Goal: Task Accomplishment & Management: Manage account settings

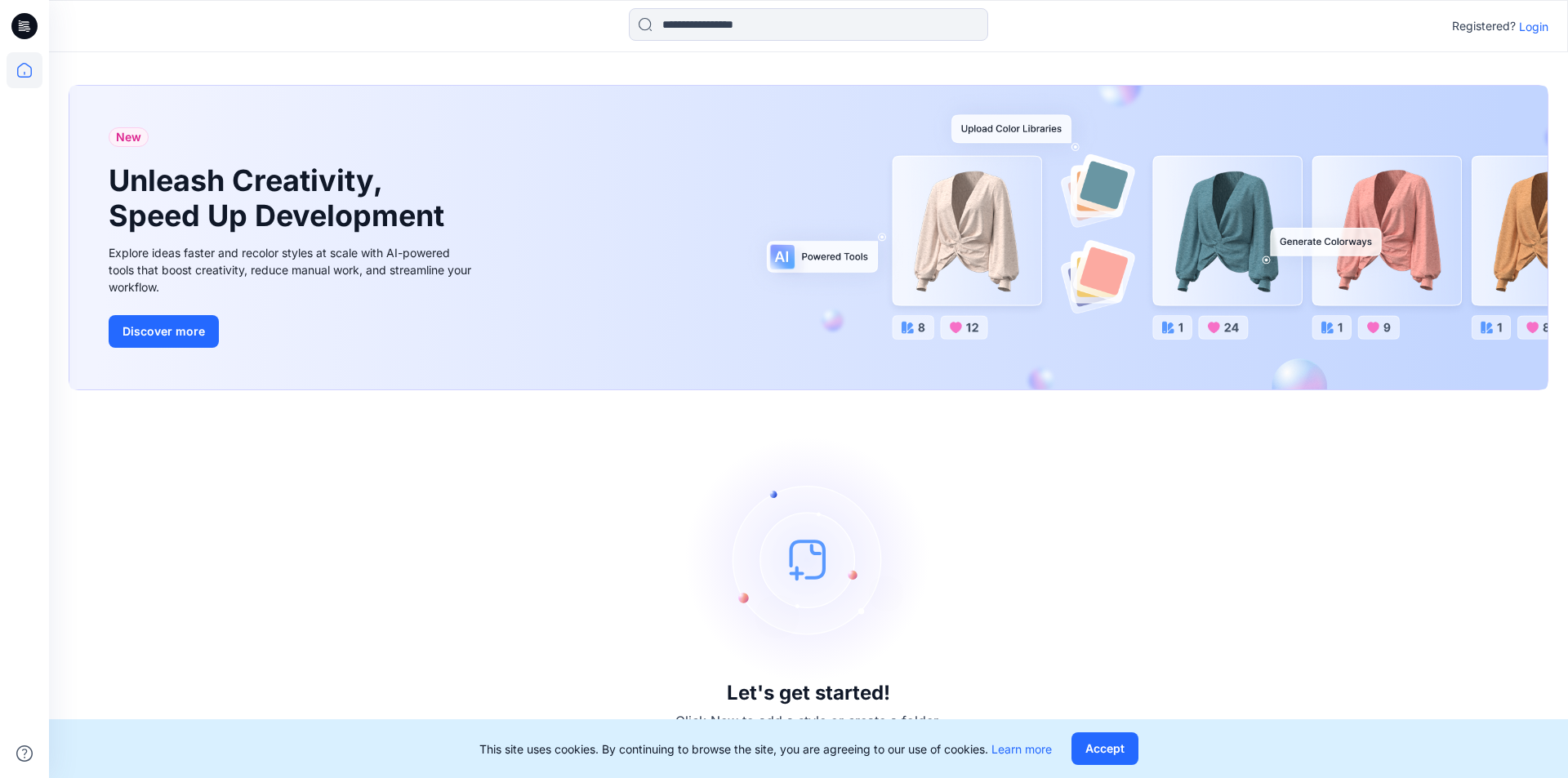
click at [1535, 25] on p "Login" at bounding box center [1533, 26] width 29 height 17
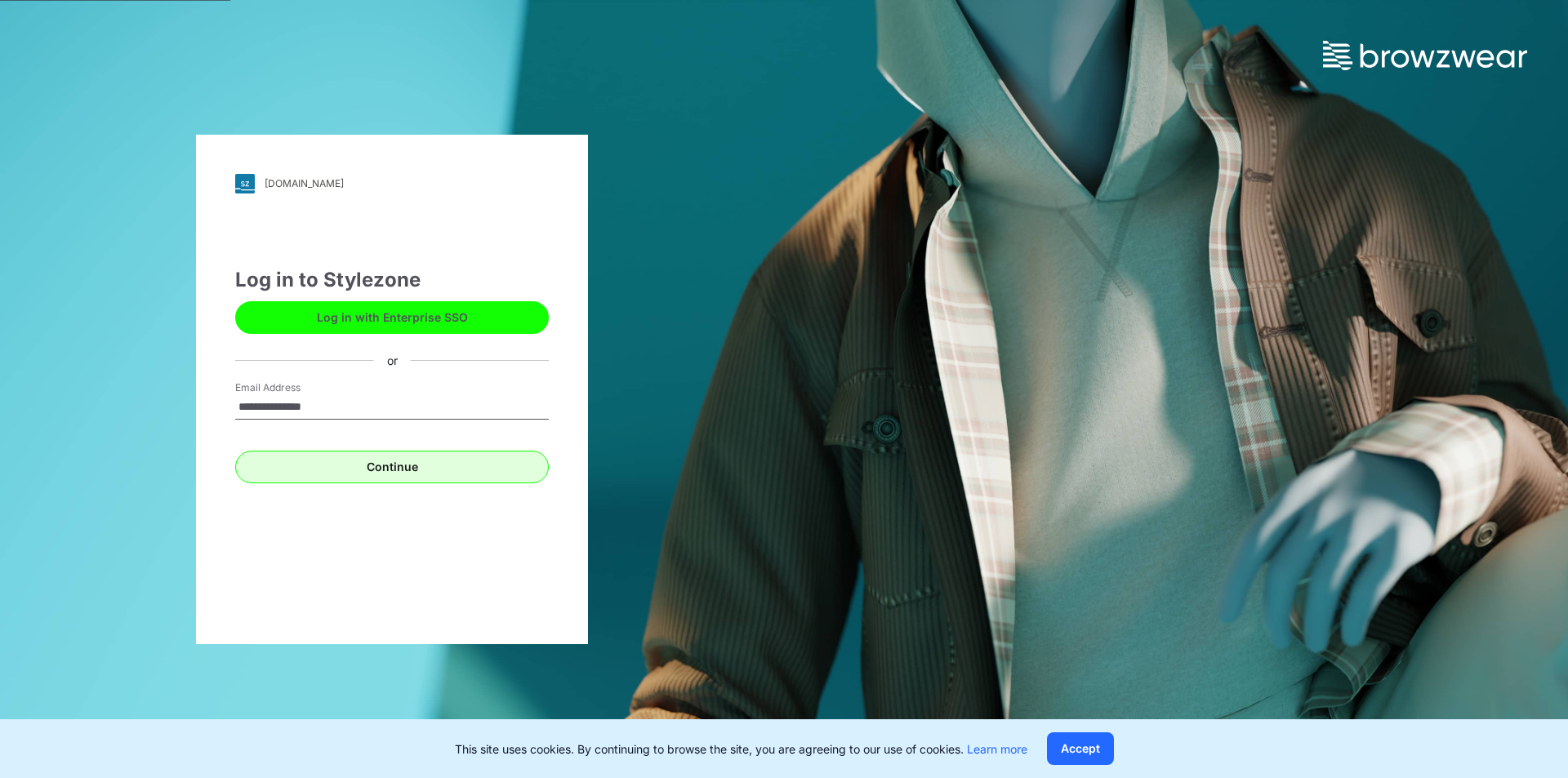
type input "**********"
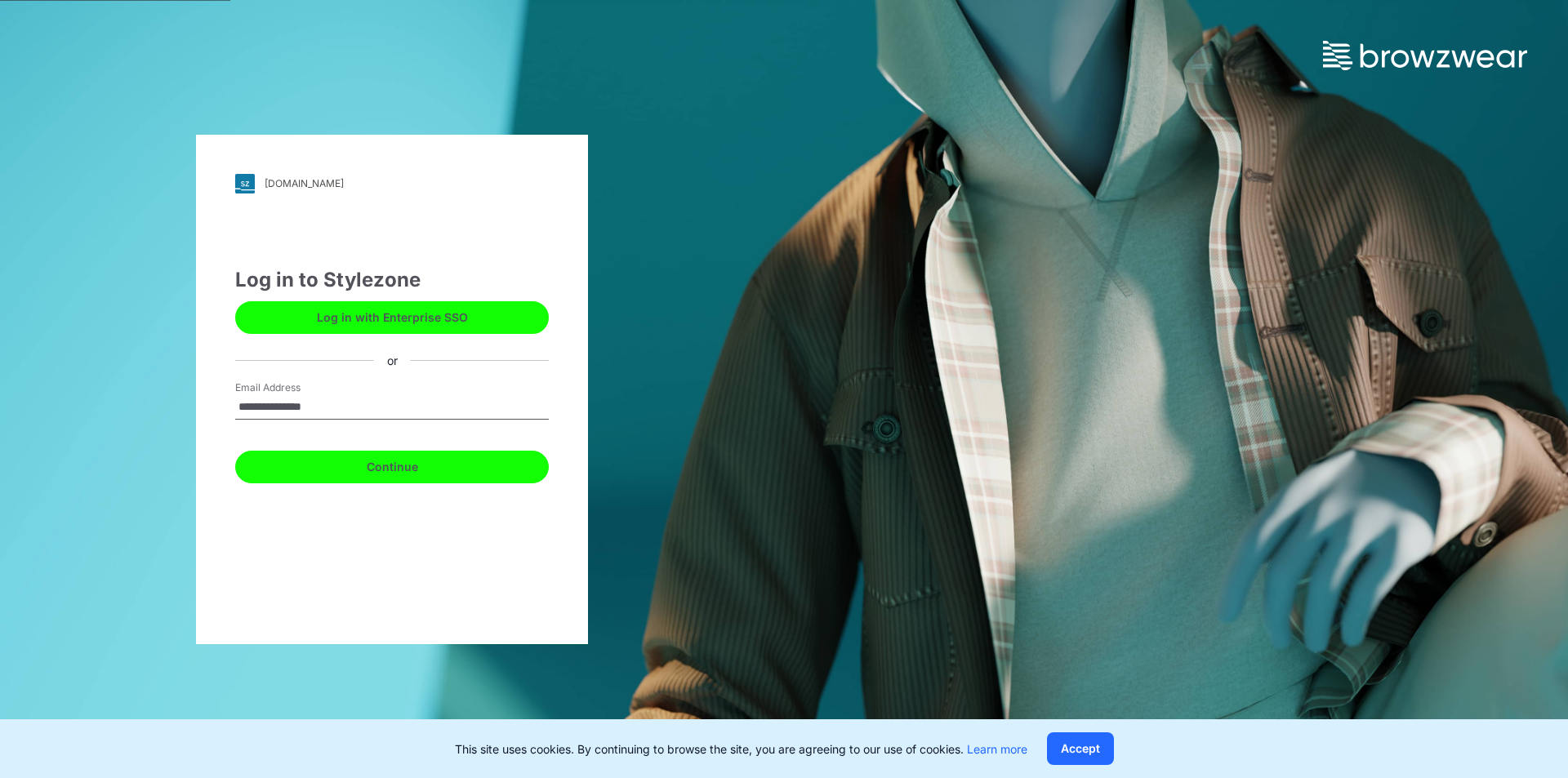
click at [394, 466] on button "Continue" at bounding box center [391, 467] width 313 height 33
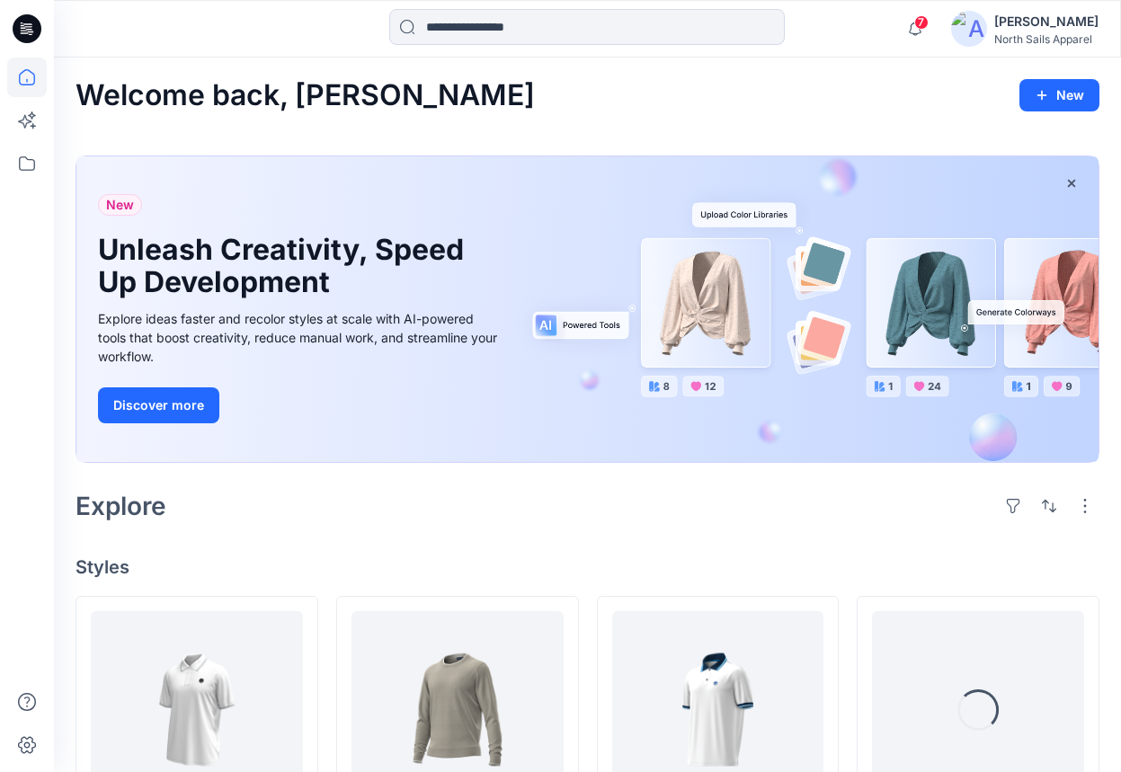
click at [1037, 25] on div "[PERSON_NAME]" at bounding box center [1047, 22] width 104 height 22
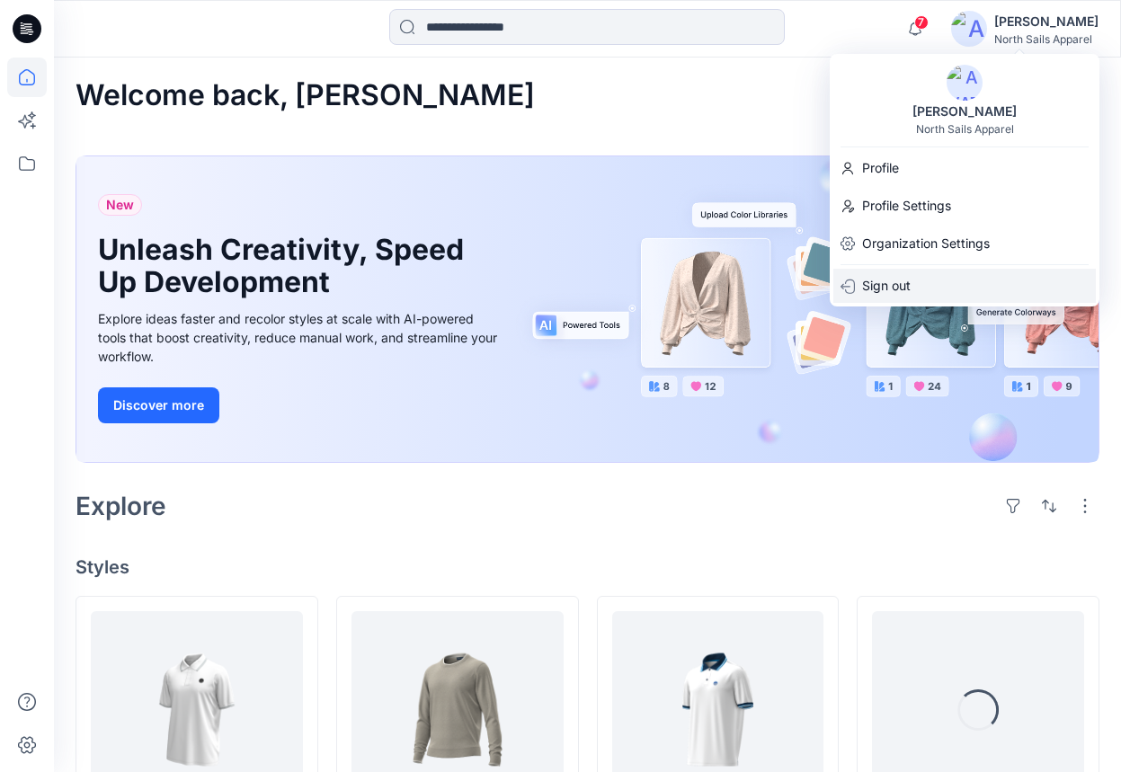
click at [879, 281] on p "Sign out" at bounding box center [886, 286] width 49 height 34
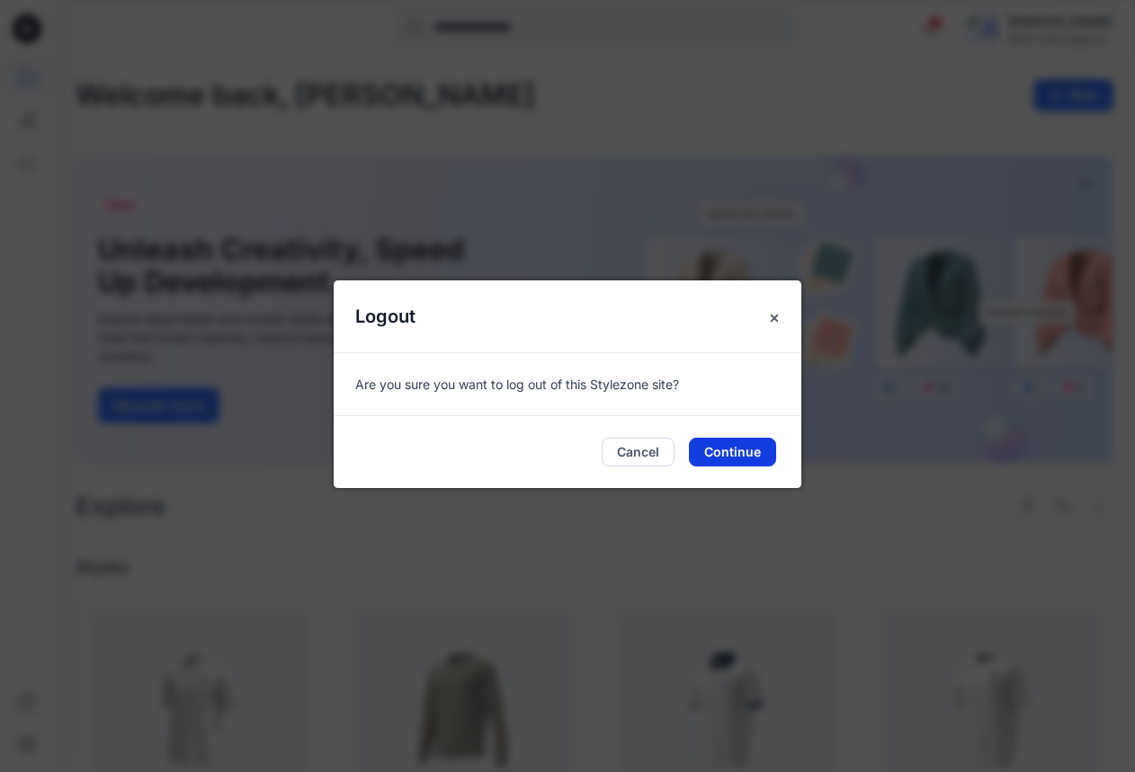
click at [738, 446] on button "Continue" at bounding box center [732, 452] width 87 height 29
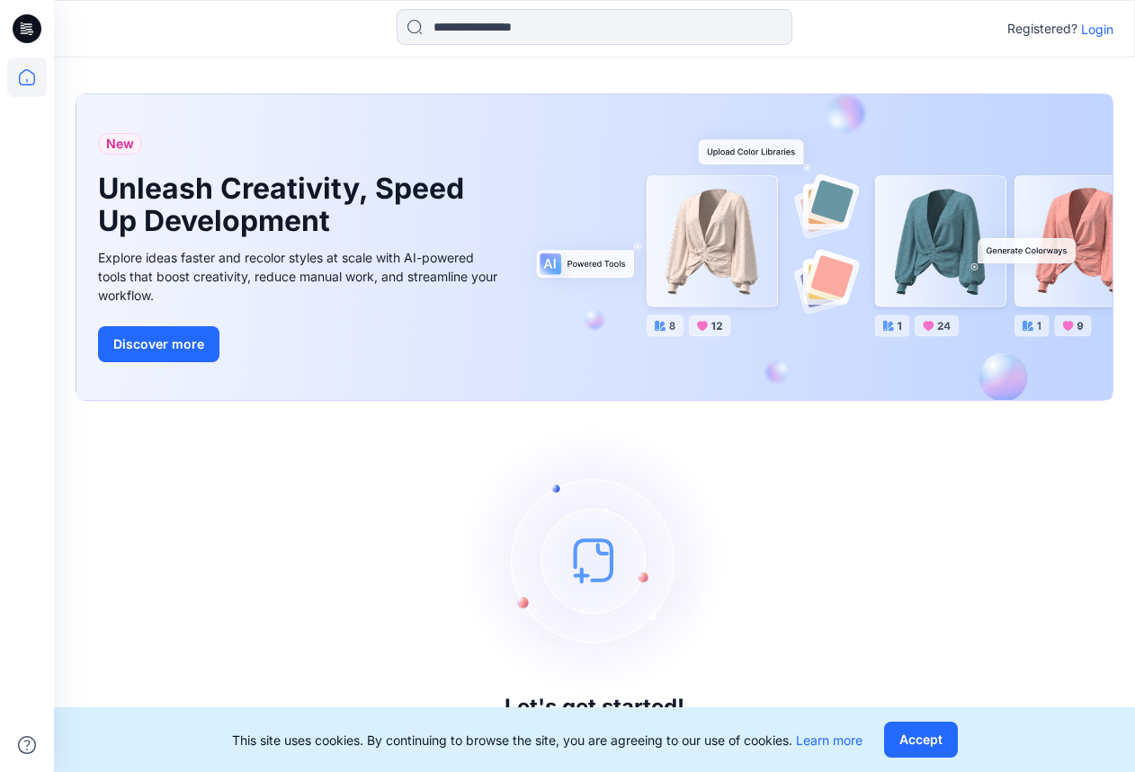
click at [1095, 28] on p "Login" at bounding box center [1097, 29] width 32 height 19
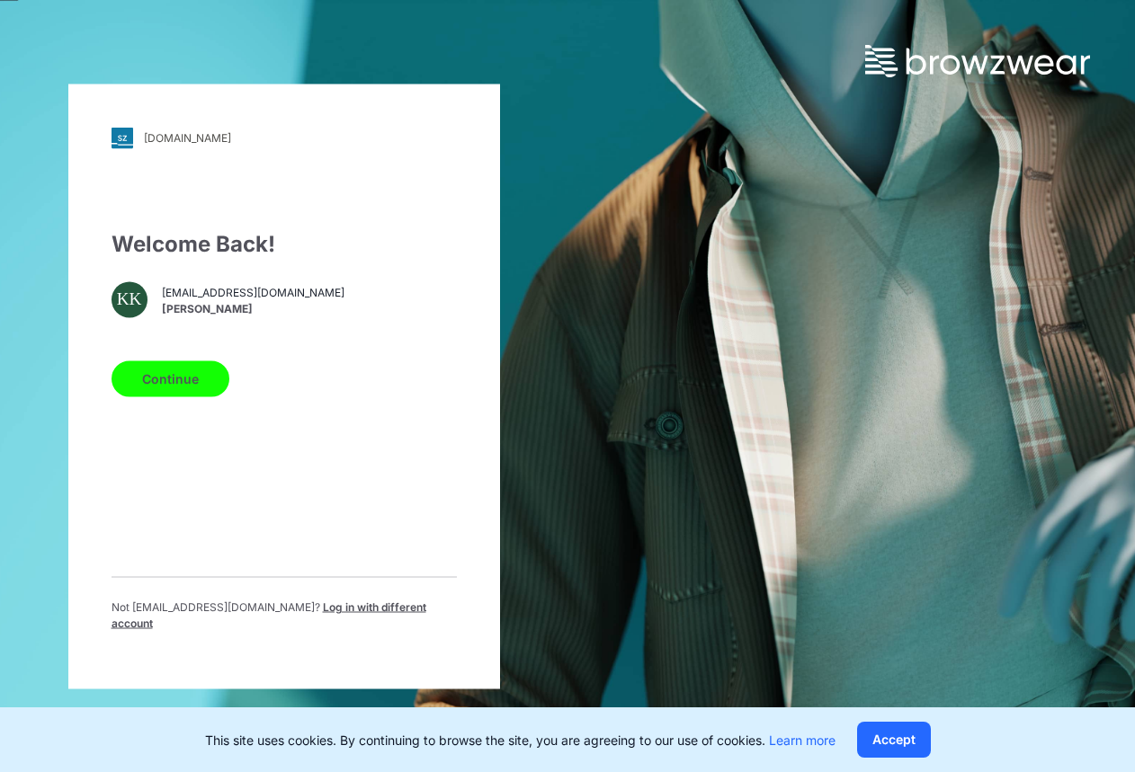
click at [189, 393] on button "Continue" at bounding box center [171, 379] width 118 height 36
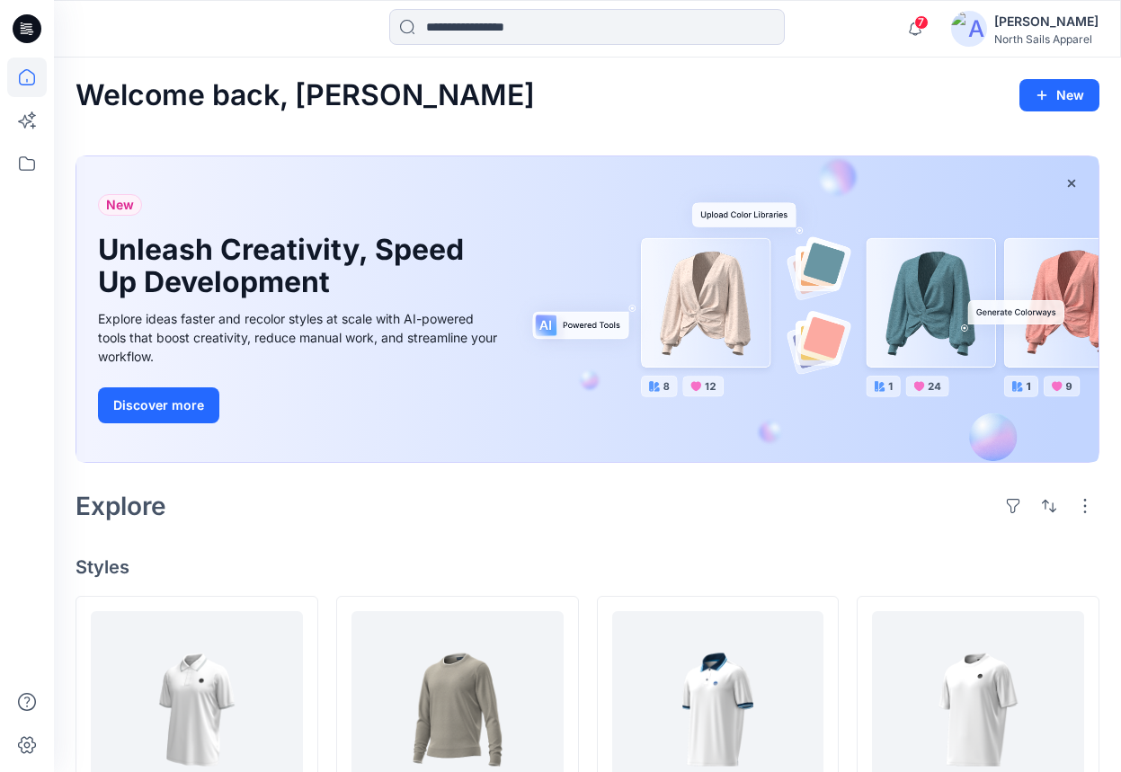
click at [1043, 22] on div "[PERSON_NAME]" at bounding box center [1047, 22] width 104 height 22
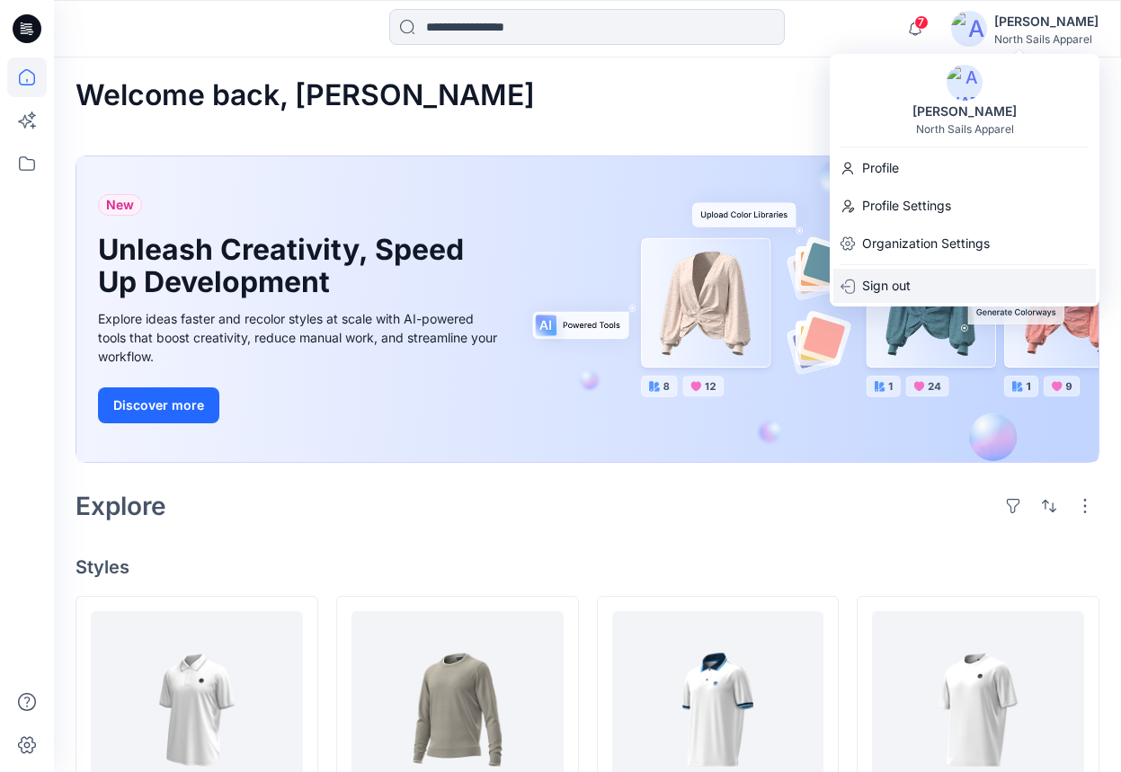
click at [895, 288] on p "Sign out" at bounding box center [886, 286] width 49 height 34
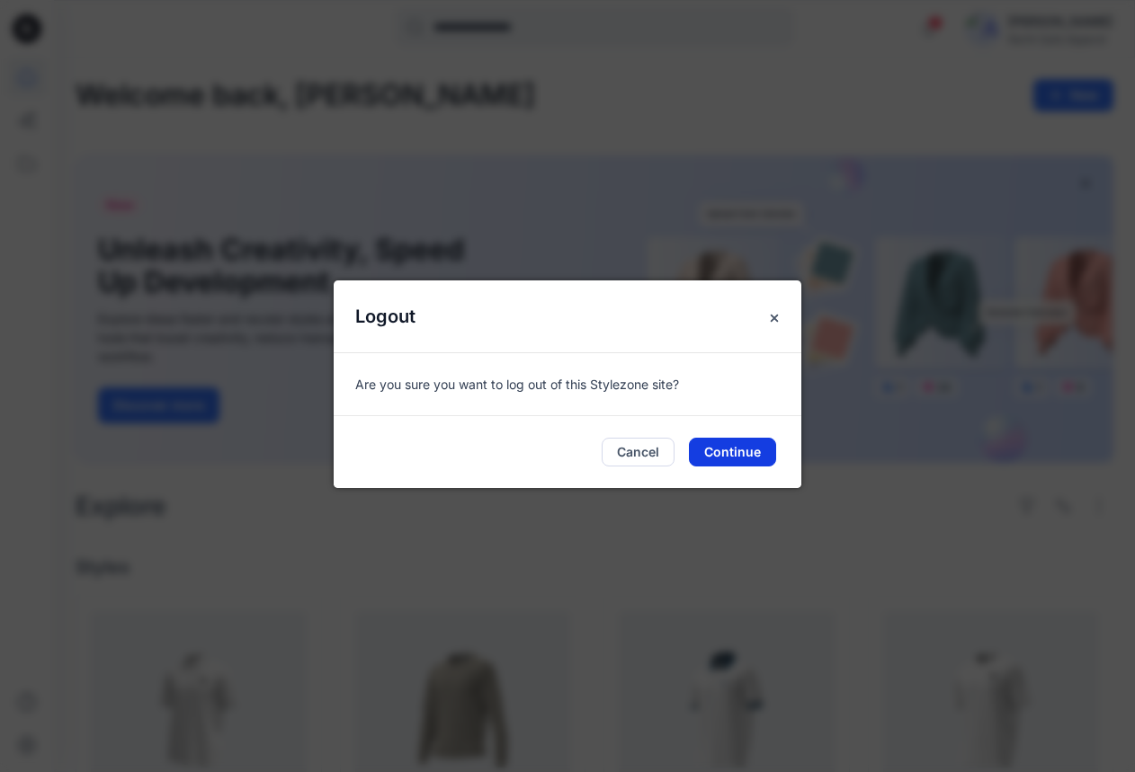
click at [737, 456] on button "Continue" at bounding box center [732, 452] width 87 height 29
click at [741, 448] on button "Continue" at bounding box center [732, 452] width 87 height 29
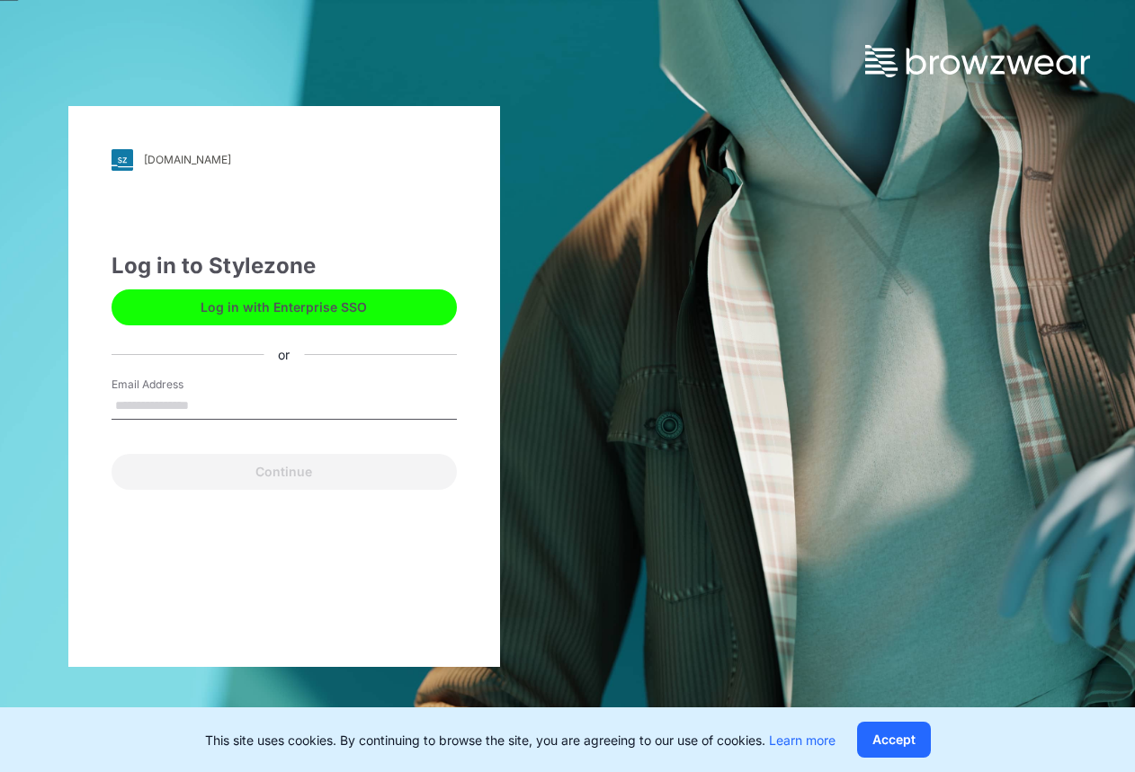
click at [246, 408] on input "Email Address" at bounding box center [284, 406] width 345 height 27
type input "**********"
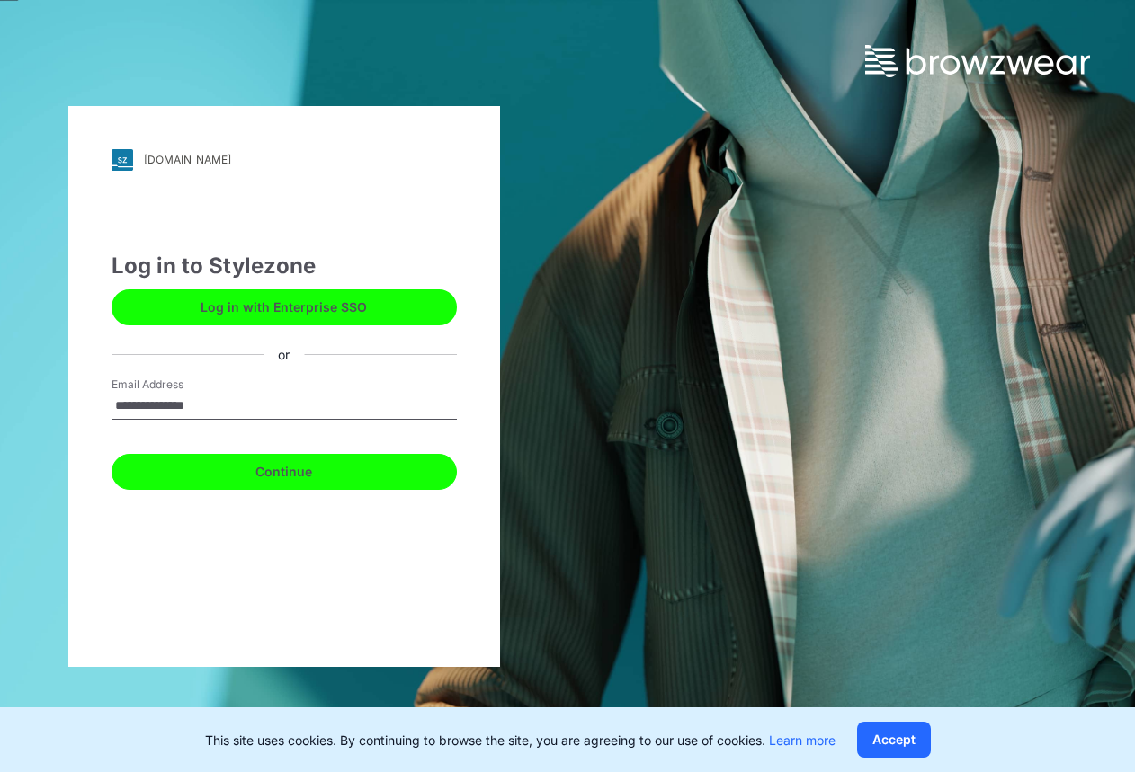
click at [222, 471] on button "Continue" at bounding box center [284, 472] width 345 height 36
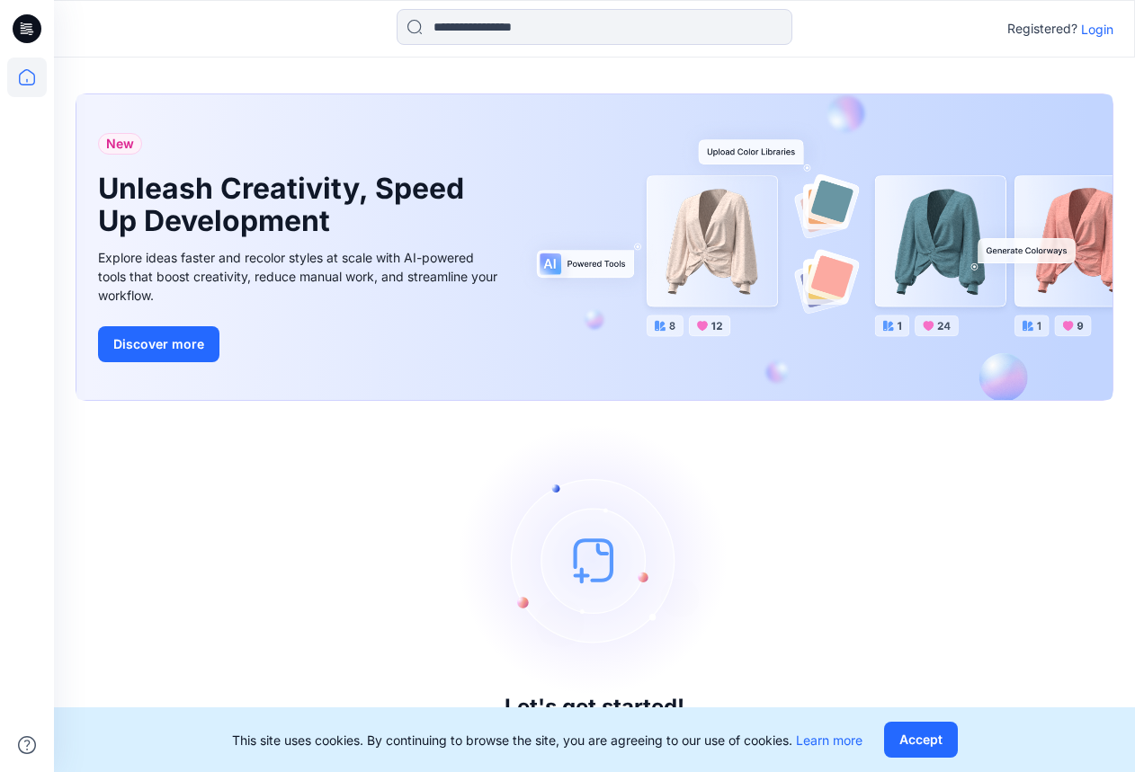
click at [1099, 26] on p "Login" at bounding box center [1097, 29] width 32 height 19
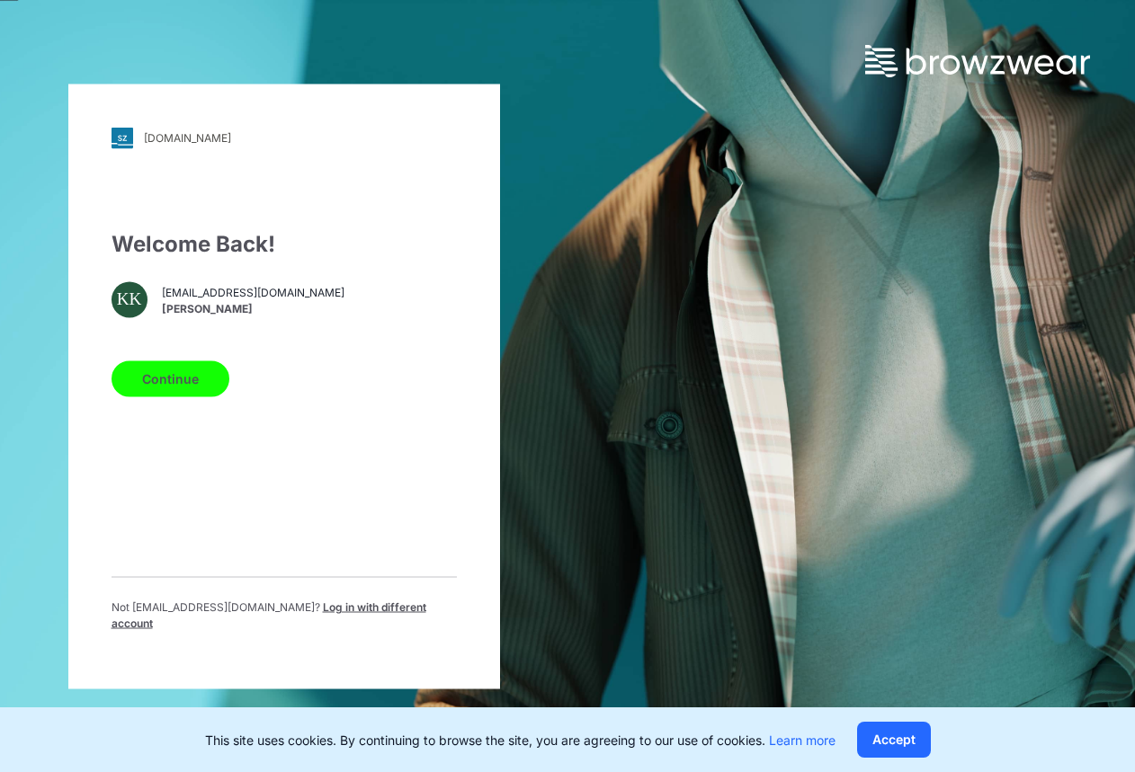
click at [183, 391] on button "Continue" at bounding box center [171, 379] width 118 height 36
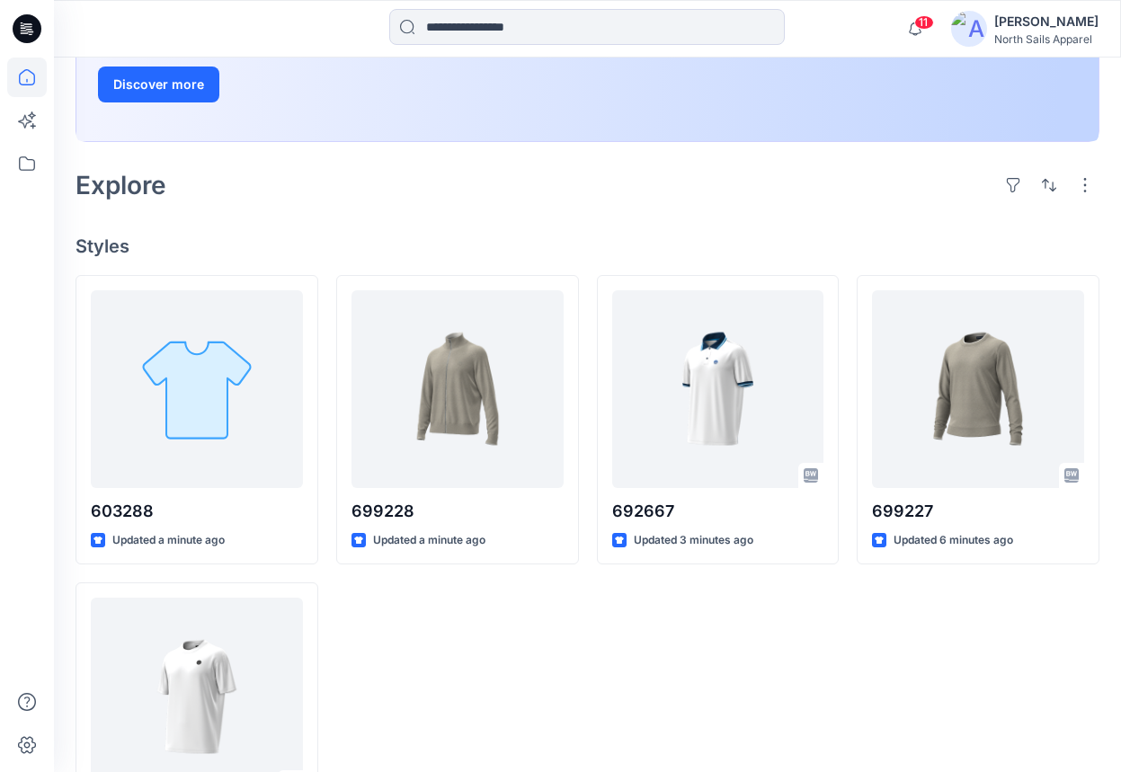
scroll to position [346, 0]
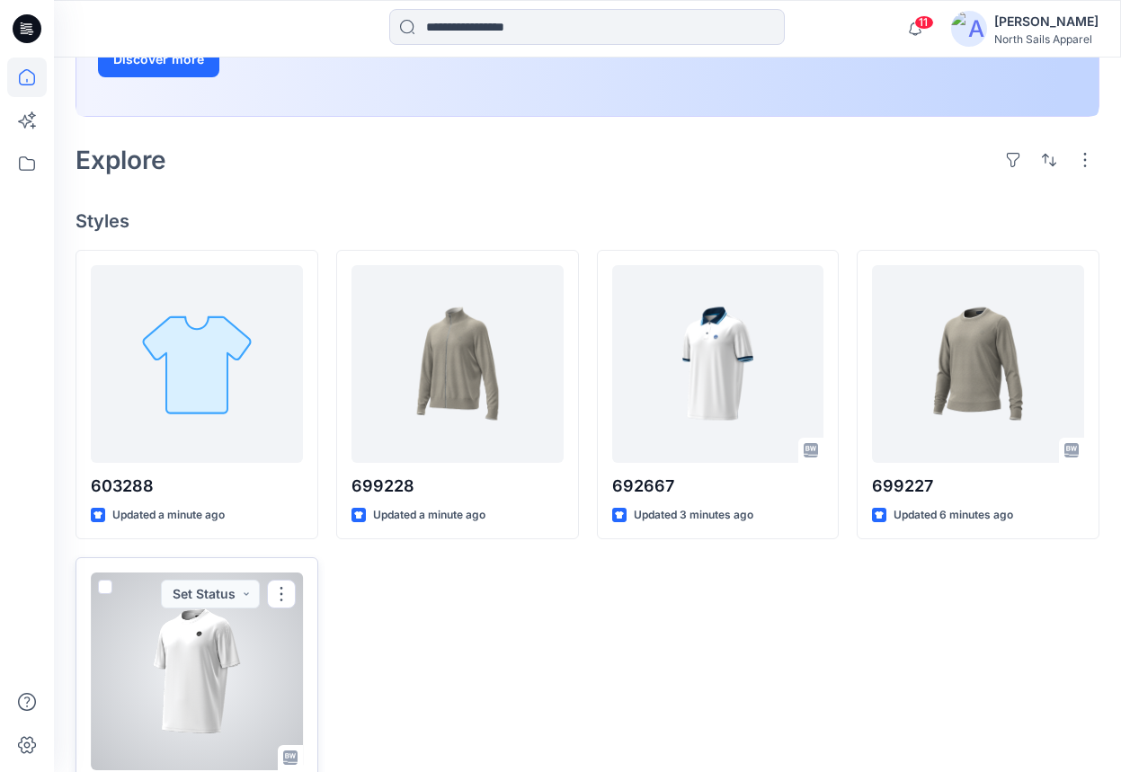
click at [210, 596] on div at bounding box center [197, 672] width 212 height 198
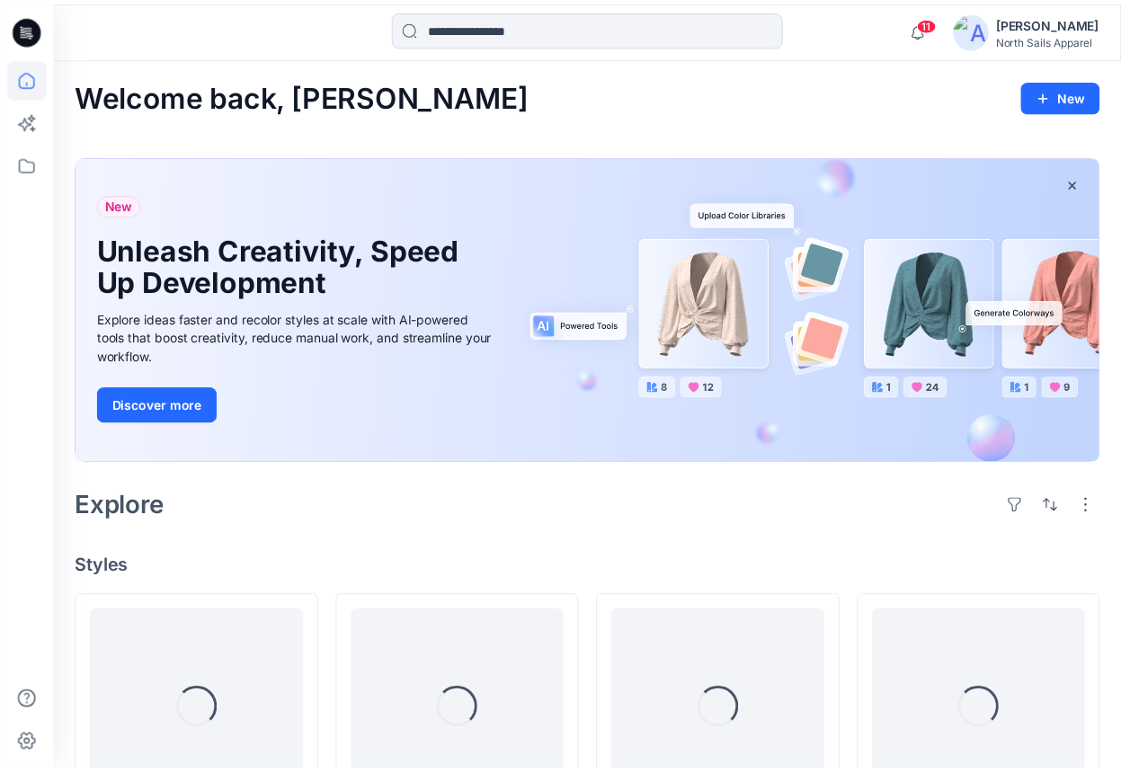
scroll to position [346, 0]
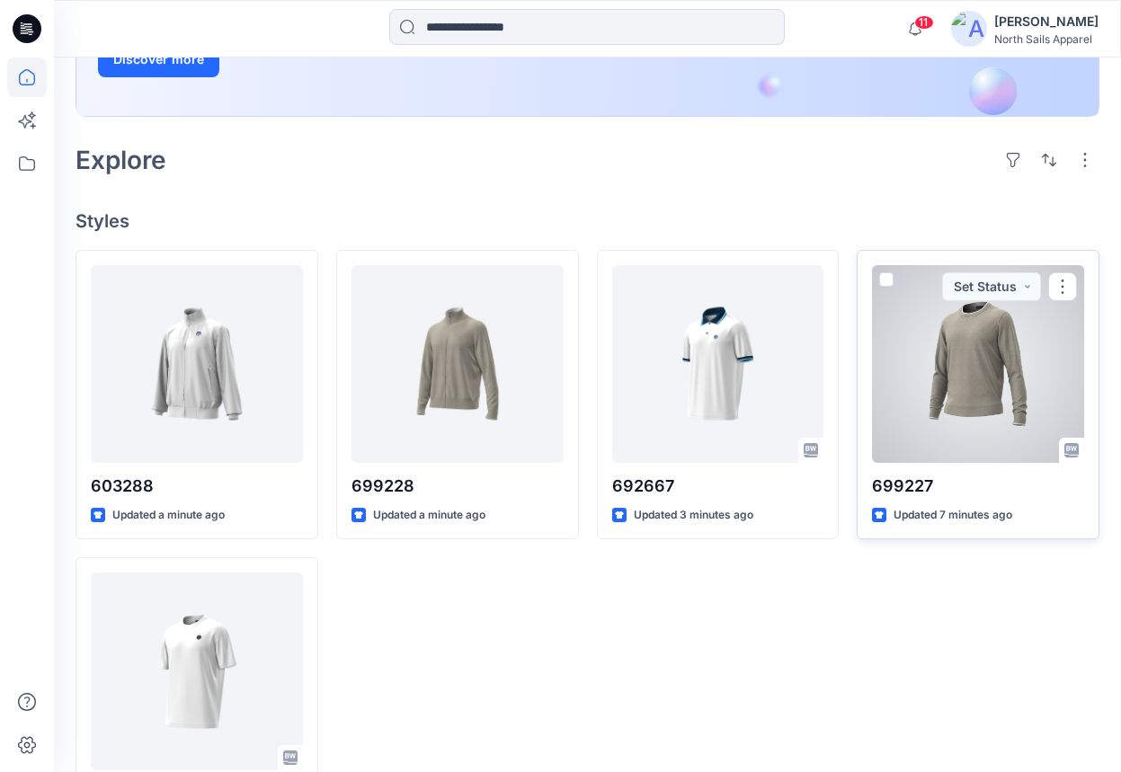
click at [986, 310] on div at bounding box center [978, 364] width 212 height 198
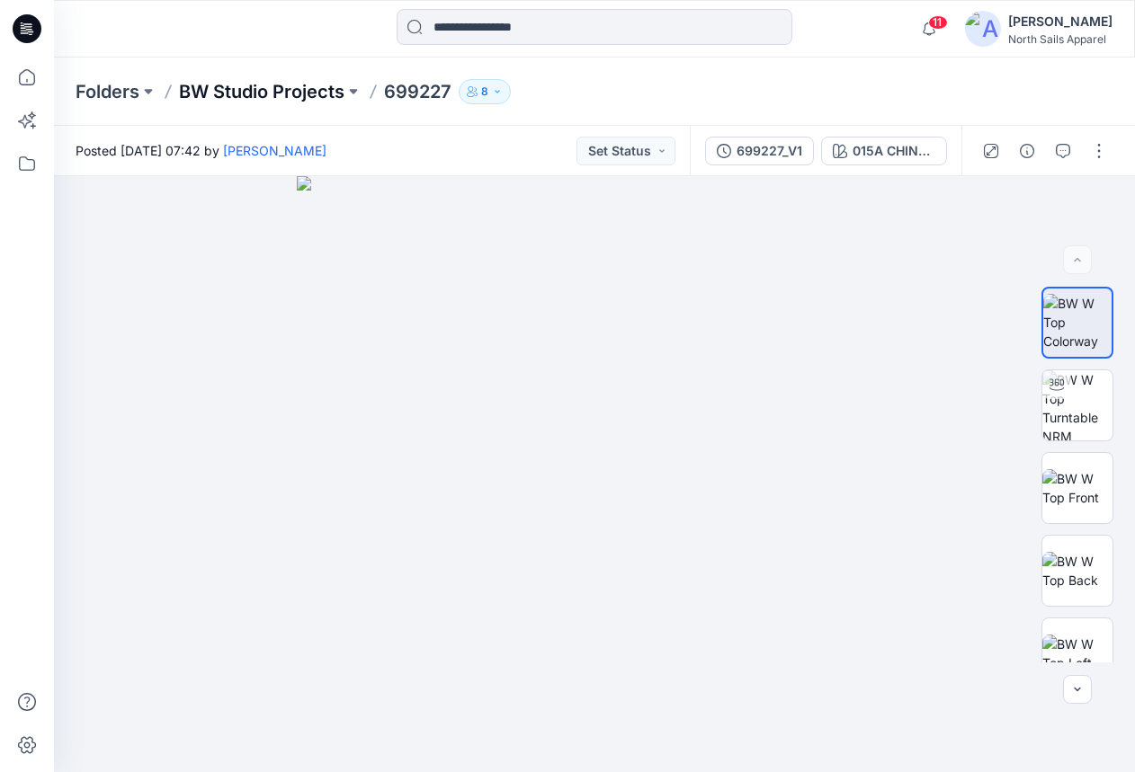
click at [279, 93] on p "BW Studio Projects" at bounding box center [261, 91] width 165 height 25
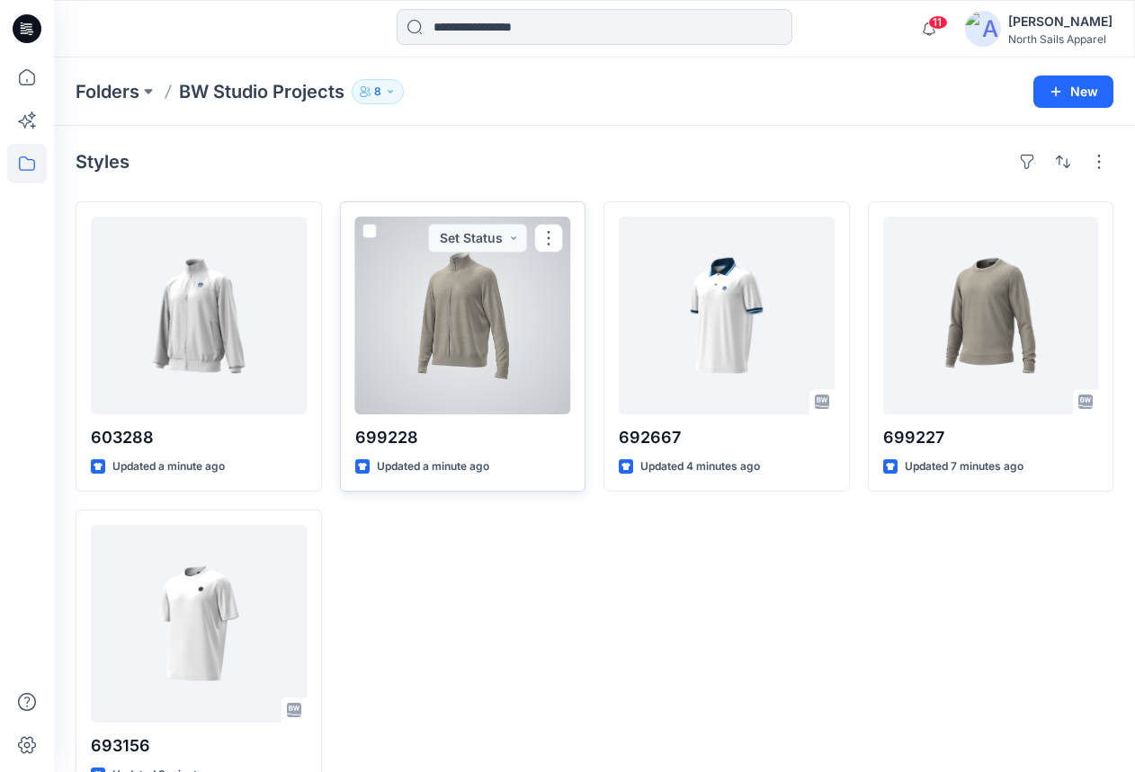
click at [493, 314] on div at bounding box center [463, 316] width 216 height 198
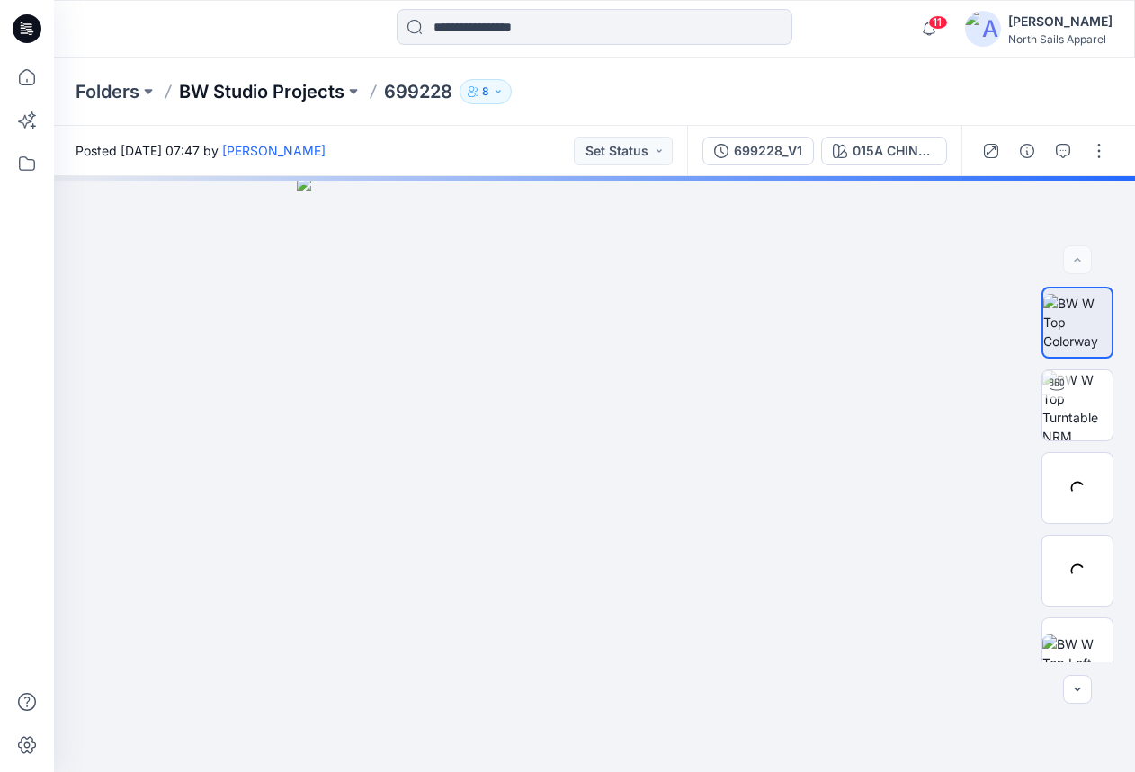
click at [299, 94] on p "BW Studio Projects" at bounding box center [261, 91] width 165 height 25
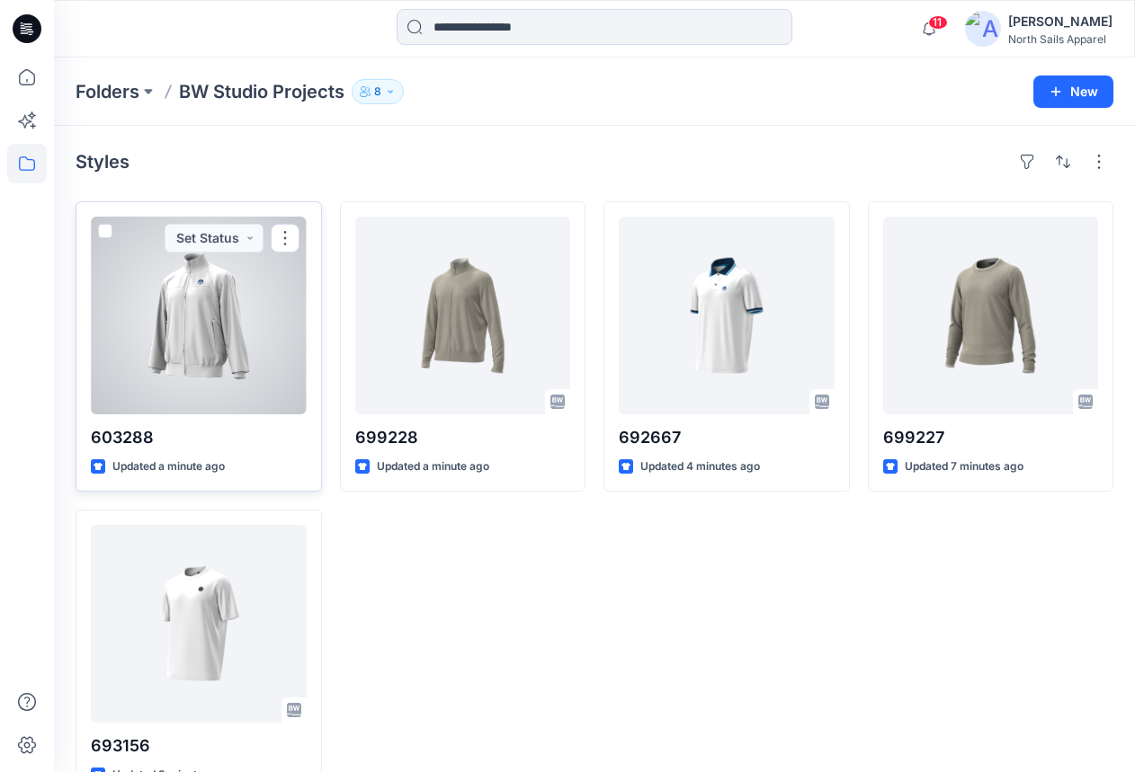
click at [246, 314] on div at bounding box center [199, 316] width 216 height 198
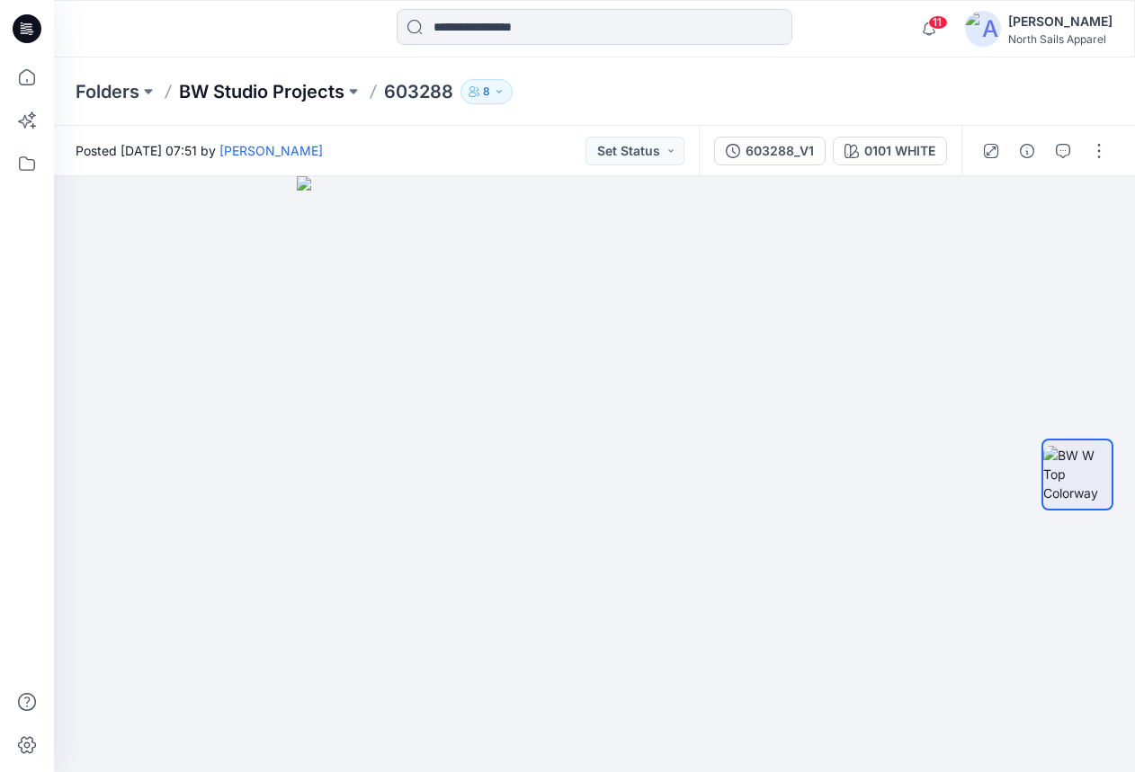
click at [283, 88] on p "BW Studio Projects" at bounding box center [261, 91] width 165 height 25
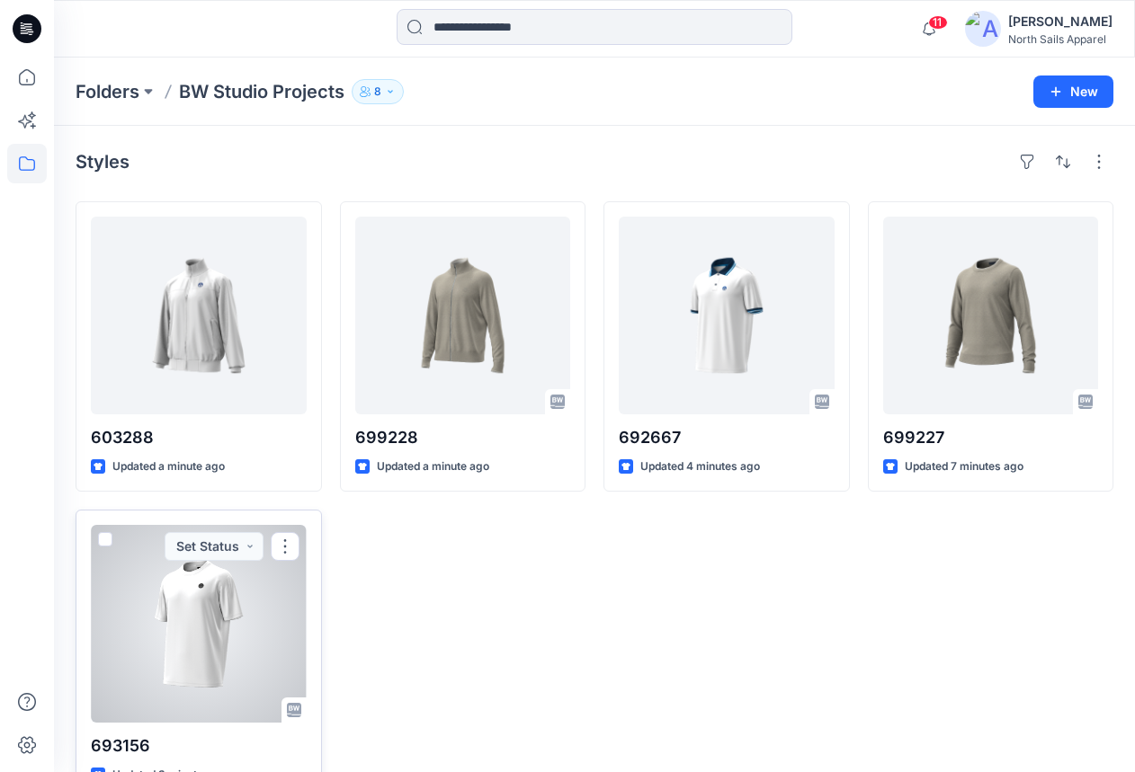
click at [246, 578] on div at bounding box center [199, 624] width 216 height 198
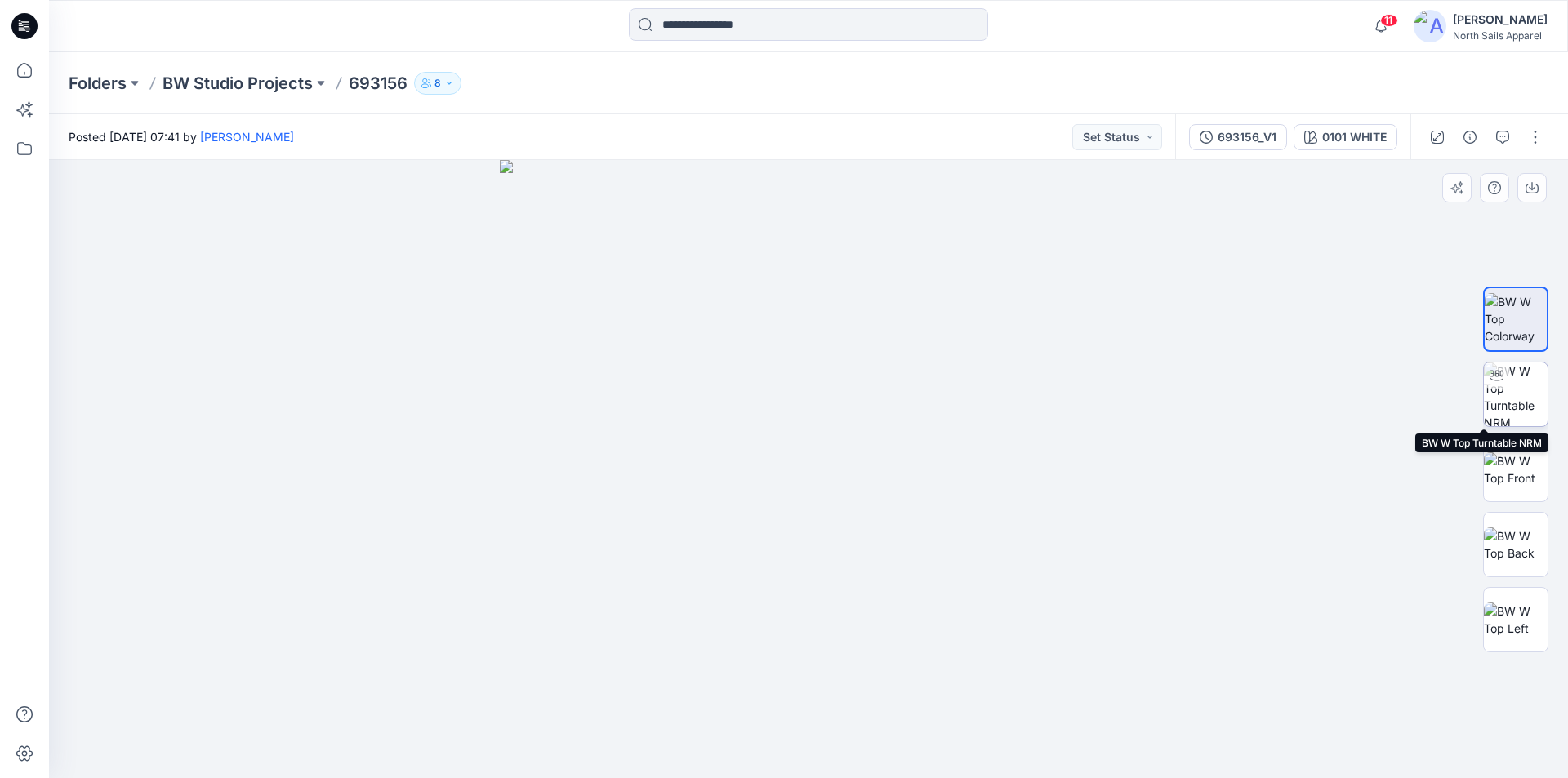
click at [1030, 384] on img at bounding box center [1515, 394] width 64 height 64
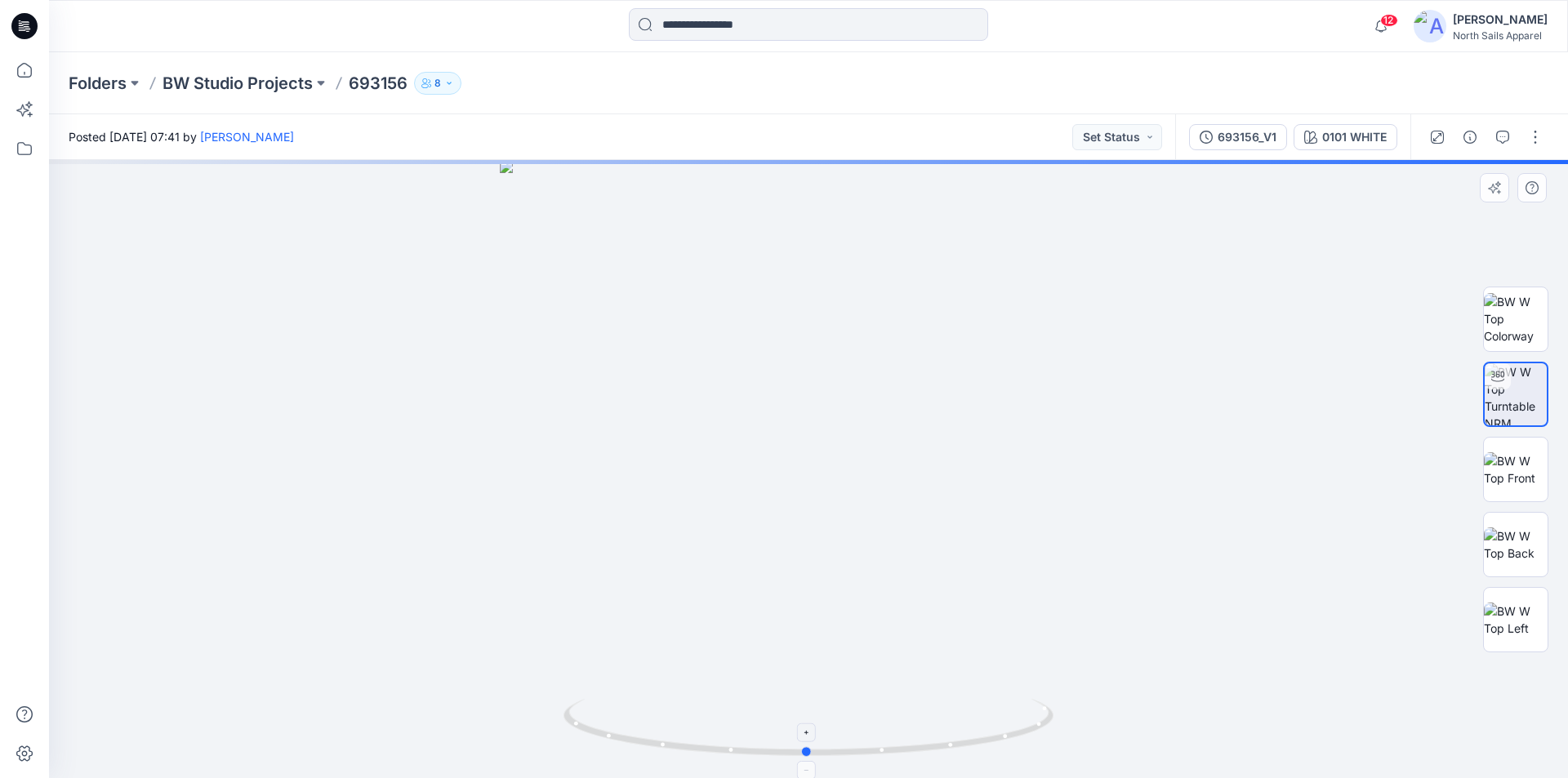
click at [1030, 701] on icon at bounding box center [811, 729] width 494 height 61
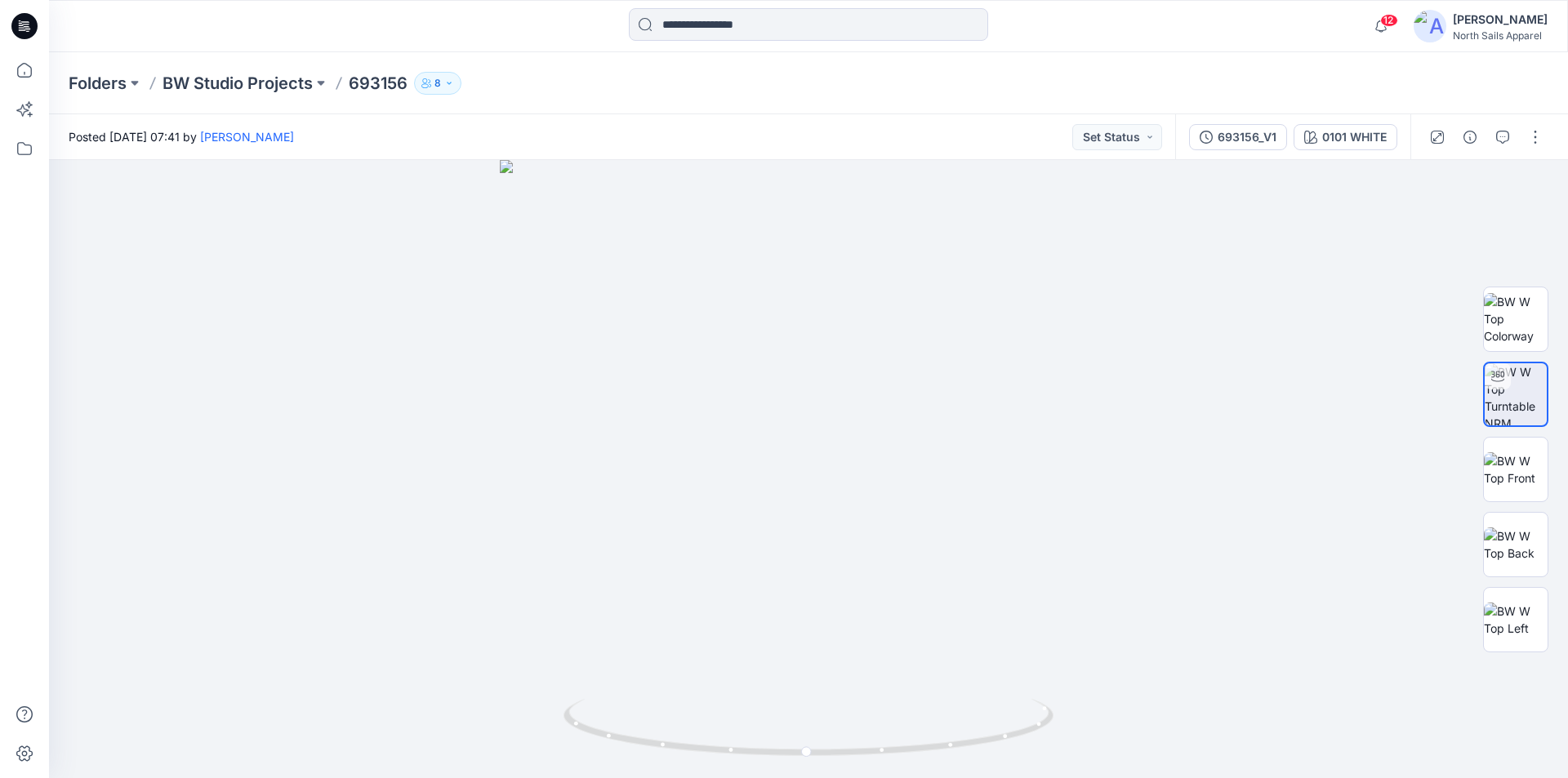
click at [28, 29] on icon at bounding box center [27, 28] width 5 height 1
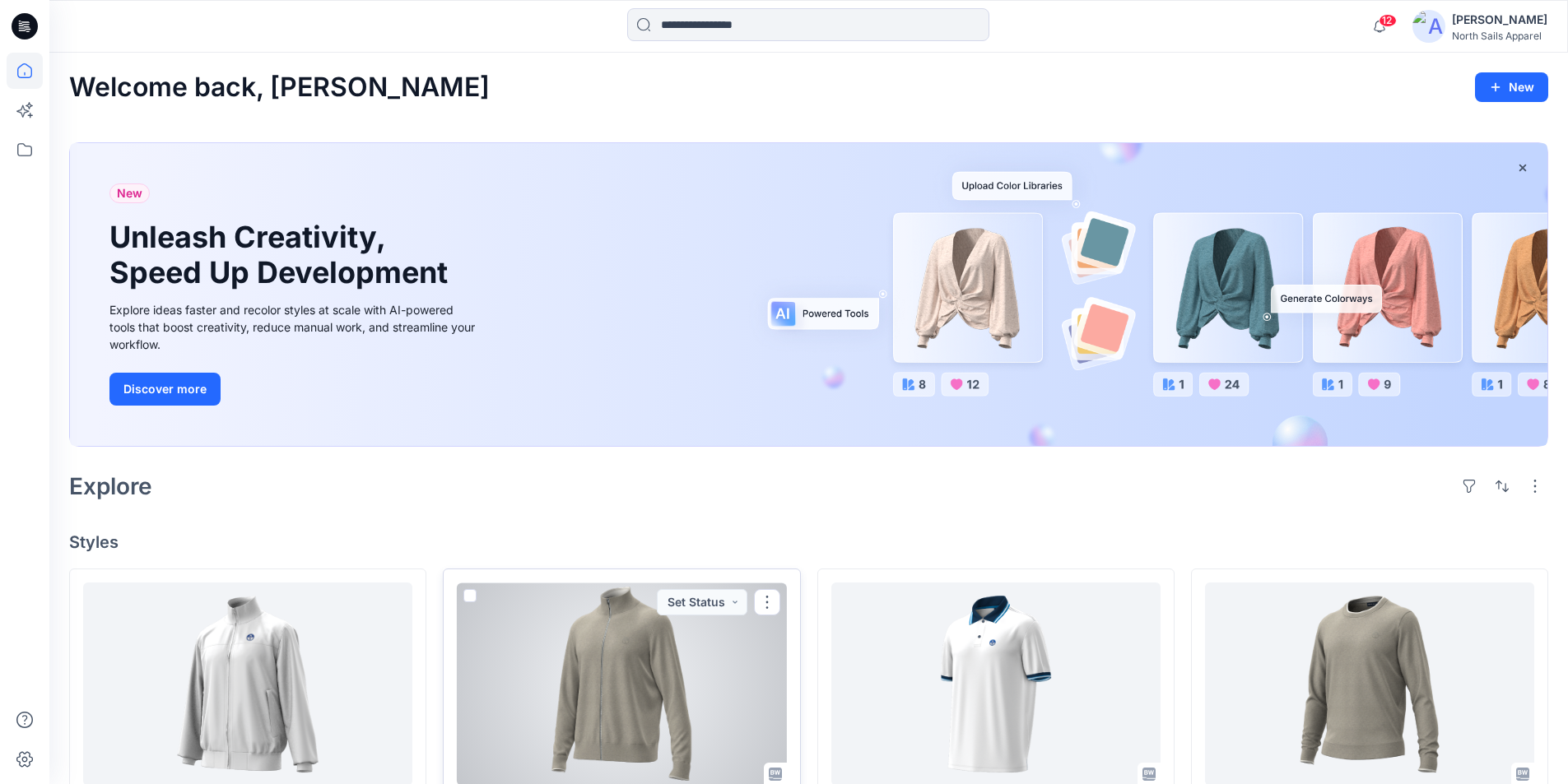
click at [710, 633] on div at bounding box center [622, 684] width 330 height 203
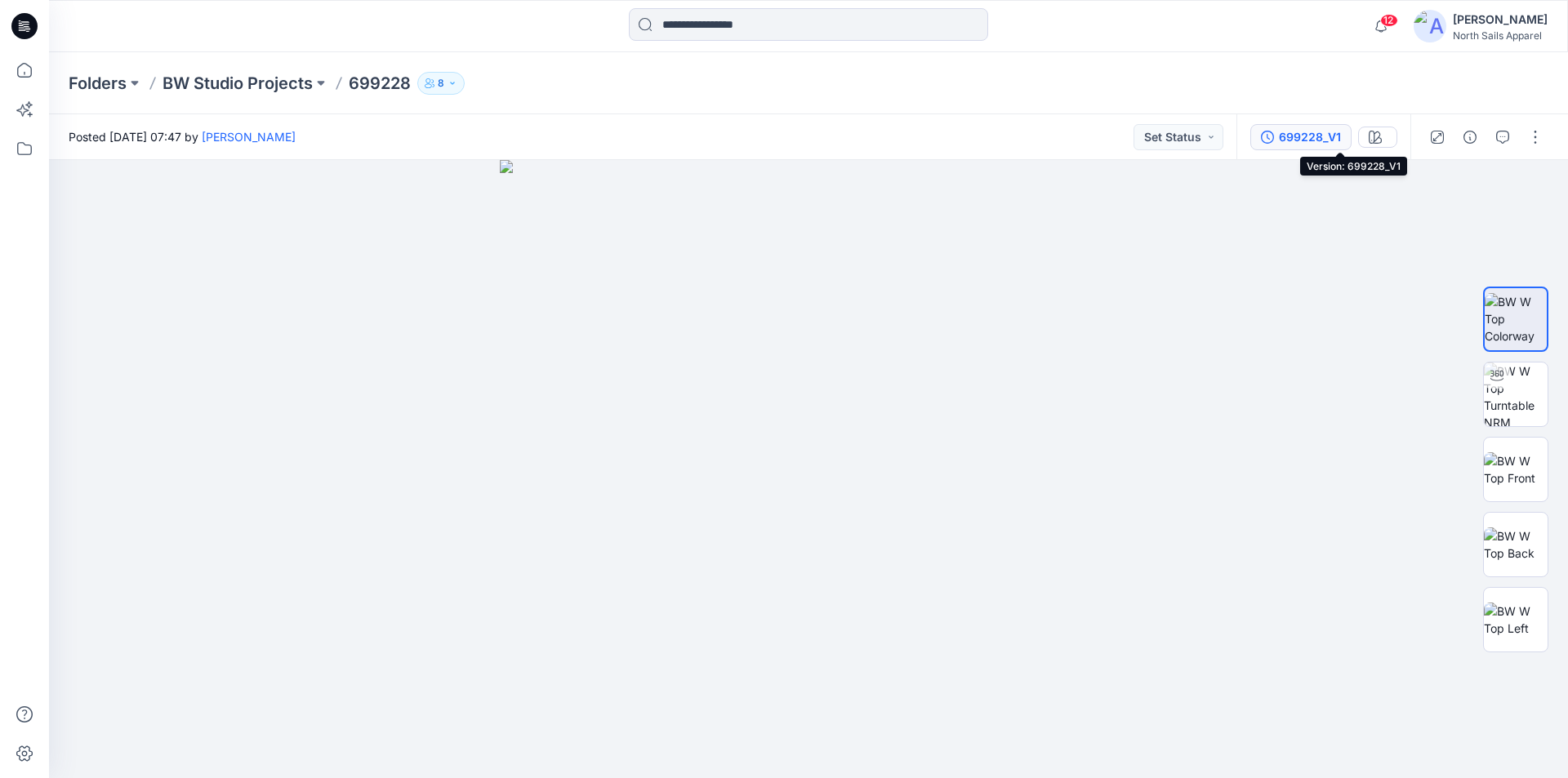
click at [1030, 137] on div "699228_V1" at bounding box center [1309, 137] width 62 height 18
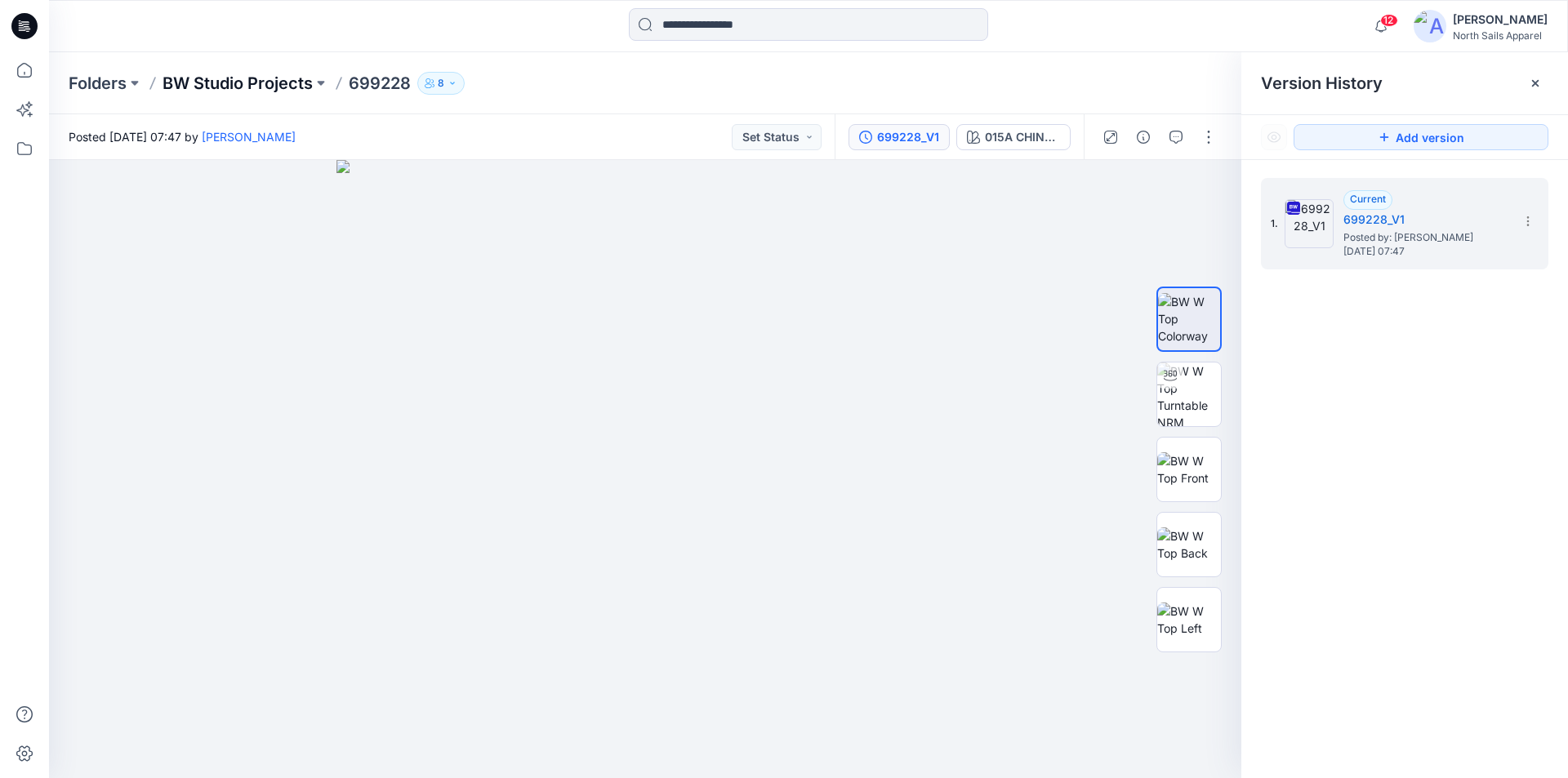
click at [245, 81] on p "BW Studio Projects" at bounding box center [237, 83] width 150 height 23
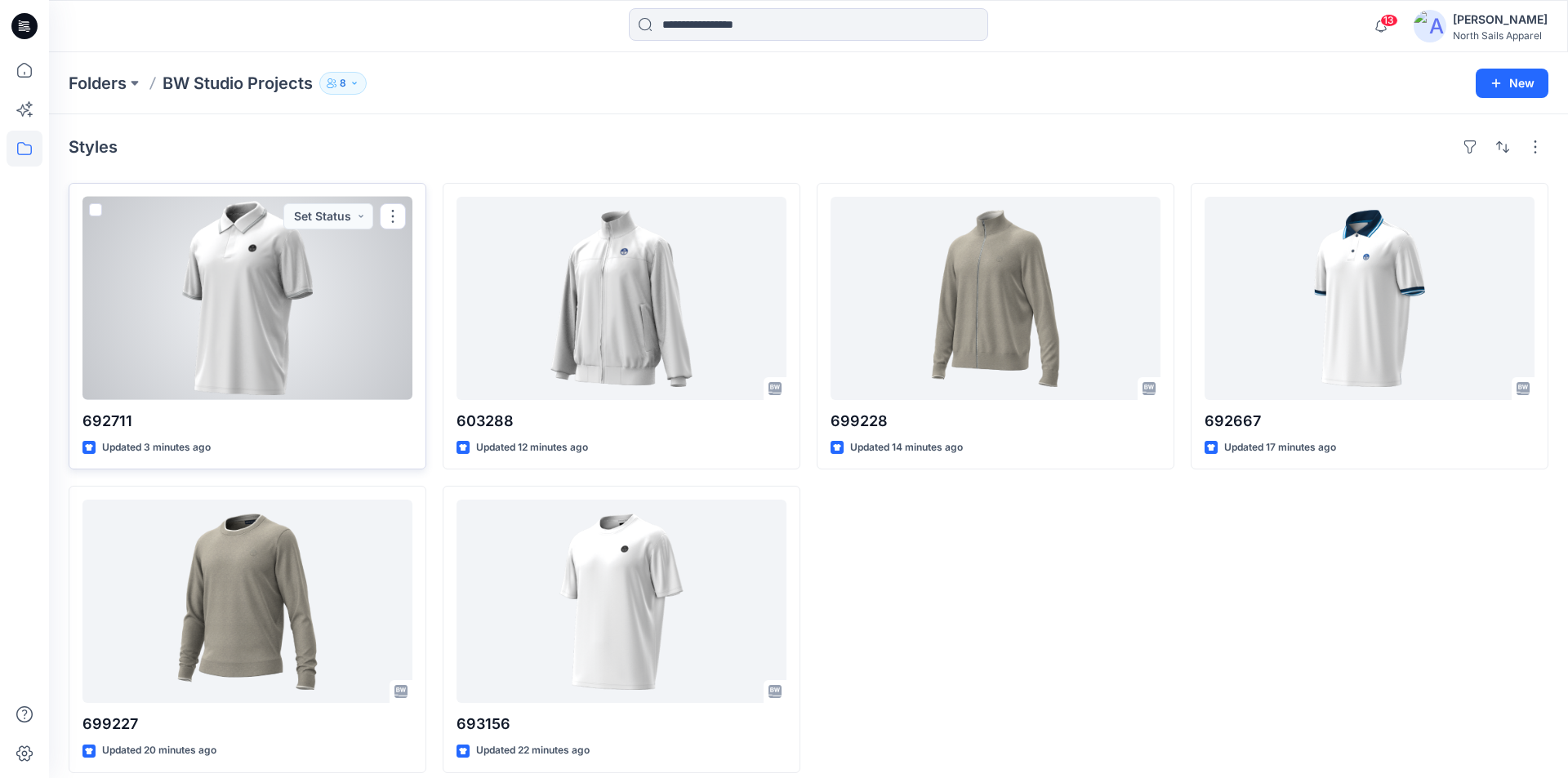
click at [283, 313] on div at bounding box center [247, 299] width 330 height 203
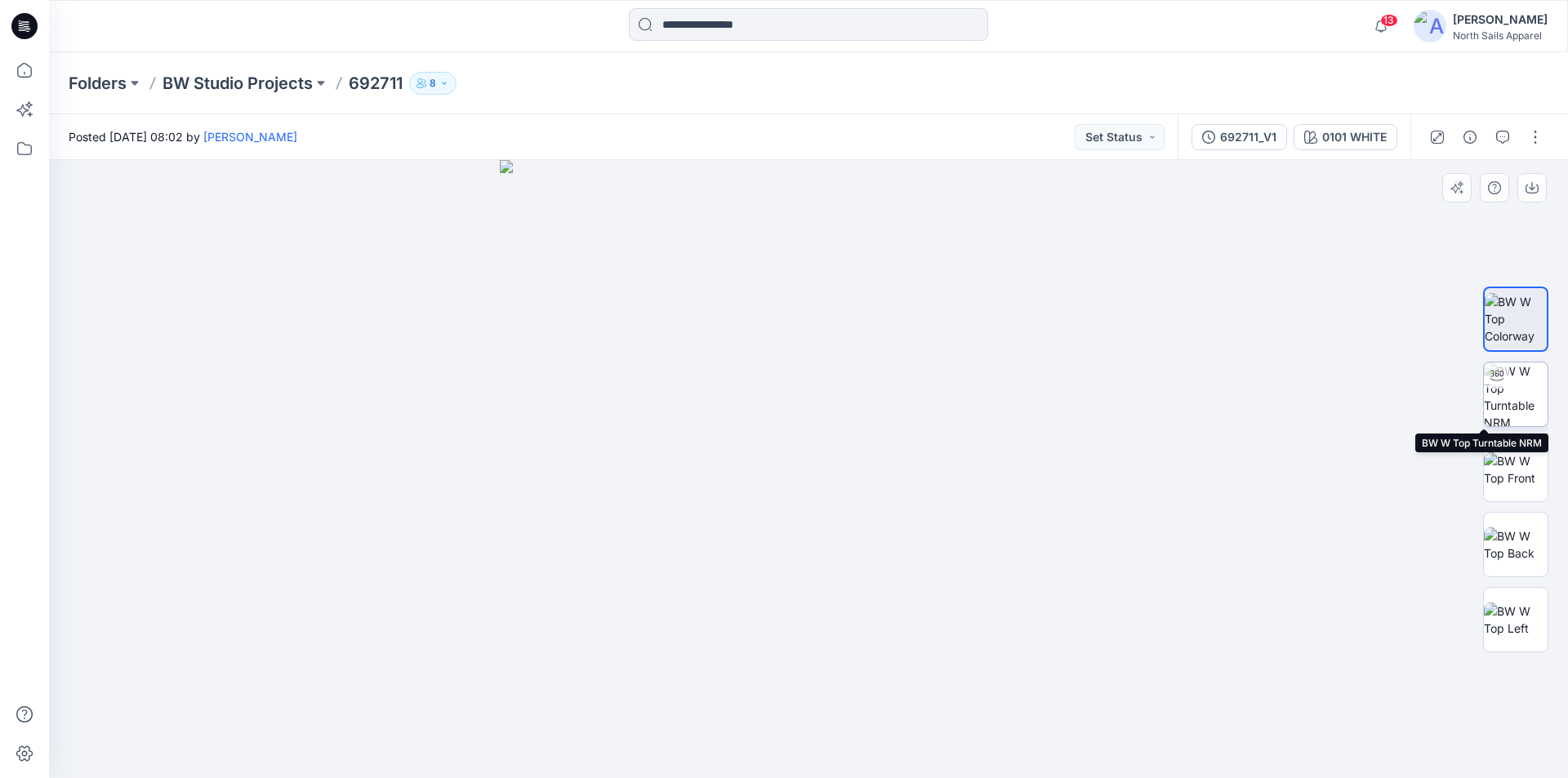
click at [1519, 392] on img at bounding box center [1515, 394] width 64 height 64
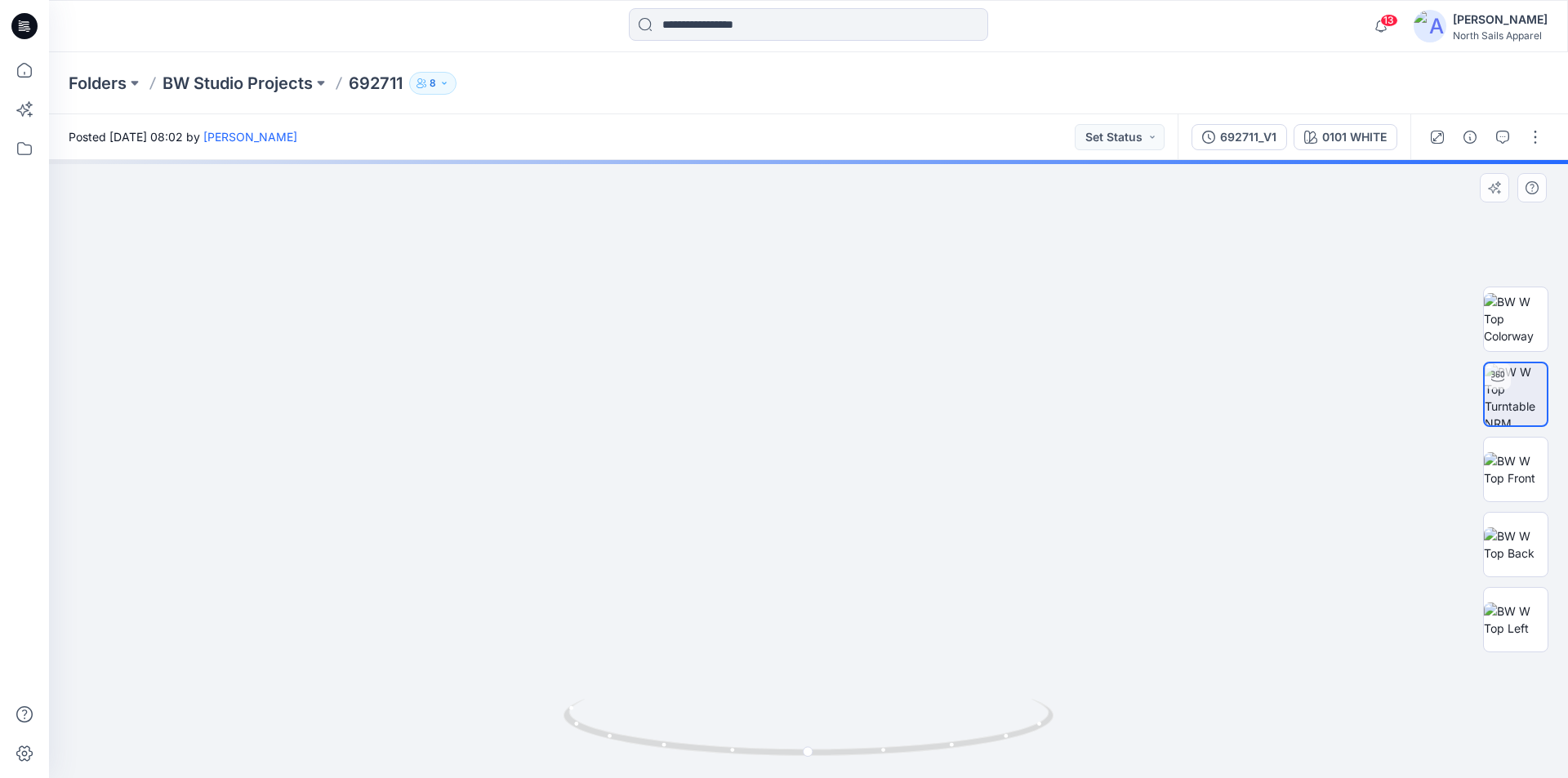
drag, startPoint x: 823, startPoint y: 248, endPoint x: 765, endPoint y: 774, distance: 529.2
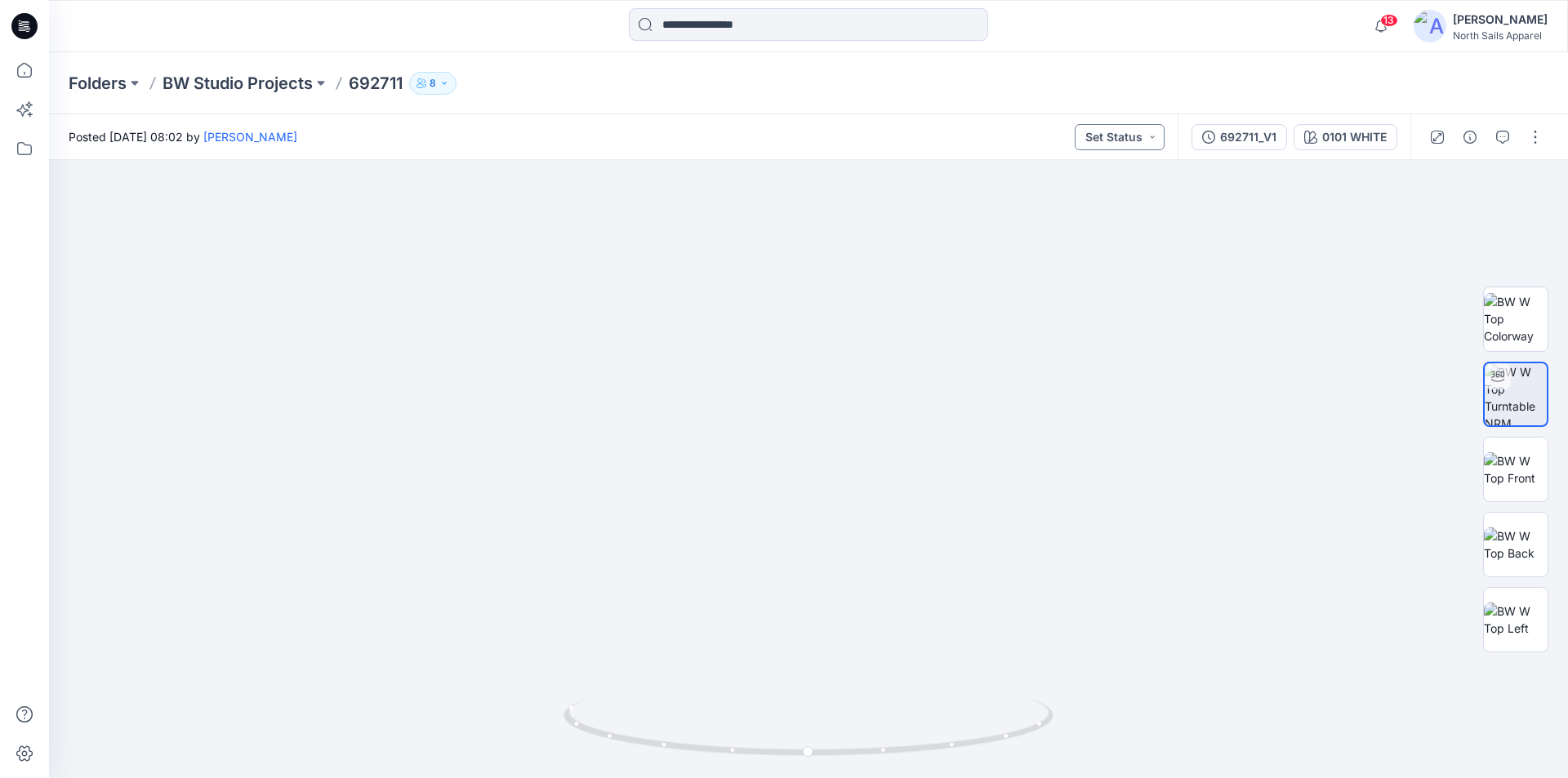
click at [1164, 141] on button "Set Status" at bounding box center [1119, 137] width 90 height 26
click at [1062, 127] on div "Posted [DATE] 08:02 by [PERSON_NAME] Set Status Set Status Accepted Rejected" at bounding box center [613, 136] width 1129 height 44
click at [439, 85] on icon "button" at bounding box center [444, 83] width 10 height 10
click at [753, 85] on div "Folders BW Studio Projects 692711 8 Folder Access Members Only Browzwear Suppor…" at bounding box center [745, 83] width 1352 height 23
click at [1543, 139] on button "button" at bounding box center [1534, 137] width 26 height 26
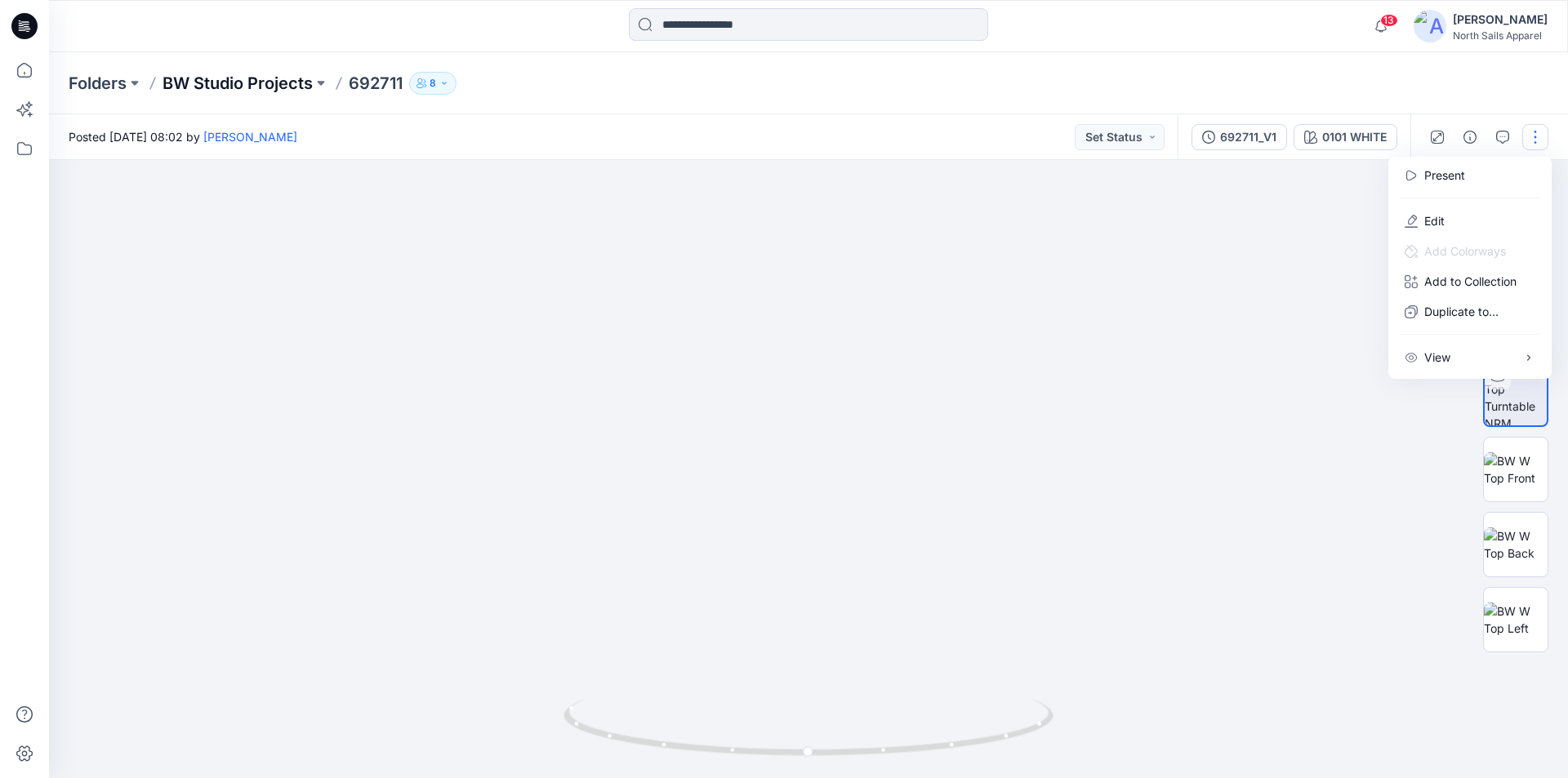
click at [263, 86] on p "BW Studio Projects" at bounding box center [237, 83] width 150 height 23
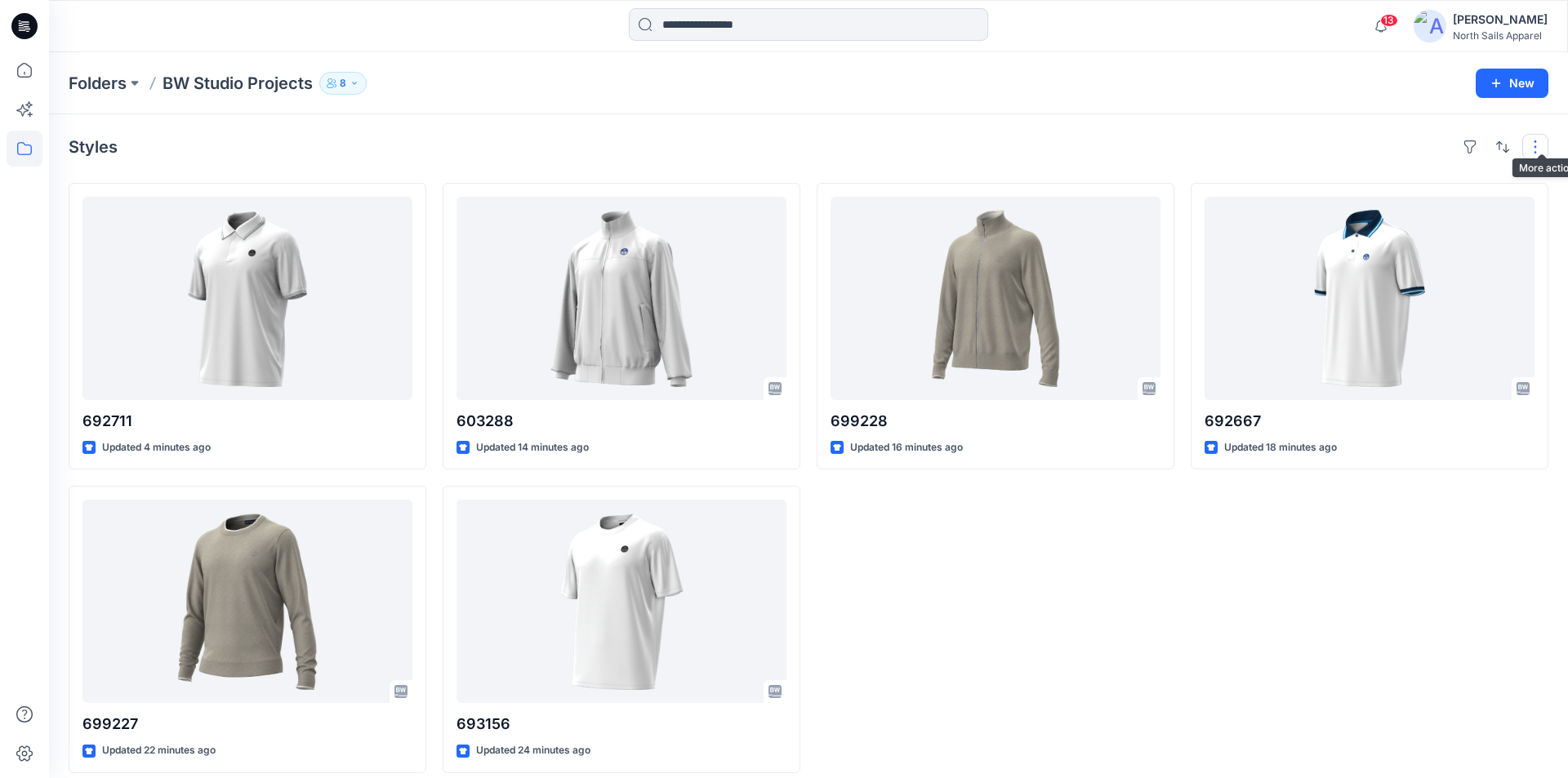
click at [1541, 141] on button "button" at bounding box center [1534, 146] width 26 height 26
click at [350, 82] on icon "button" at bounding box center [354, 83] width 10 height 10
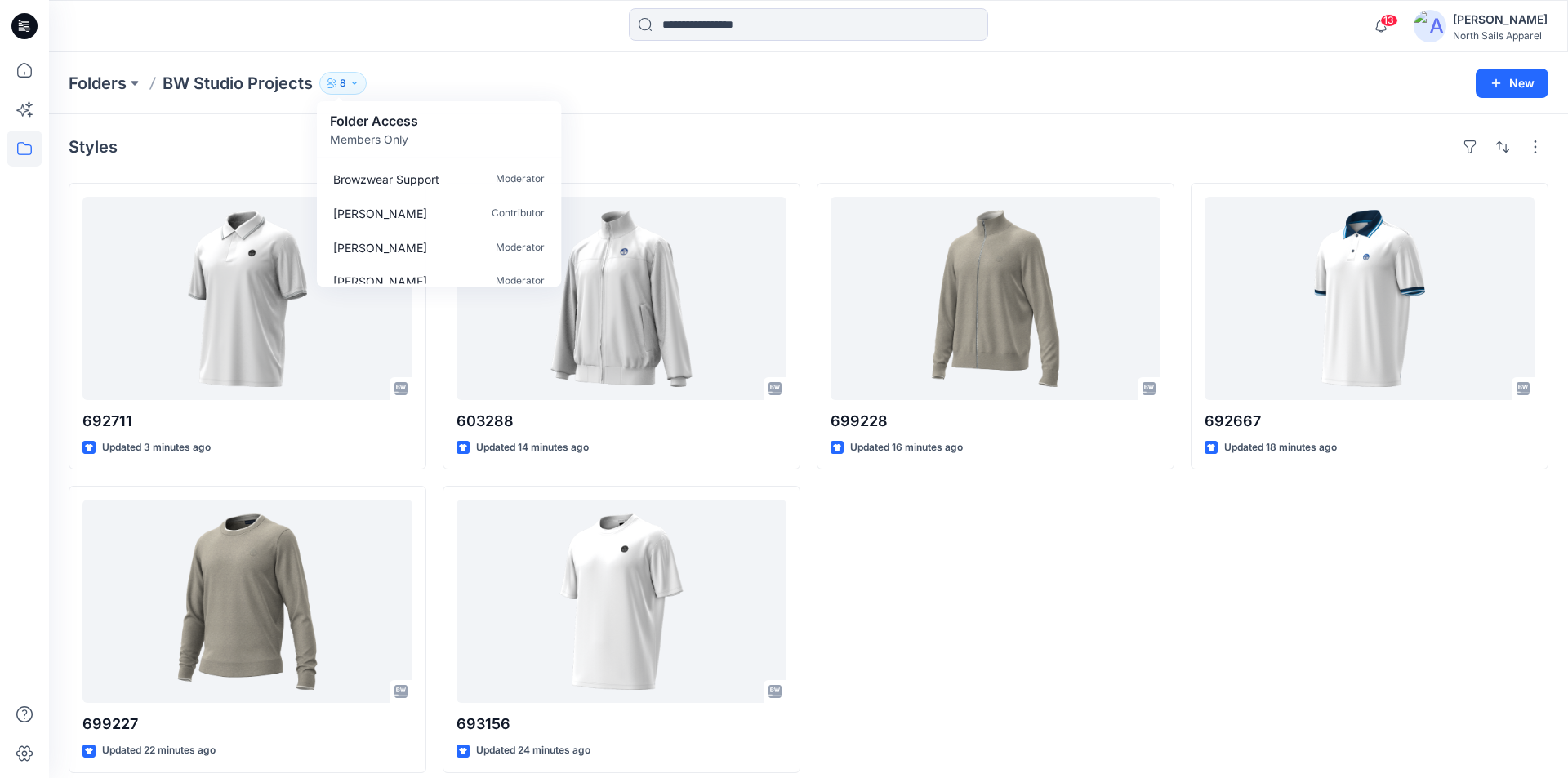
click at [25, 24] on icon at bounding box center [25, 25] width 26 height 26
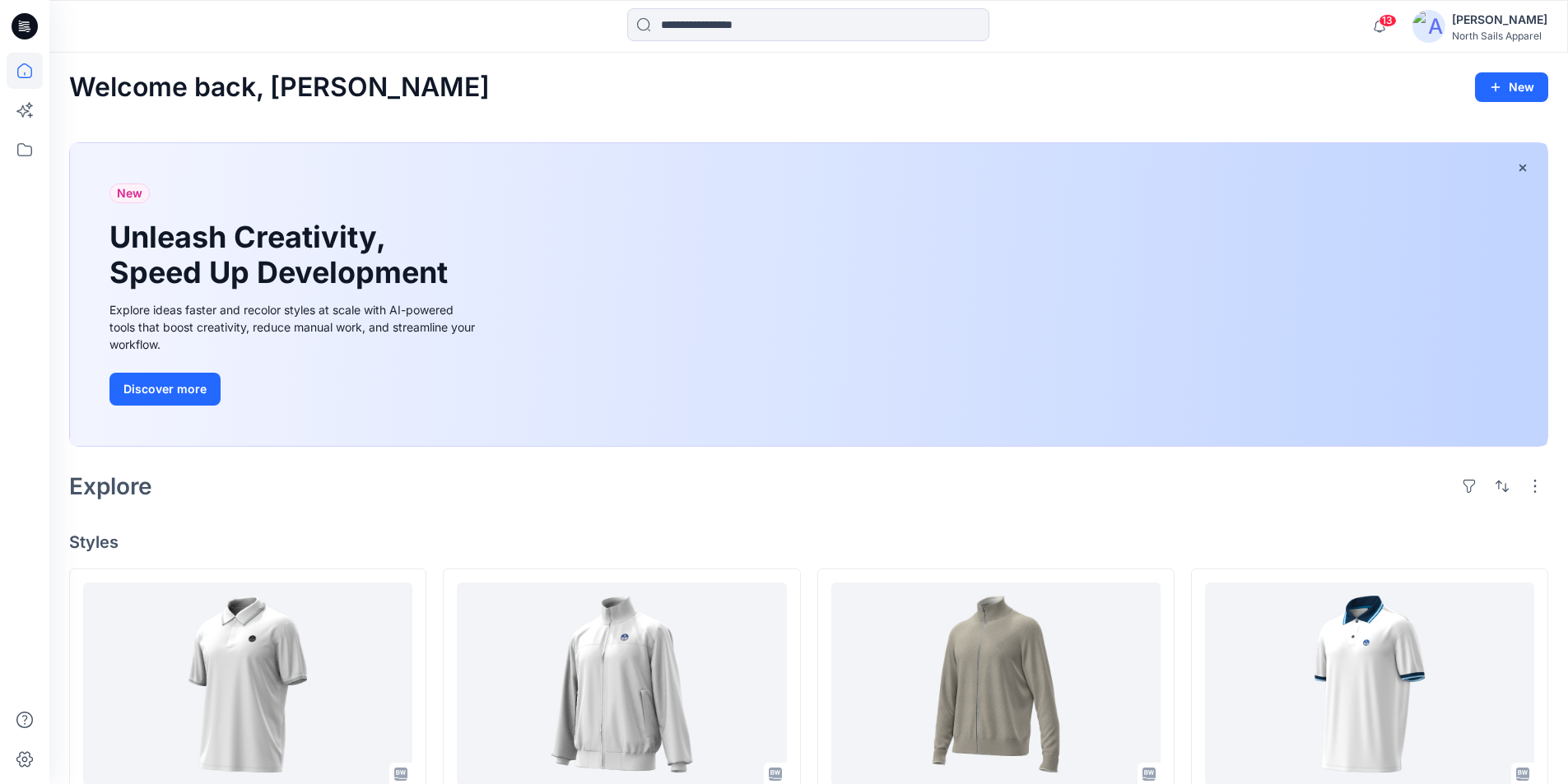
drag, startPoint x: 1499, startPoint y: 16, endPoint x: 1221, endPoint y: 32, distance: 278.5
click at [1222, 34] on div "13 Notifications Your style 603288 is ready 11 minutes ago Your style 699228 is…" at bounding box center [808, 27] width 1518 height 37
click at [1469, 17] on div "[PERSON_NAME]" at bounding box center [1499, 20] width 95 height 20
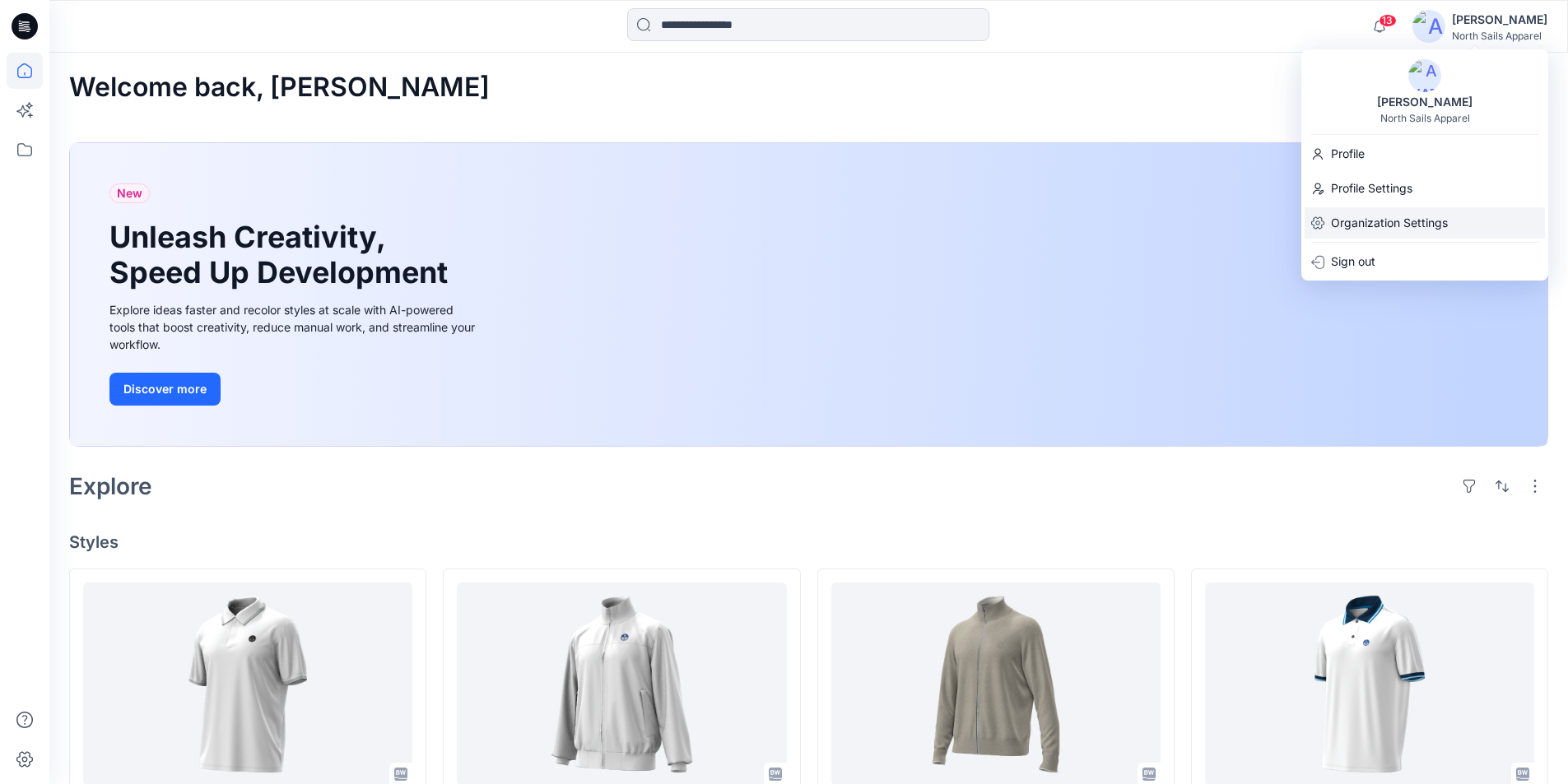
click at [1440, 219] on p "Organization Settings" at bounding box center [1390, 223] width 117 height 31
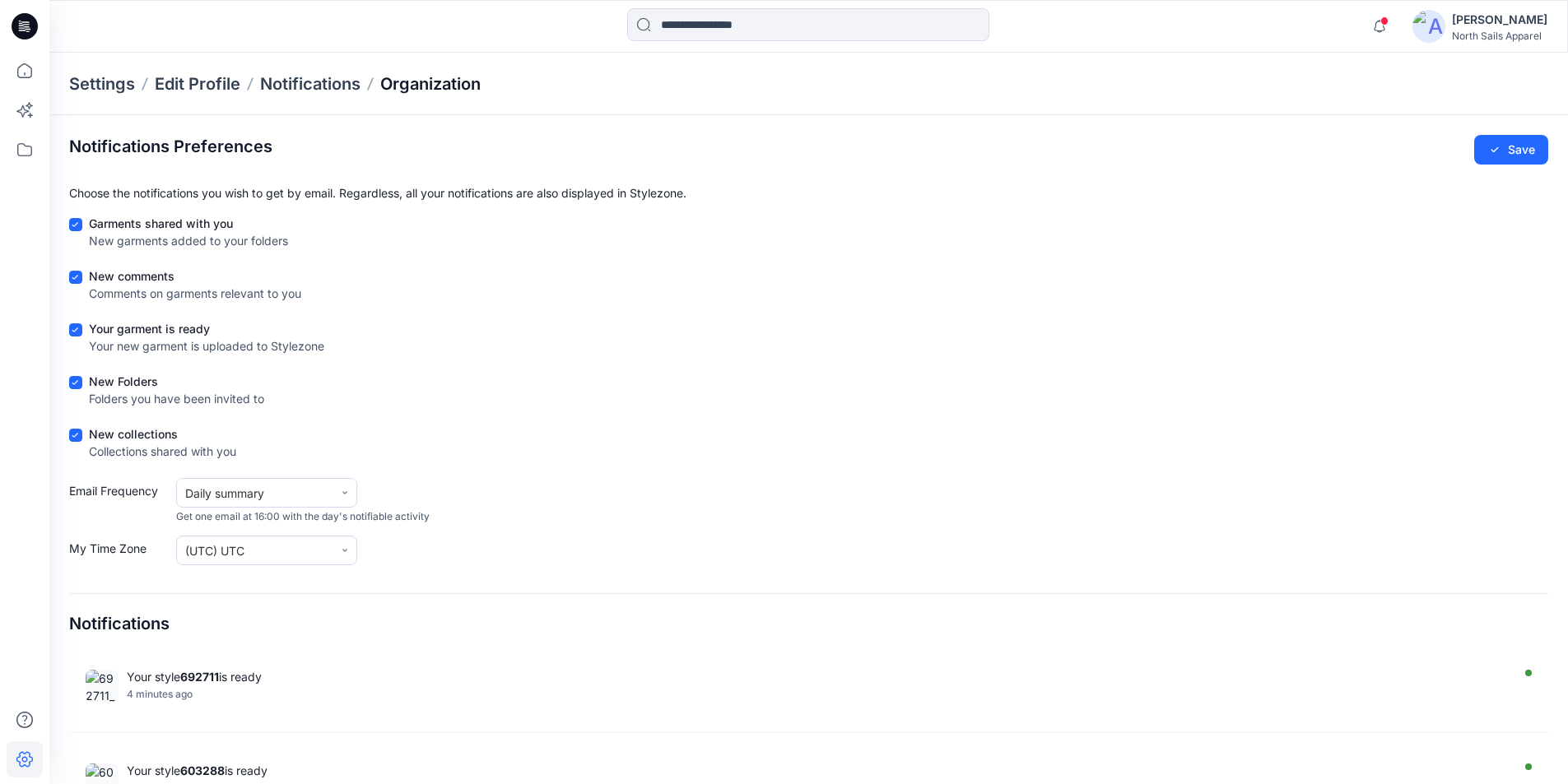
click at [433, 84] on p "Organization" at bounding box center [430, 83] width 101 height 23
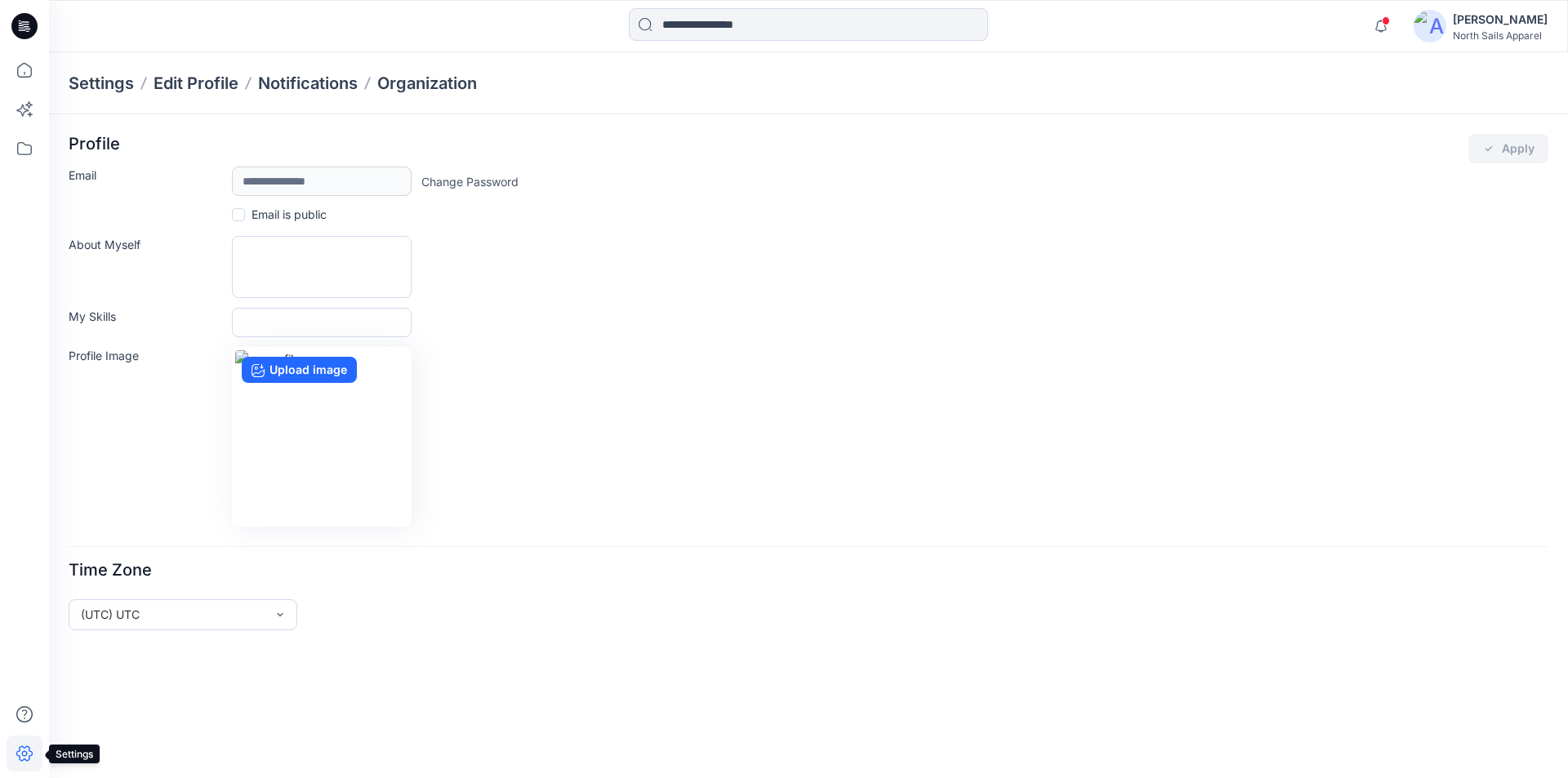
click at [17, 748] on icon at bounding box center [25, 753] width 36 height 36
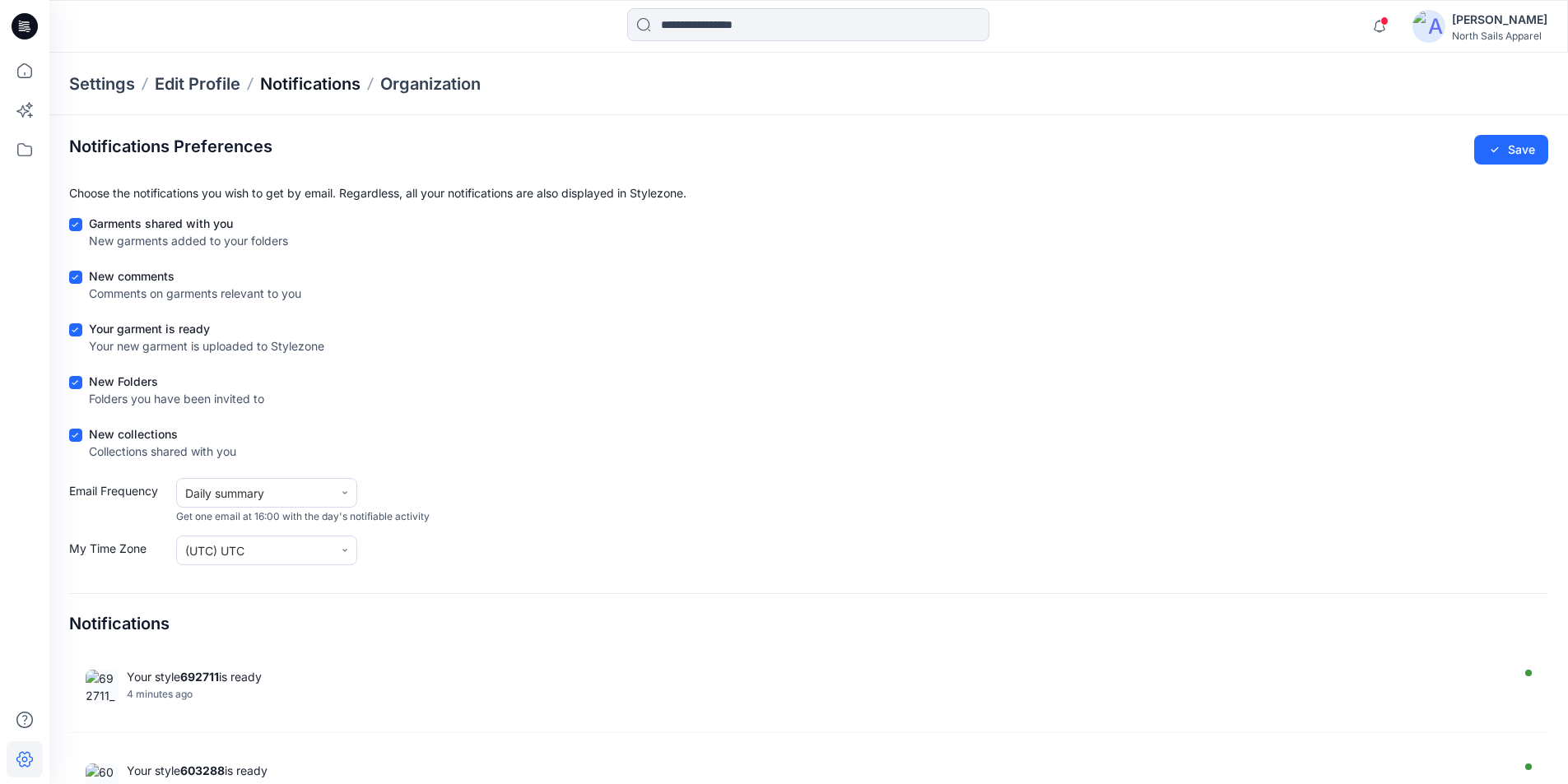
click at [307, 83] on p "Notifications" at bounding box center [310, 83] width 101 height 23
drag, startPoint x: 336, startPoint y: 81, endPoint x: 600, endPoint y: 107, distance: 265.3
click at [619, 105] on div "Settings Edit Profile Notifications Organization" at bounding box center [808, 84] width 1519 height 62
click at [453, 85] on p "Organization" at bounding box center [430, 83] width 101 height 23
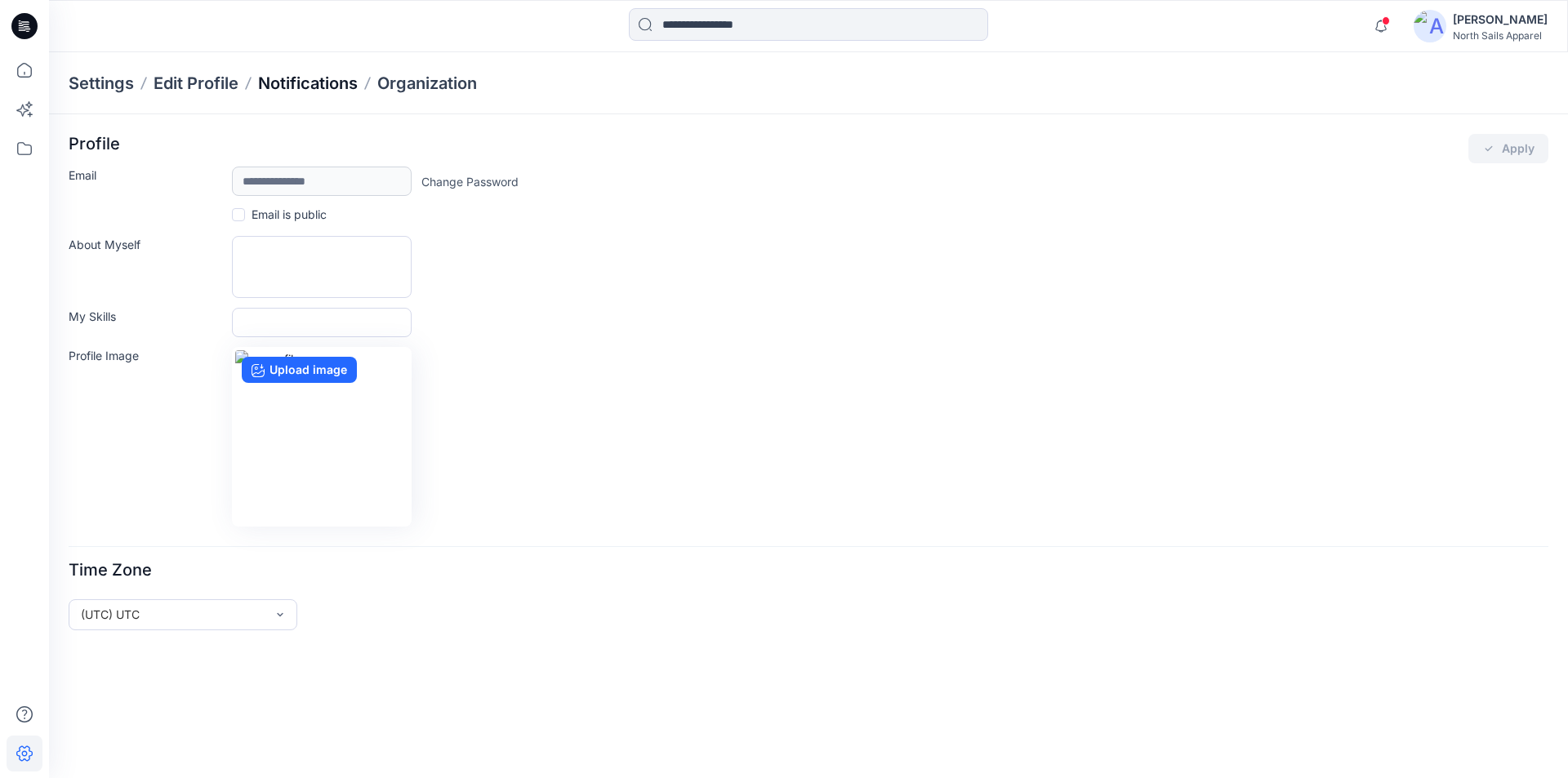
click at [312, 81] on p "Notifications" at bounding box center [308, 83] width 100 height 23
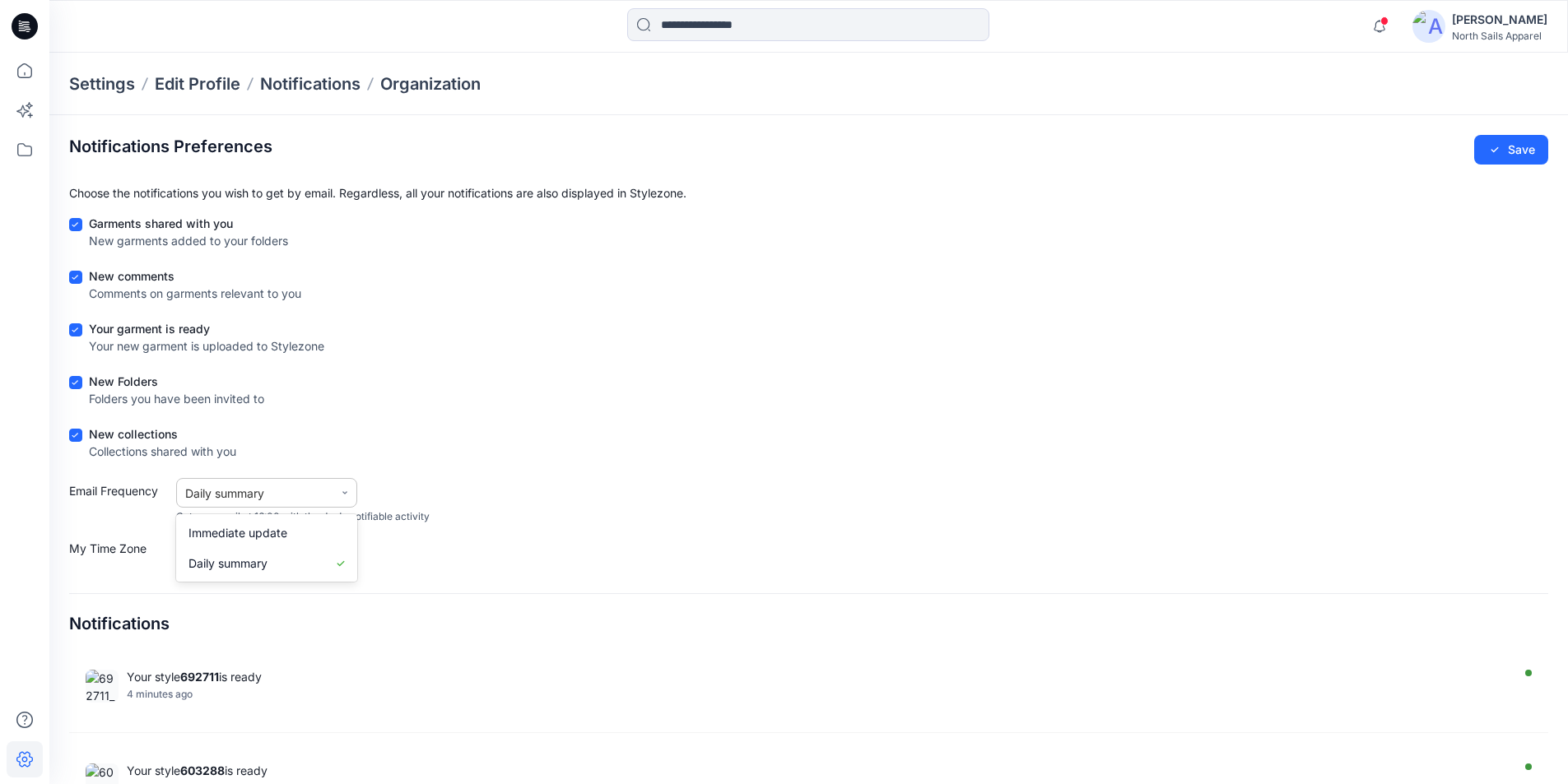
click at [345, 488] on icon at bounding box center [344, 492] width 10 height 10
click at [407, 372] on div "New Folders Folders you have been invited to" at bounding box center [809, 392] width 1479 height 41
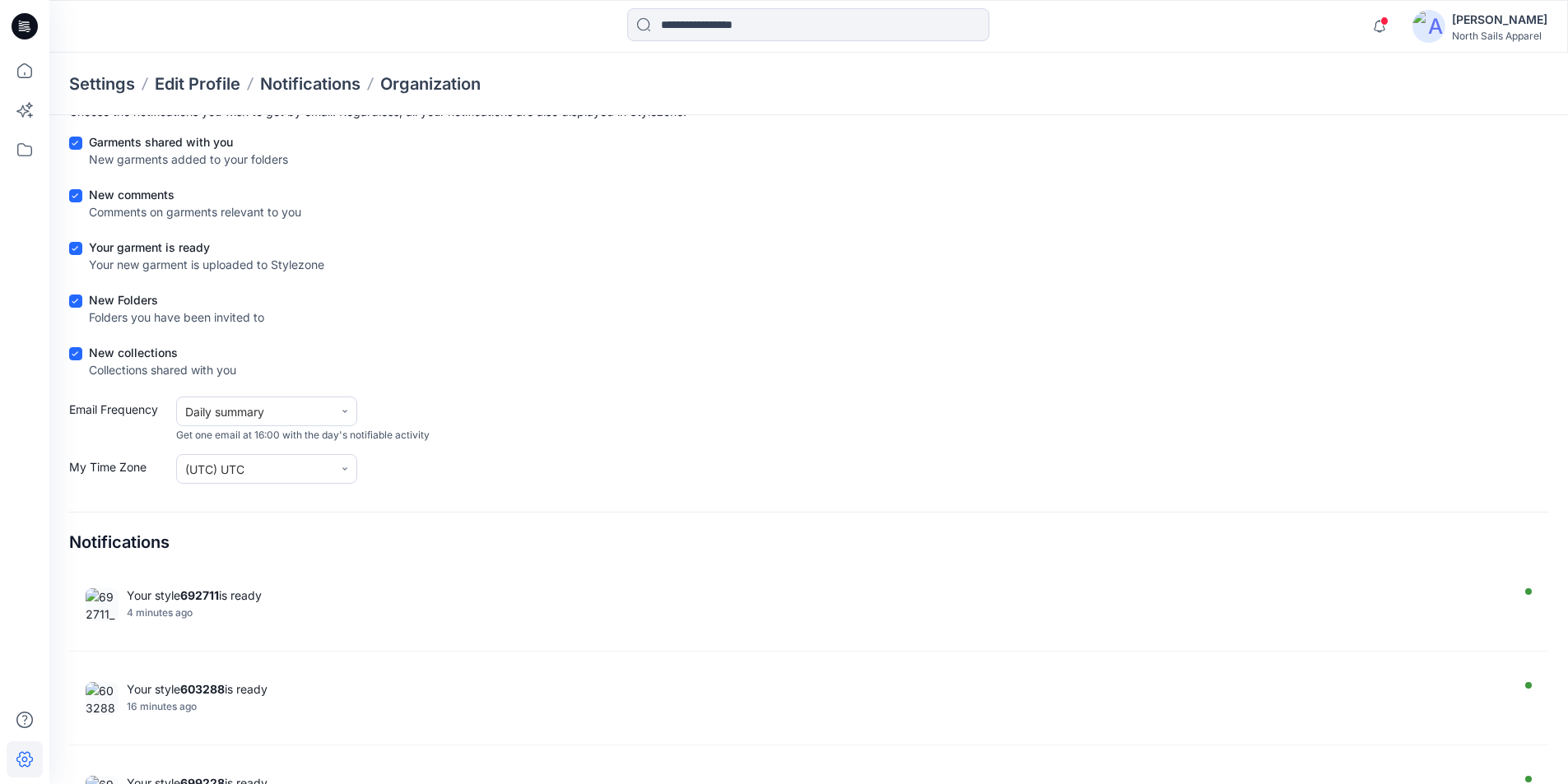
click at [26, 28] on icon at bounding box center [25, 26] width 27 height 27
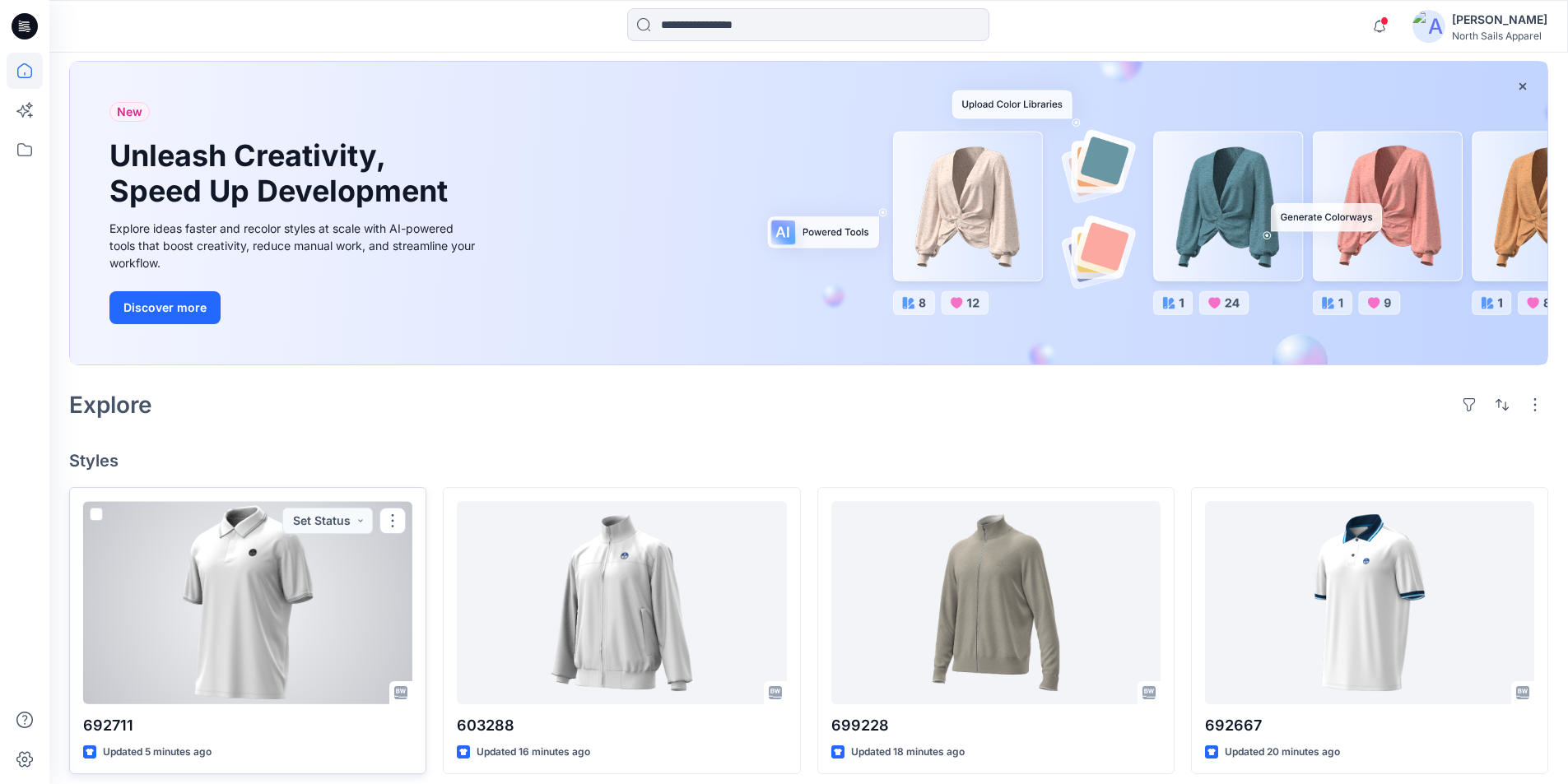
click at [342, 586] on div at bounding box center [248, 603] width 330 height 203
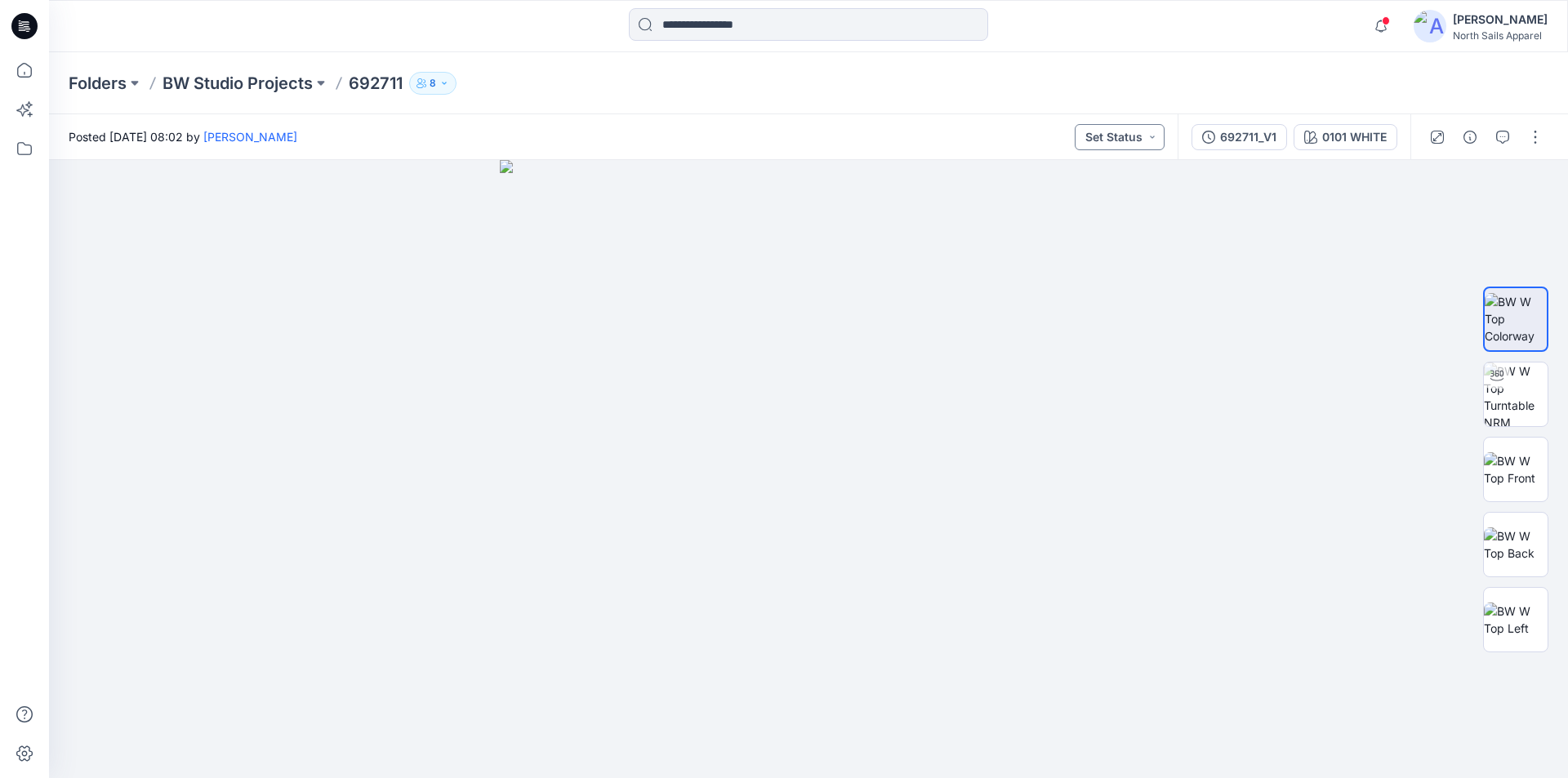
click at [1164, 138] on button "Set Status" at bounding box center [1119, 137] width 90 height 26
click at [247, 84] on p "BW Studio Projects" at bounding box center [237, 83] width 150 height 23
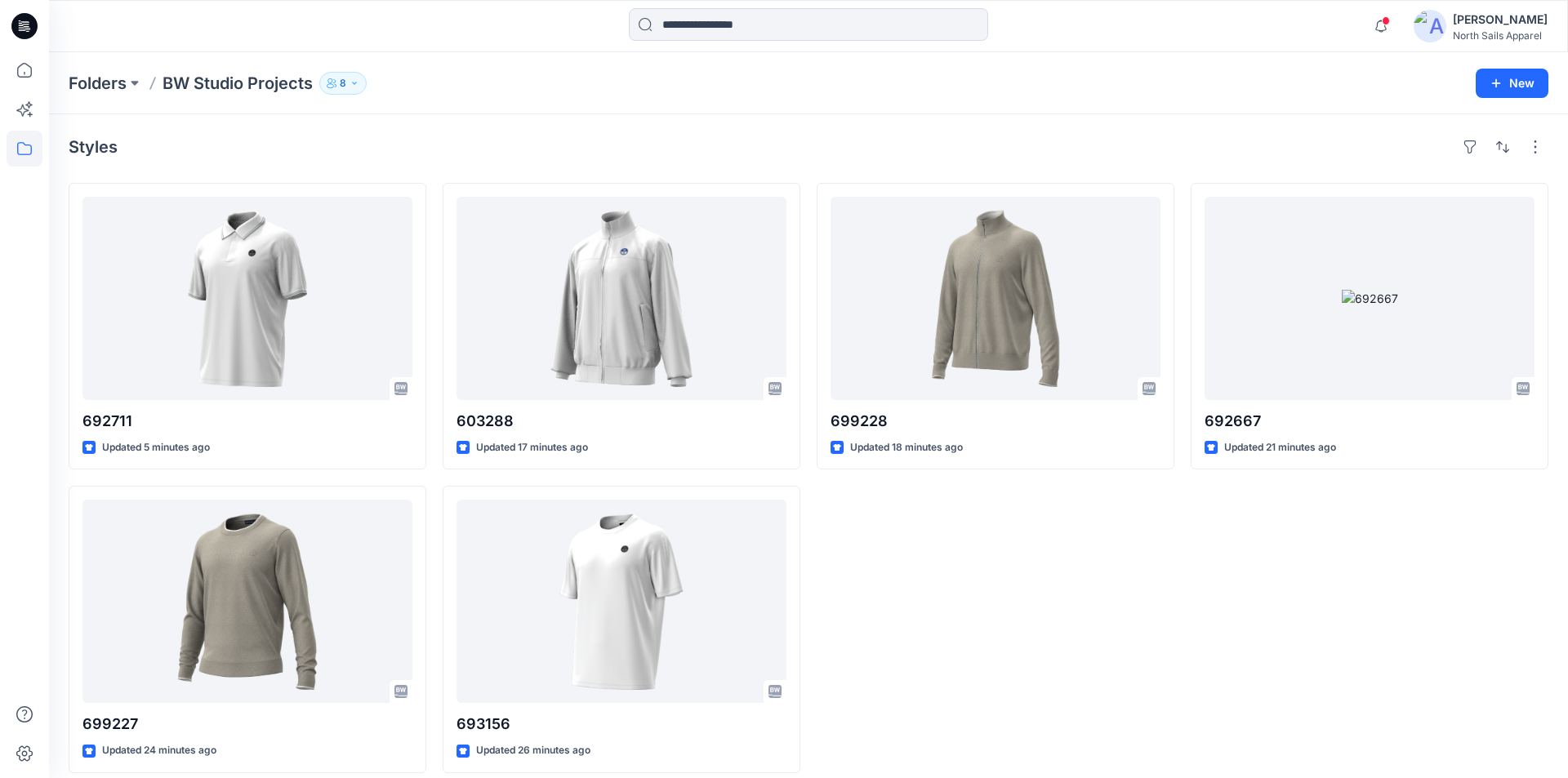
click at [231, 82] on p "BW Studio Projects" at bounding box center [237, 83] width 150 height 23
click at [227, 84] on p "BW Studio Projects" at bounding box center [237, 83] width 150 height 23
click at [340, 81] on p "8" at bounding box center [342, 84] width 6 height 18
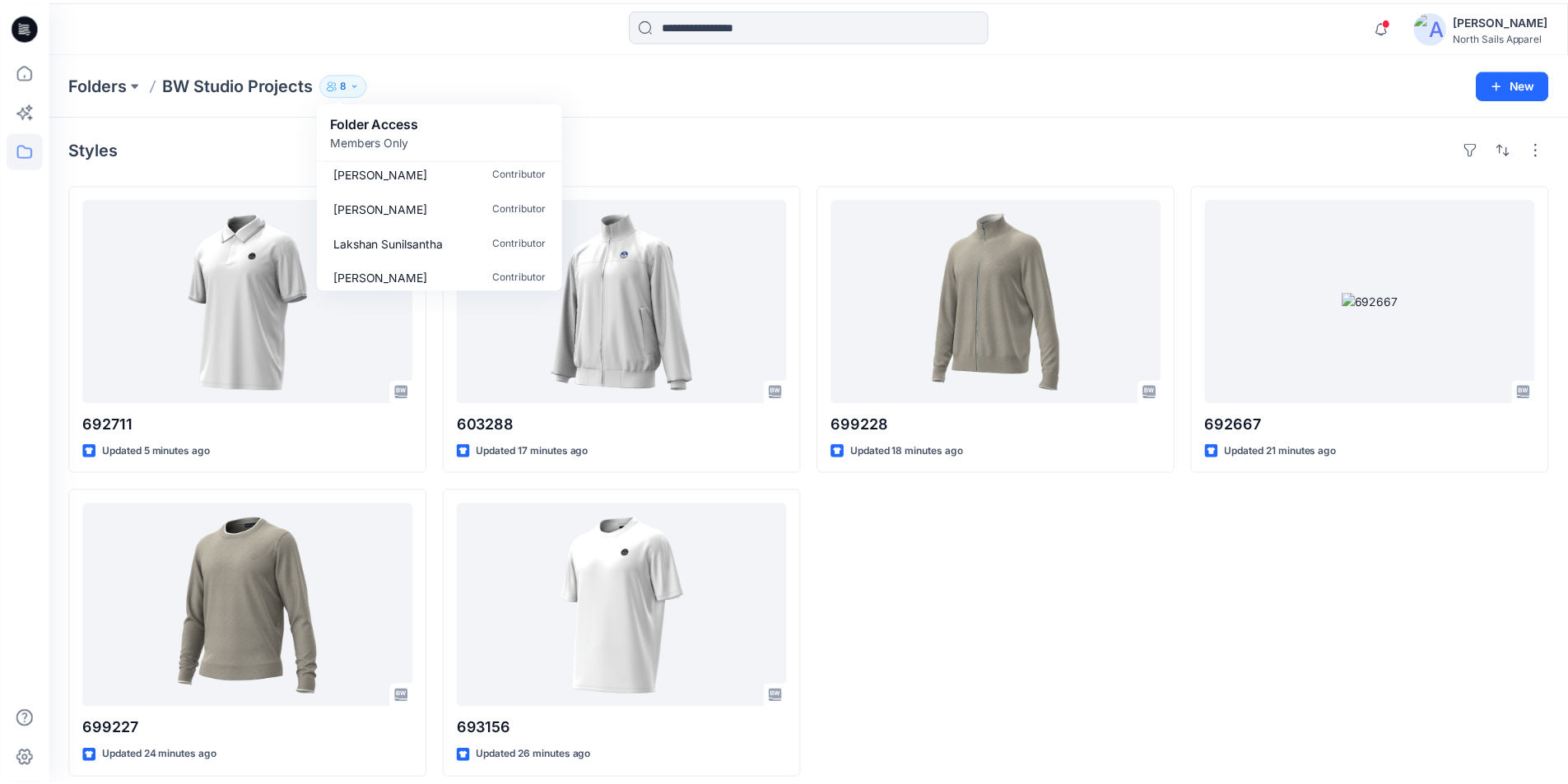
scroll to position [153, 0]
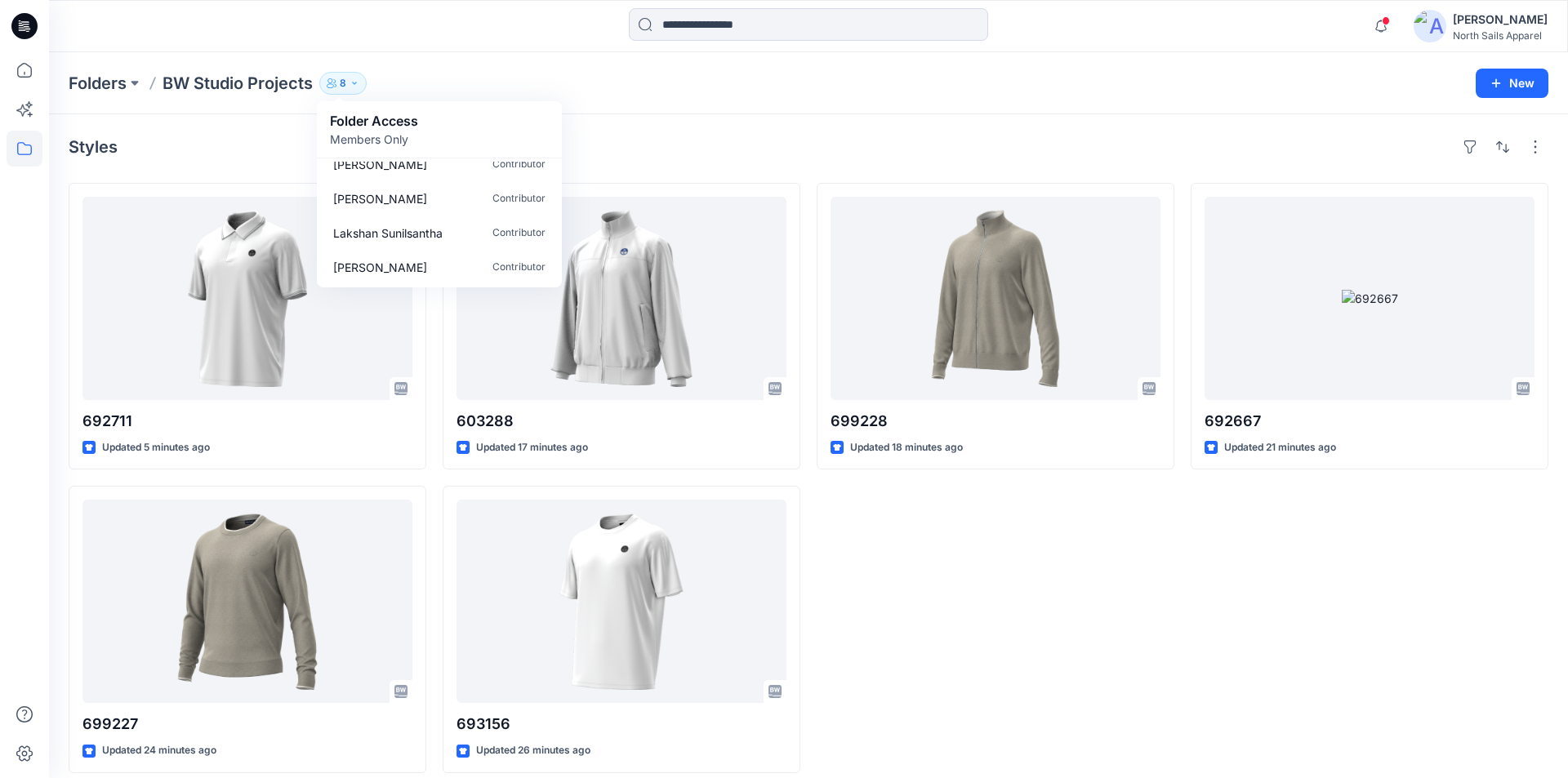
click at [463, 79] on div "Folders BW Studio Projects 8 Folder Access Members Only Browzwear Support Moder…" at bounding box center [745, 83] width 1352 height 23
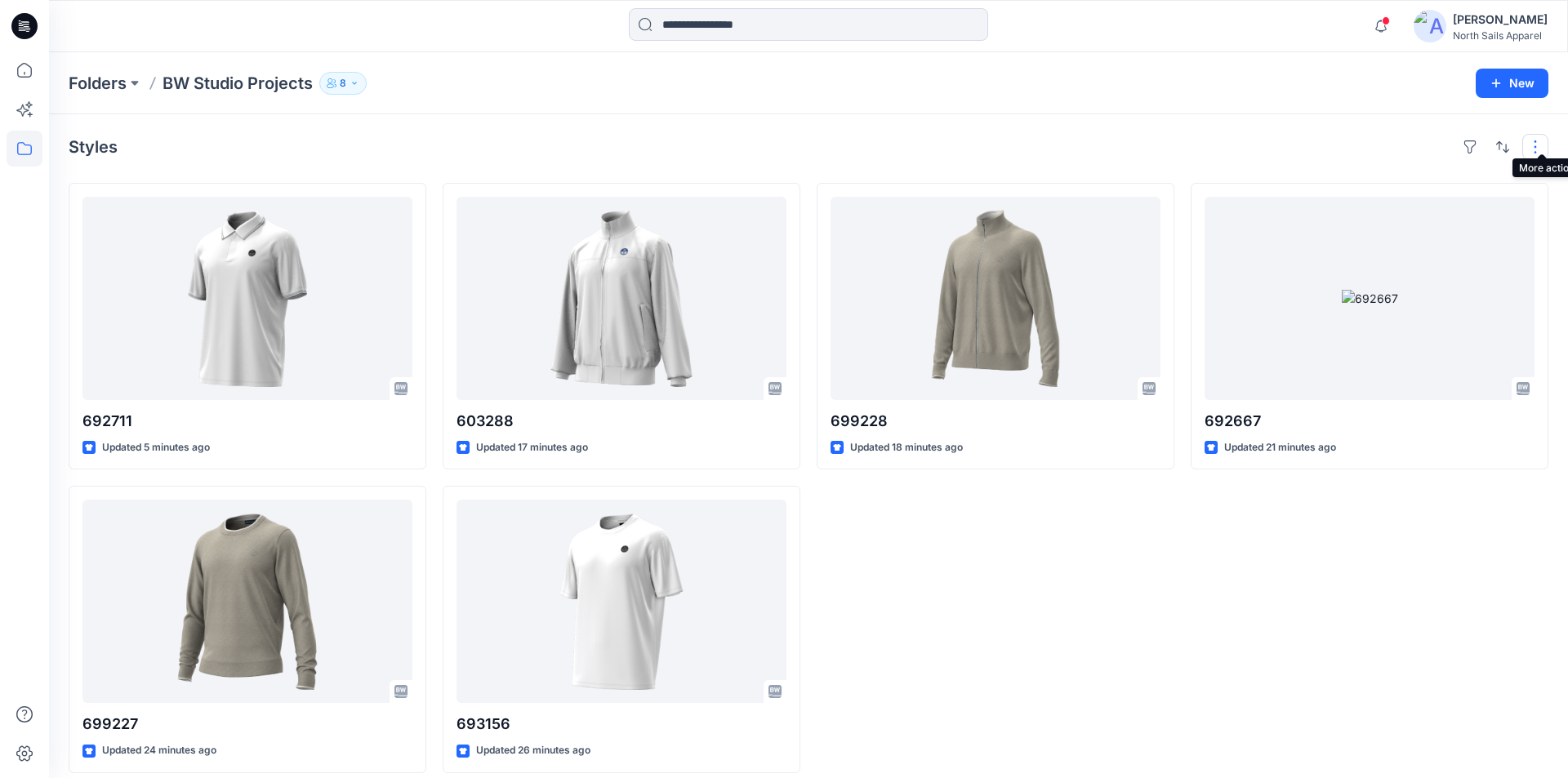
click at [1544, 143] on button "button" at bounding box center [1534, 146] width 26 height 26
click at [1178, 488] on div "692711 Updated 5 minutes ago 699227 Updated 24 minutes ago 603288 Updated 17 mi…" at bounding box center [809, 478] width 1480 height 590
drag, startPoint x: 1178, startPoint y: 487, endPoint x: 1176, endPoint y: 499, distance: 12.2
click at [1174, 499] on div "699228 Updated 18 minutes ago" at bounding box center [995, 478] width 358 height 590
drag, startPoint x: 1181, startPoint y: 507, endPoint x: 1191, endPoint y: 511, distance: 10.8
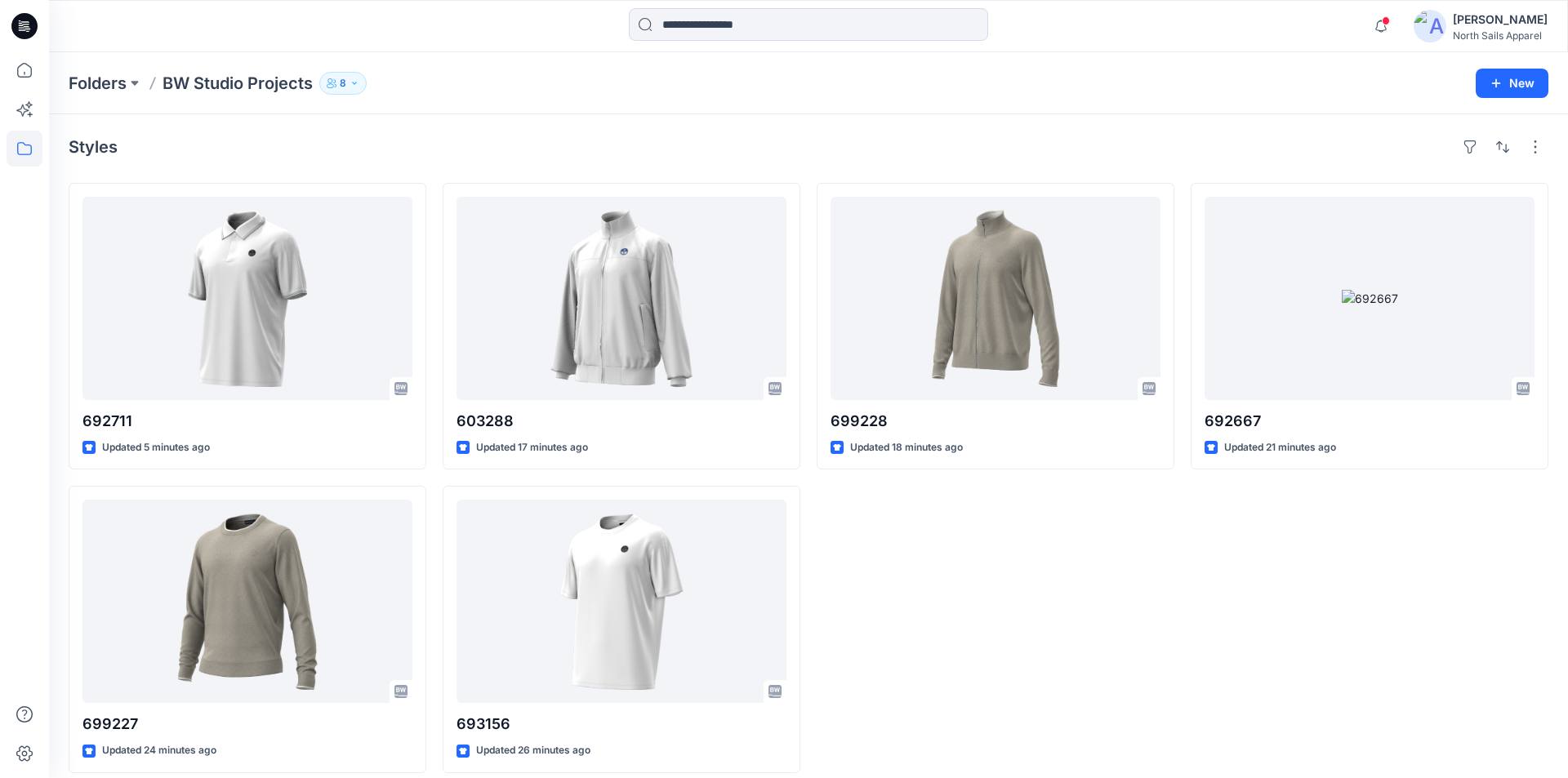
click at [1191, 511] on div "692711 Updated 5 minutes ago 699227 Updated 24 minutes ago 603288 Updated 17 mi…" at bounding box center [809, 478] width 1480 height 590
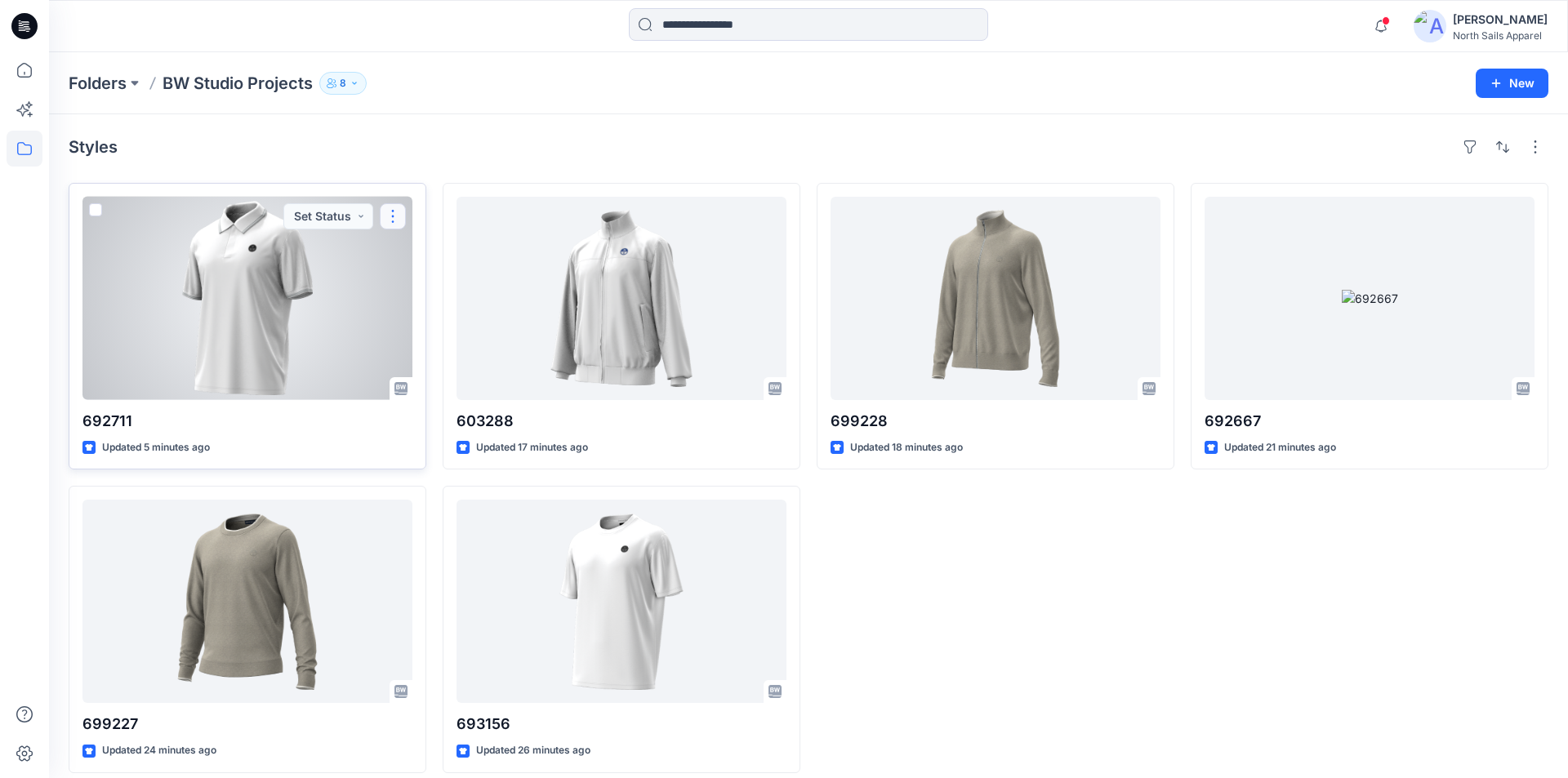
click at [391, 203] on button "button" at bounding box center [392, 216] width 26 height 26
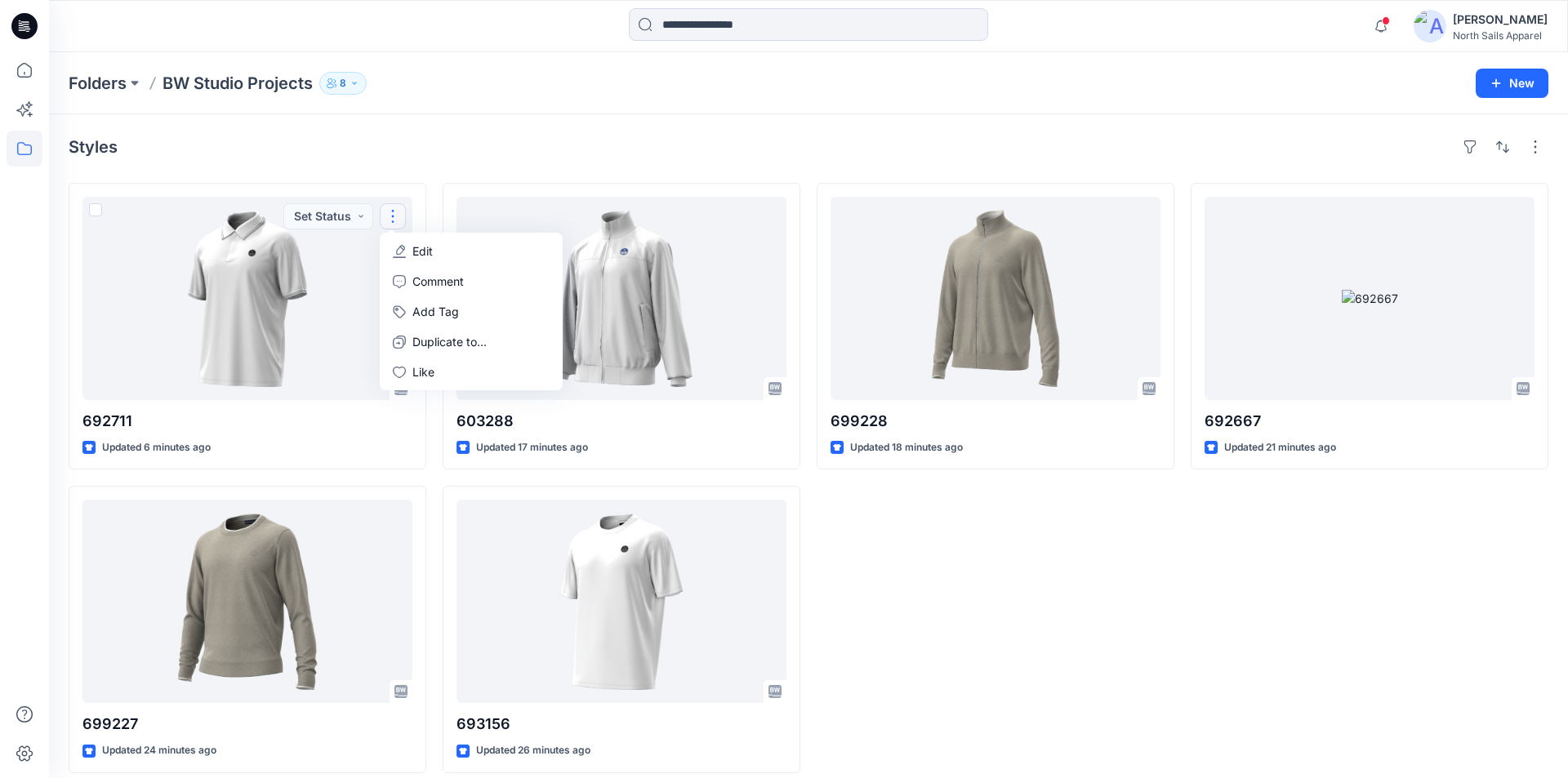
click at [498, 133] on div "Styles" at bounding box center [809, 146] width 1480 height 26
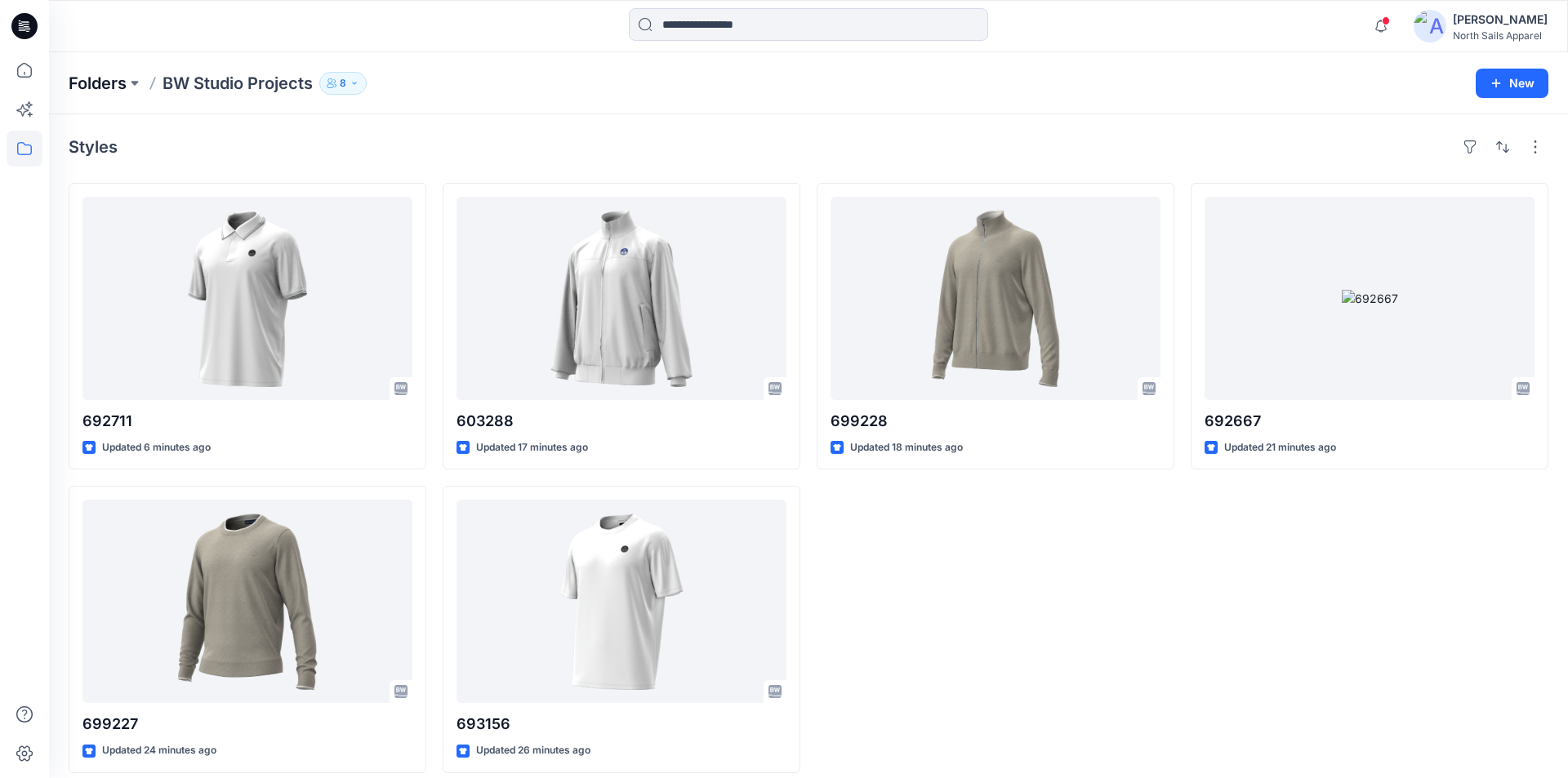
click at [114, 83] on p "Folders" at bounding box center [98, 83] width 58 height 23
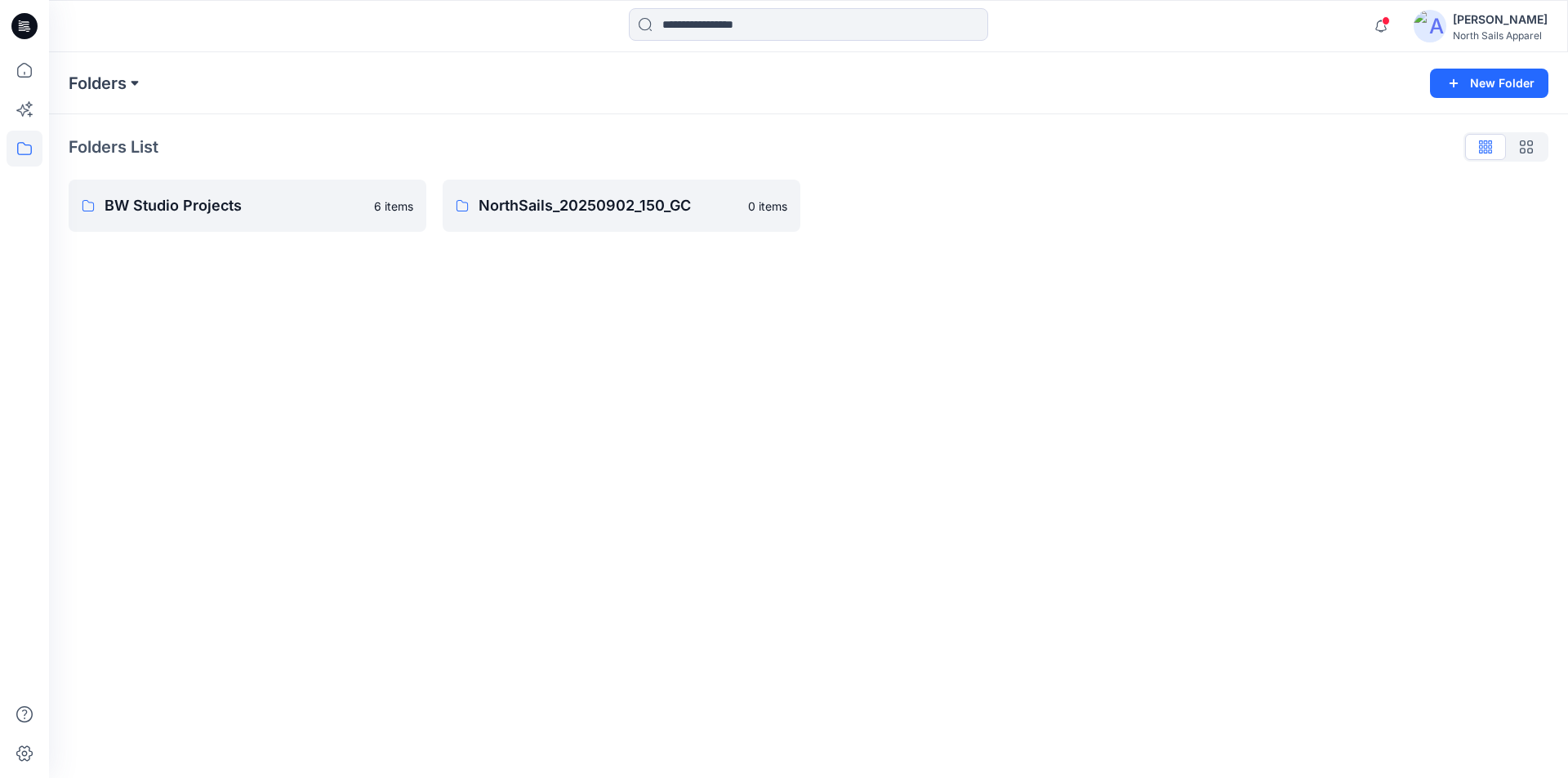
click at [132, 79] on button at bounding box center [134, 83] width 16 height 23
click at [206, 65] on div "Folders Folders BW Studio Projects NorthSails_20250902_150_GC New Folder" at bounding box center [808, 84] width 1519 height 62
click at [134, 80] on button at bounding box center [134, 83] width 16 height 23
click at [191, 68] on div "Folders Folders BW Studio Projects NorthSails_20250902_150_GC New Folder" at bounding box center [808, 84] width 1519 height 62
click at [26, 756] on icon at bounding box center [25, 753] width 36 height 36
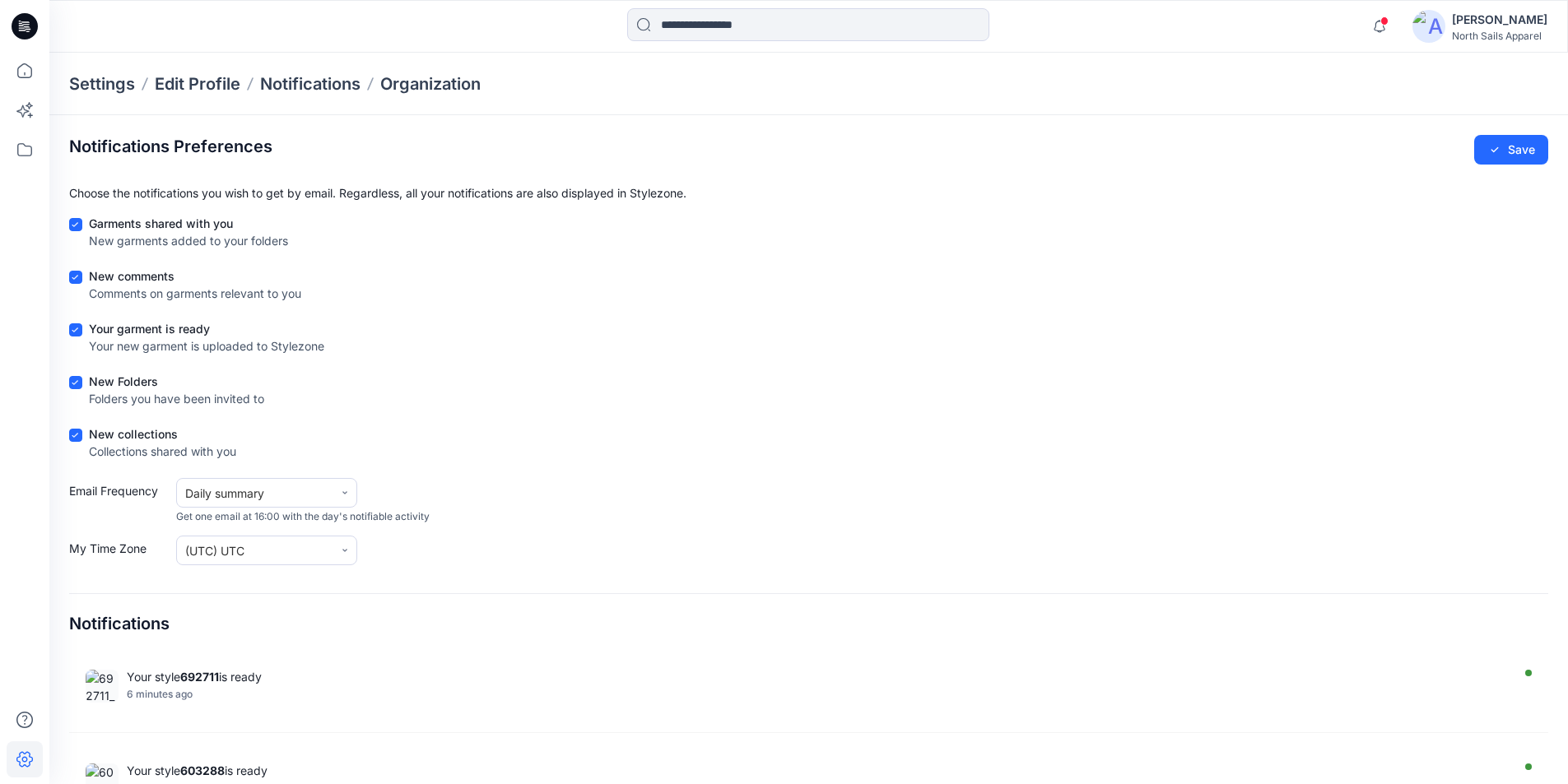
click at [22, 23] on icon at bounding box center [25, 26] width 27 height 27
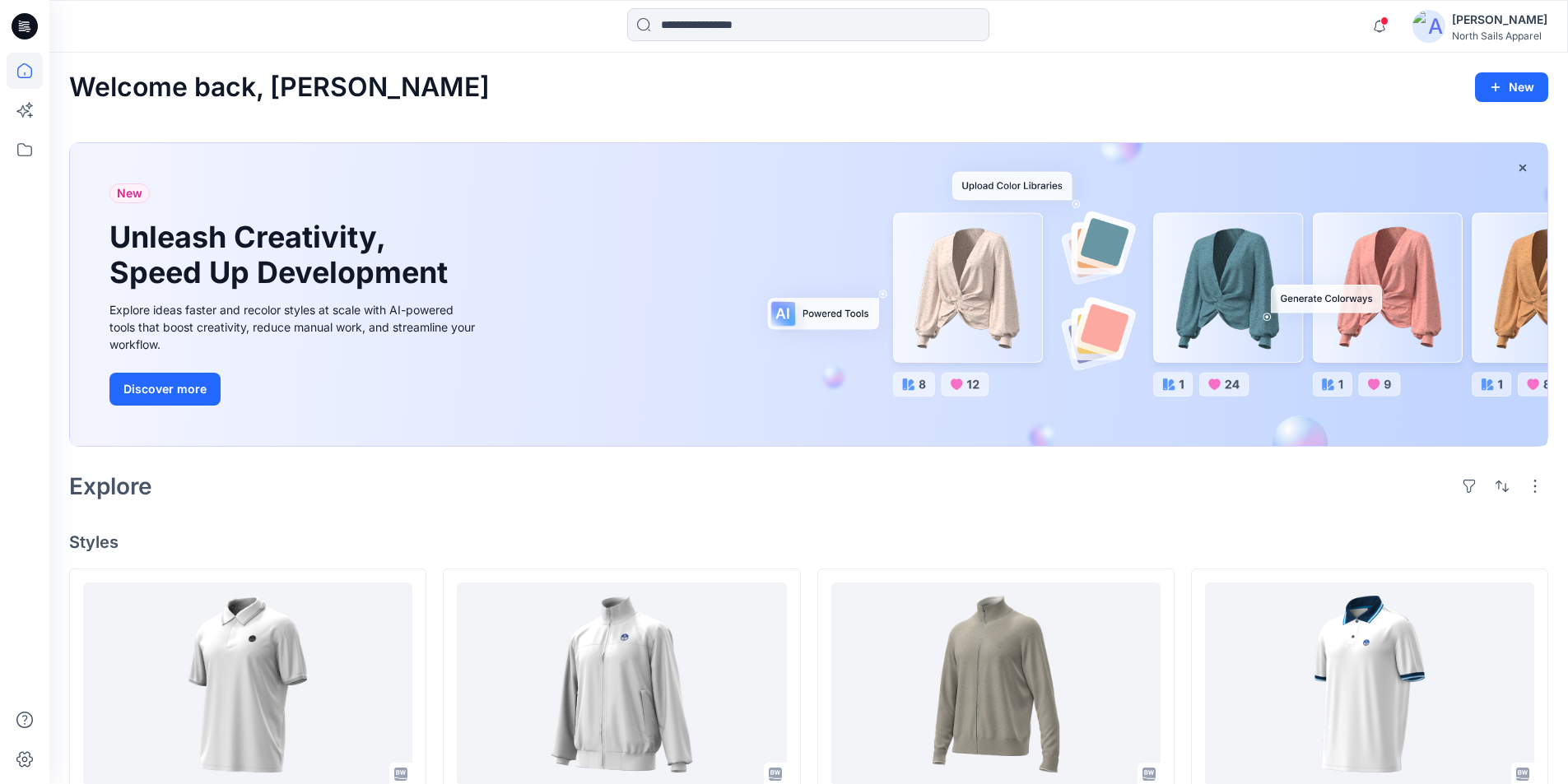
click at [1508, 21] on div "[PERSON_NAME]" at bounding box center [1499, 20] width 95 height 20
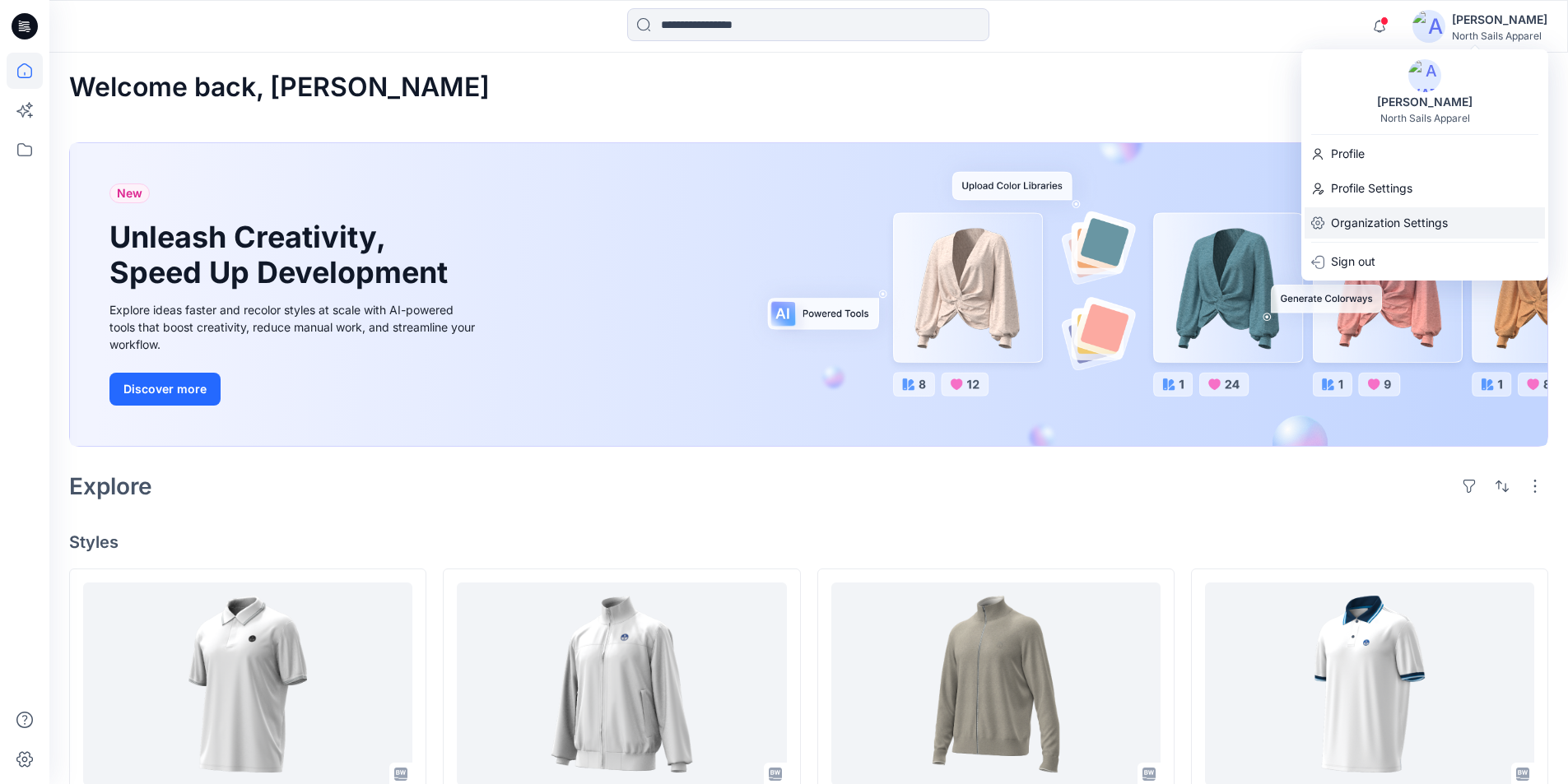
click at [1401, 225] on p "Organization Settings" at bounding box center [1390, 223] width 117 height 31
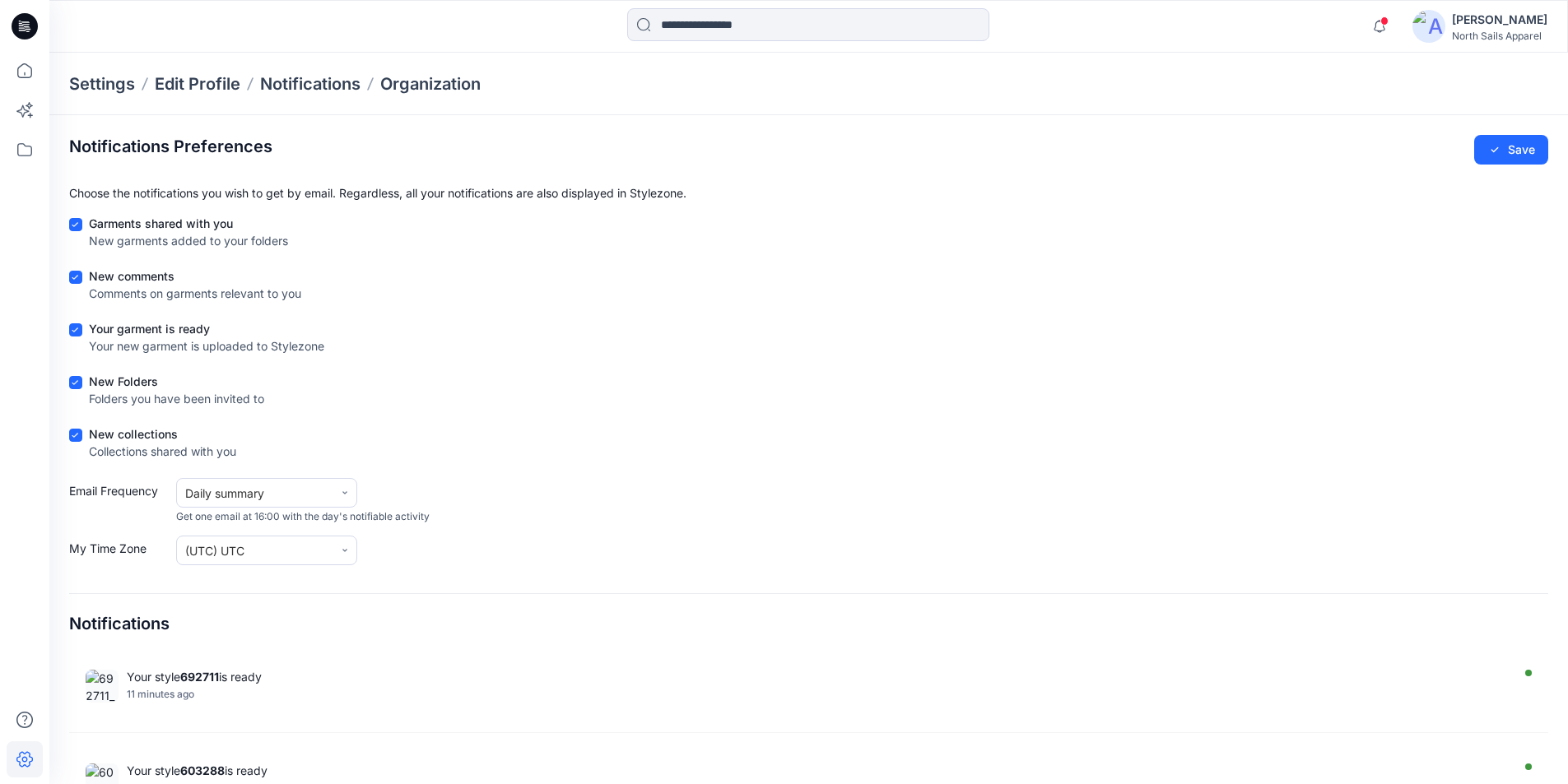
click at [1506, 33] on div "North Sails Apparel" at bounding box center [1499, 35] width 95 height 12
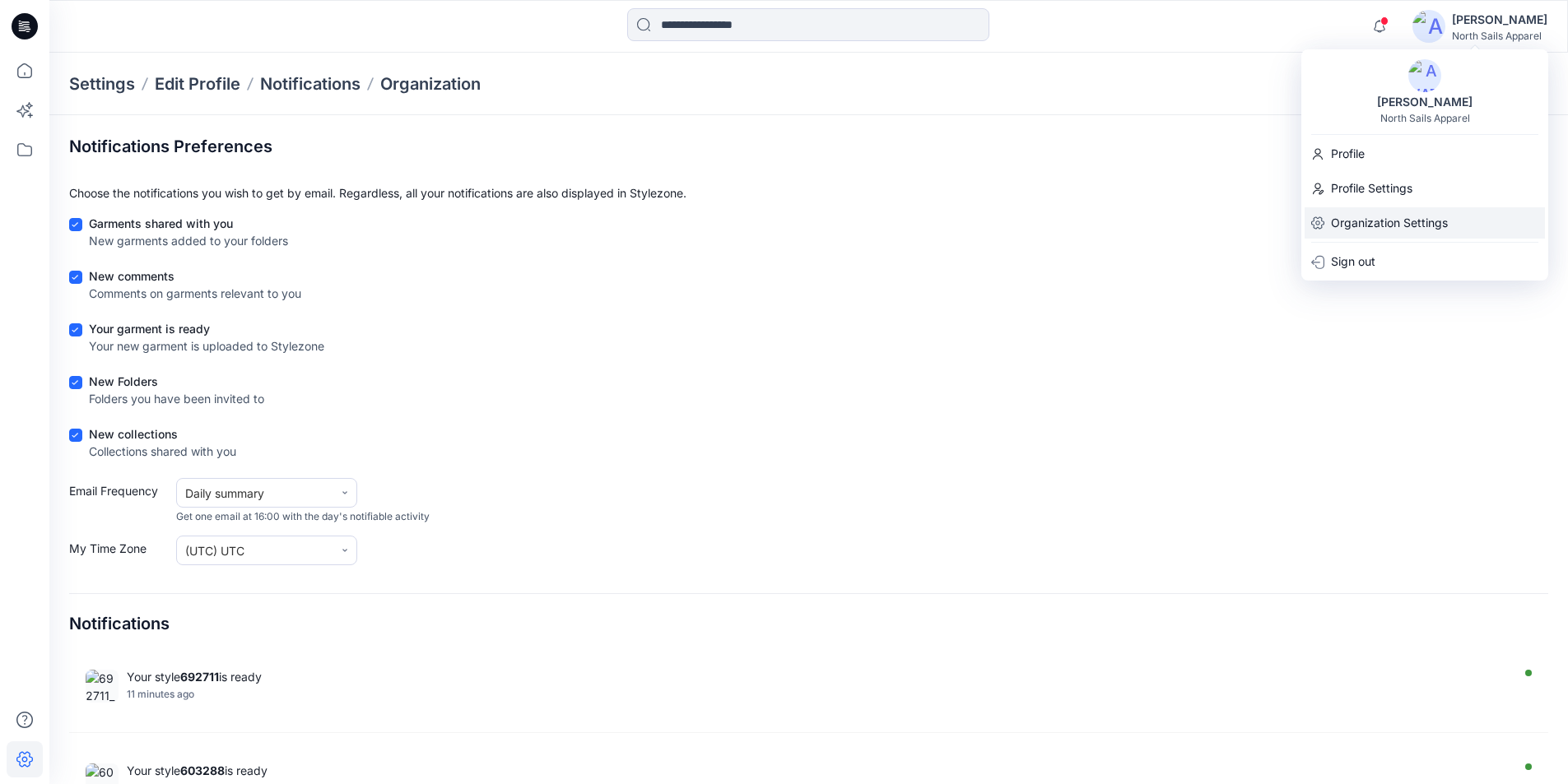
click at [1379, 220] on p "Organization Settings" at bounding box center [1390, 223] width 117 height 31
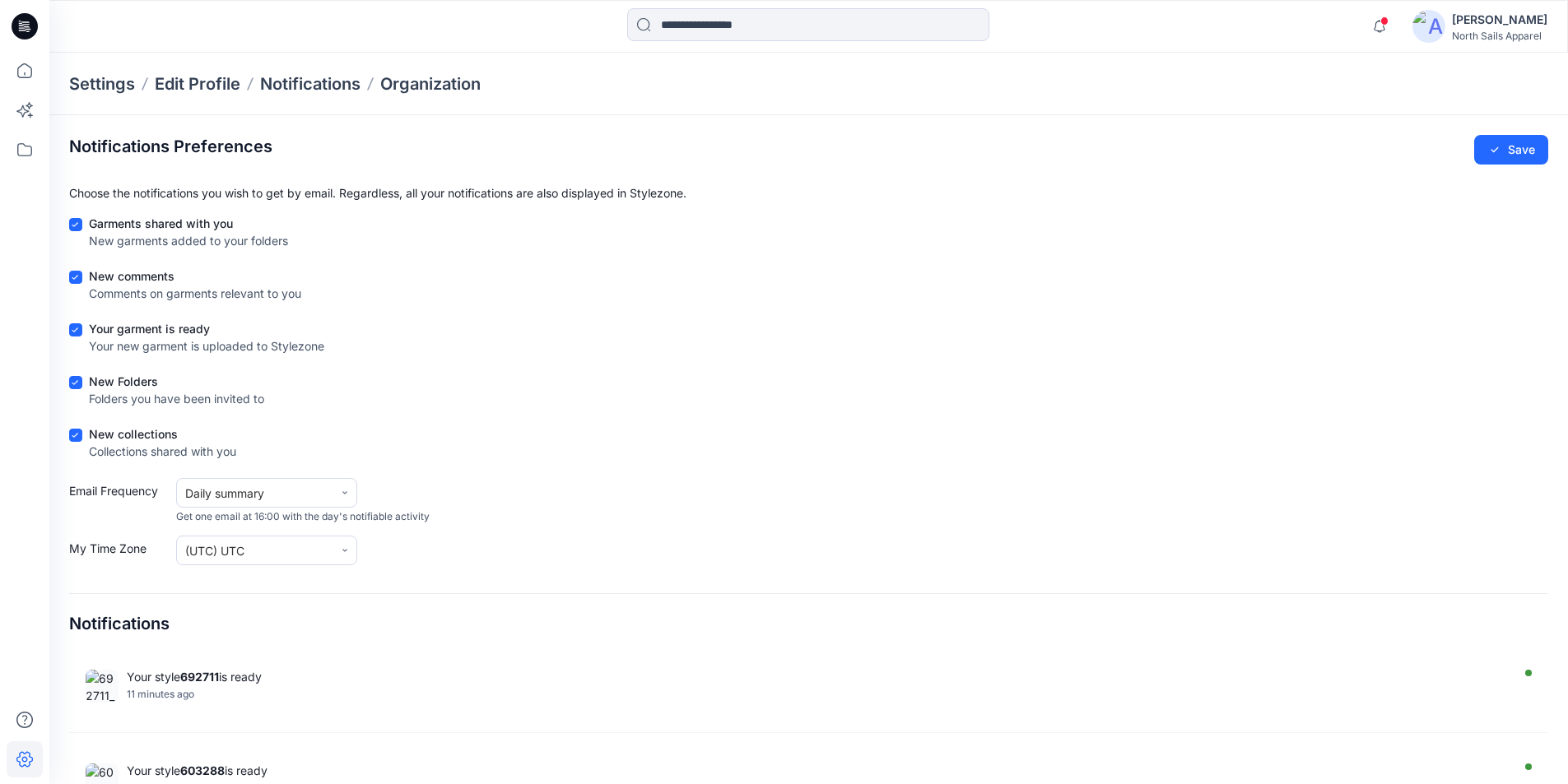
click at [1489, 33] on div "North Sails Apparel" at bounding box center [1499, 35] width 95 height 12
drag, startPoint x: 1418, startPoint y: 217, endPoint x: 1434, endPoint y: 372, distance: 155.8
click at [1434, 372] on form "Garments shared with you New garments added to your folders New comments Commen…" at bounding box center [809, 390] width 1479 height 350
click at [1495, 36] on div "North Sails Apparel" at bounding box center [1499, 35] width 95 height 12
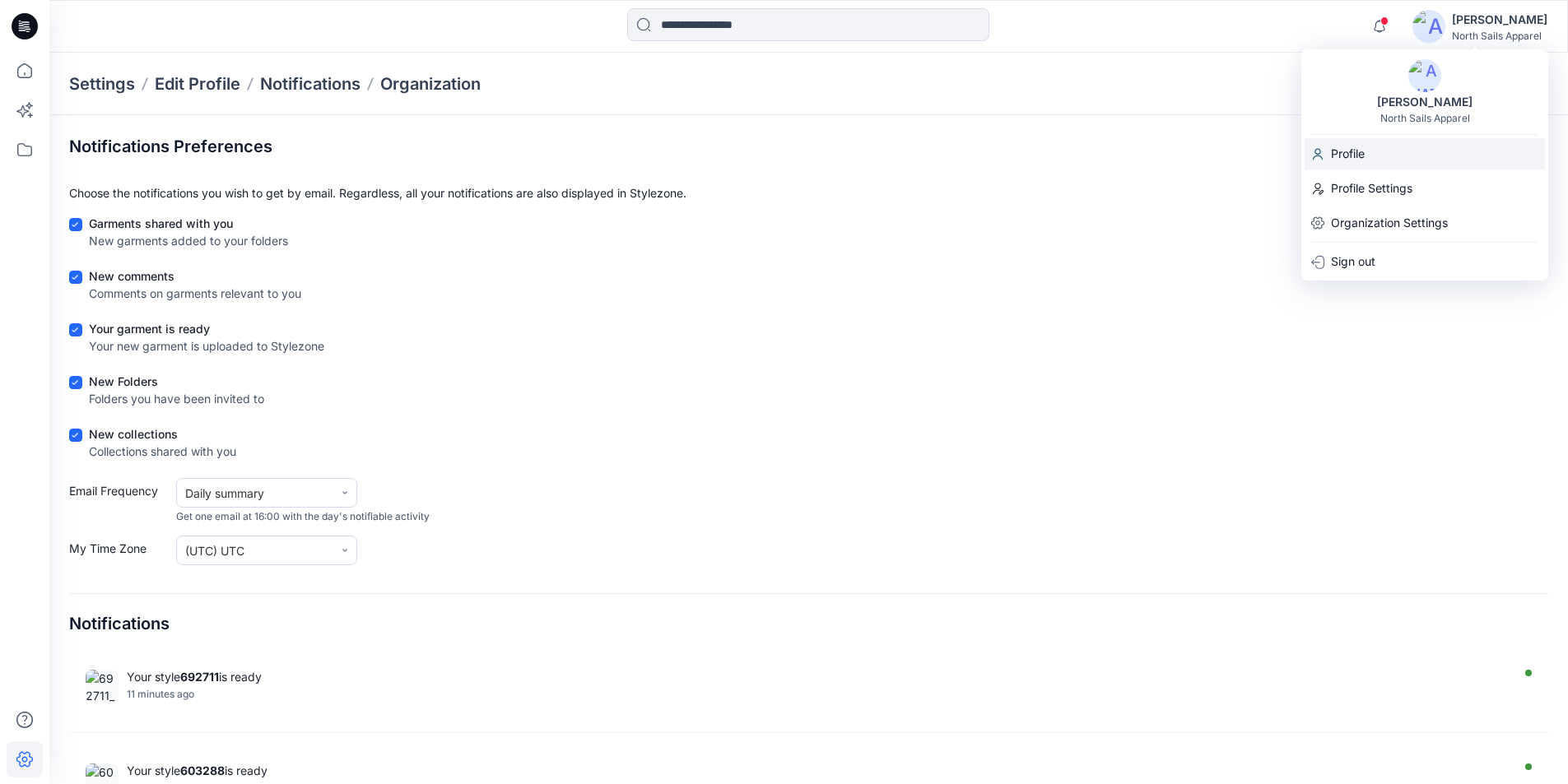
click at [1353, 155] on p "Profile" at bounding box center [1347, 154] width 34 height 31
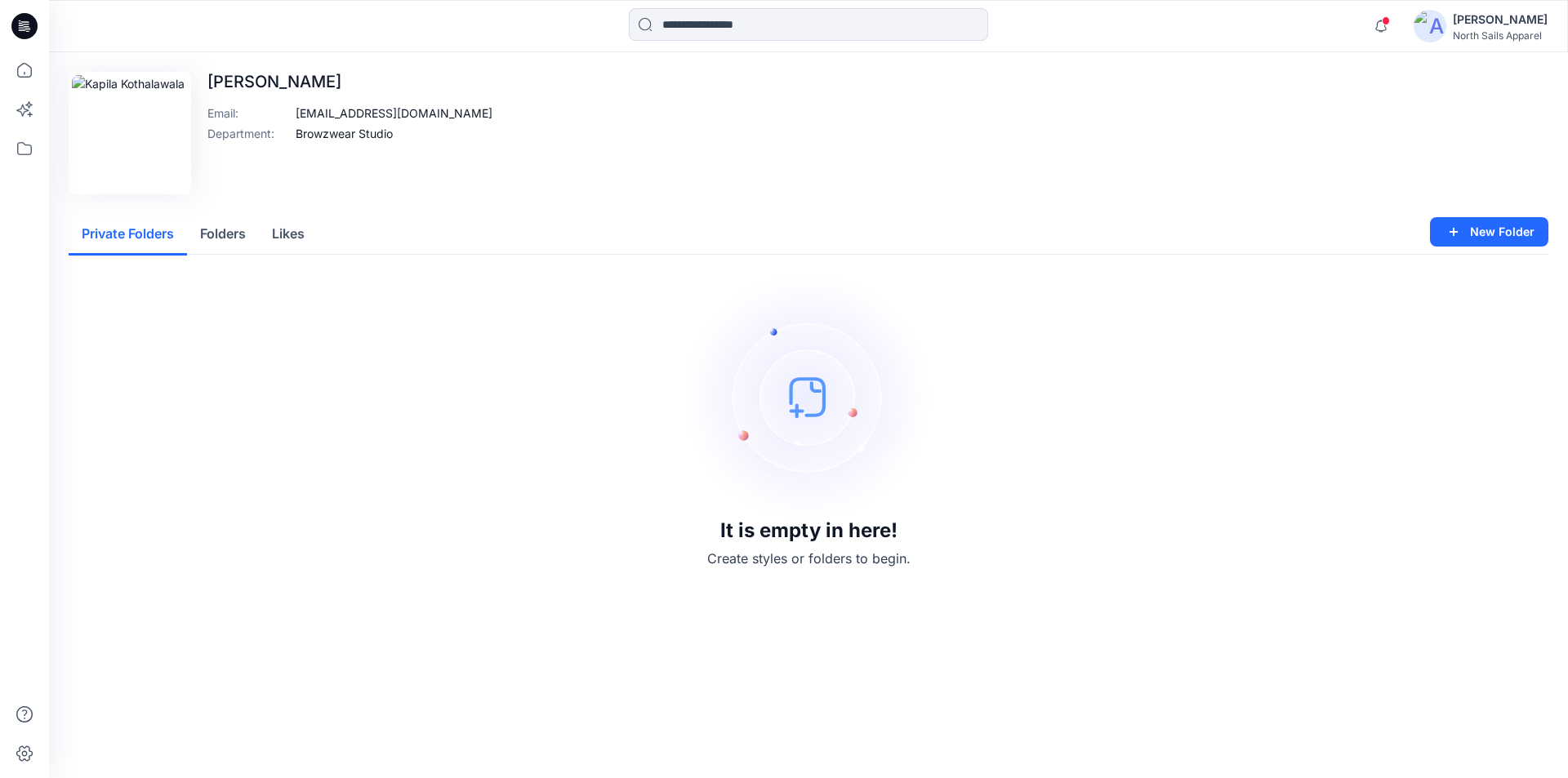
click at [1500, 17] on div "[PERSON_NAME]" at bounding box center [1500, 20] width 94 height 20
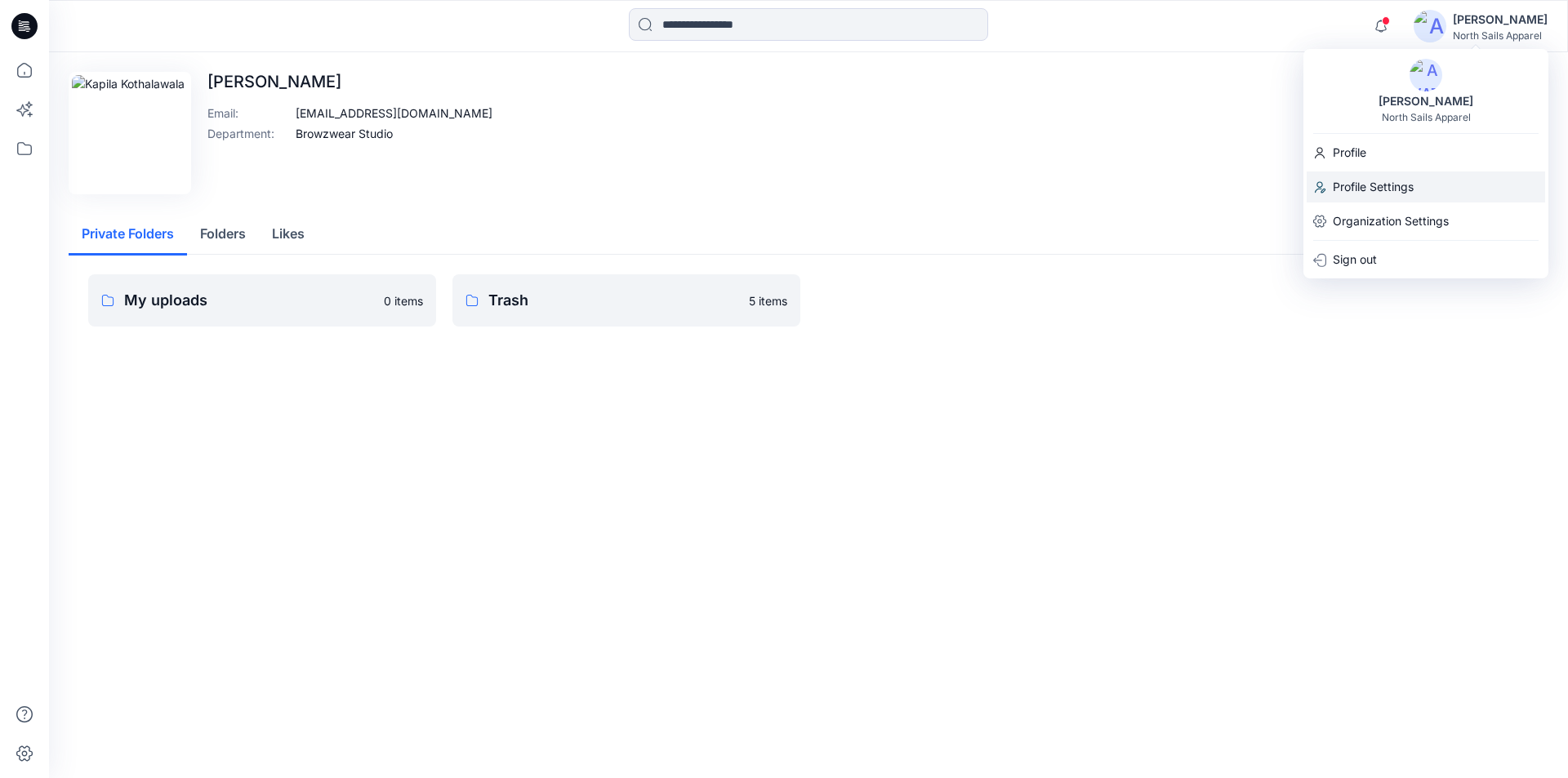
click at [1377, 182] on p "Profile Settings" at bounding box center [1373, 187] width 81 height 31
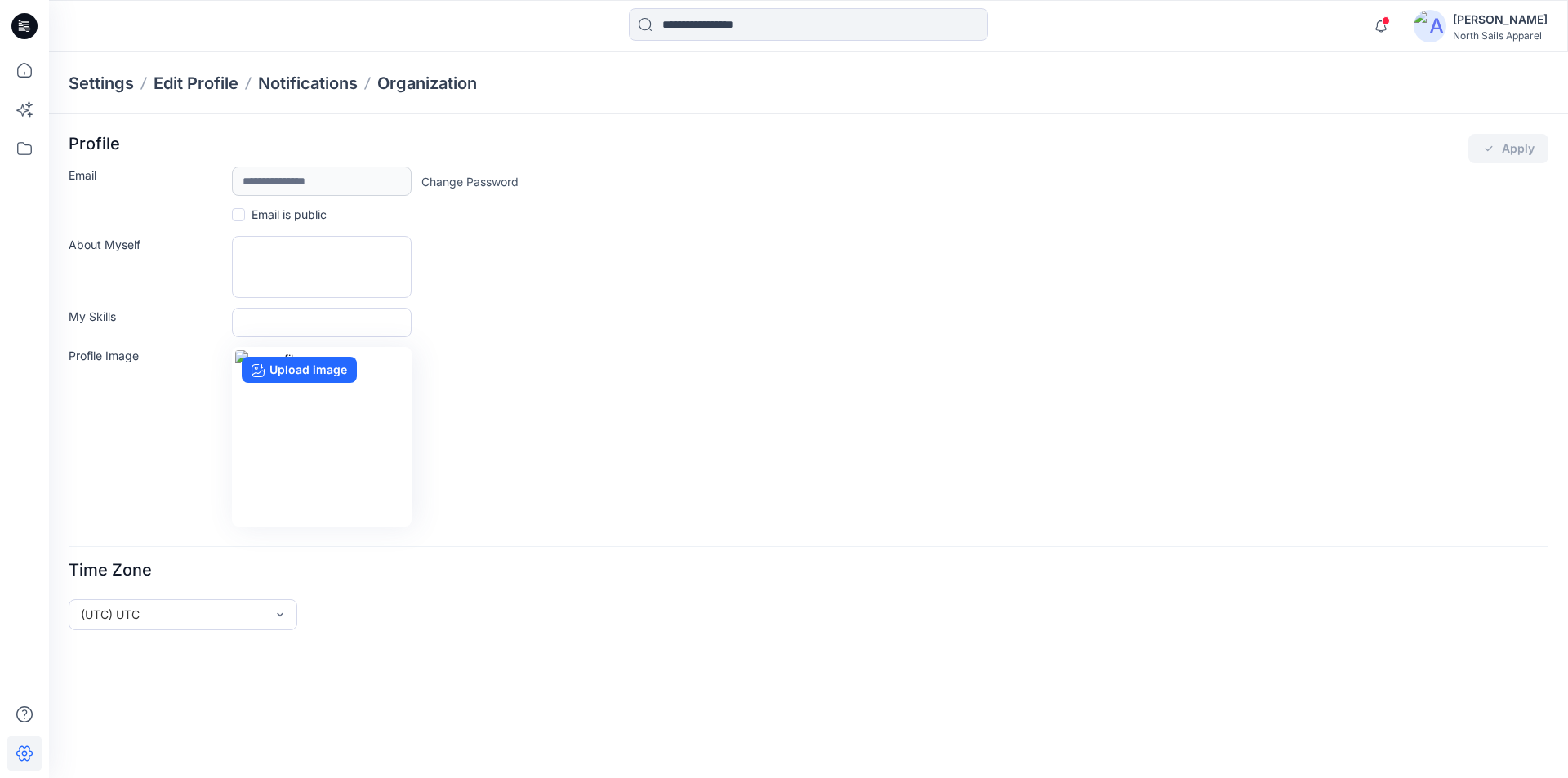
click at [1503, 30] on div "North Sails Apparel" at bounding box center [1500, 34] width 94 height 12
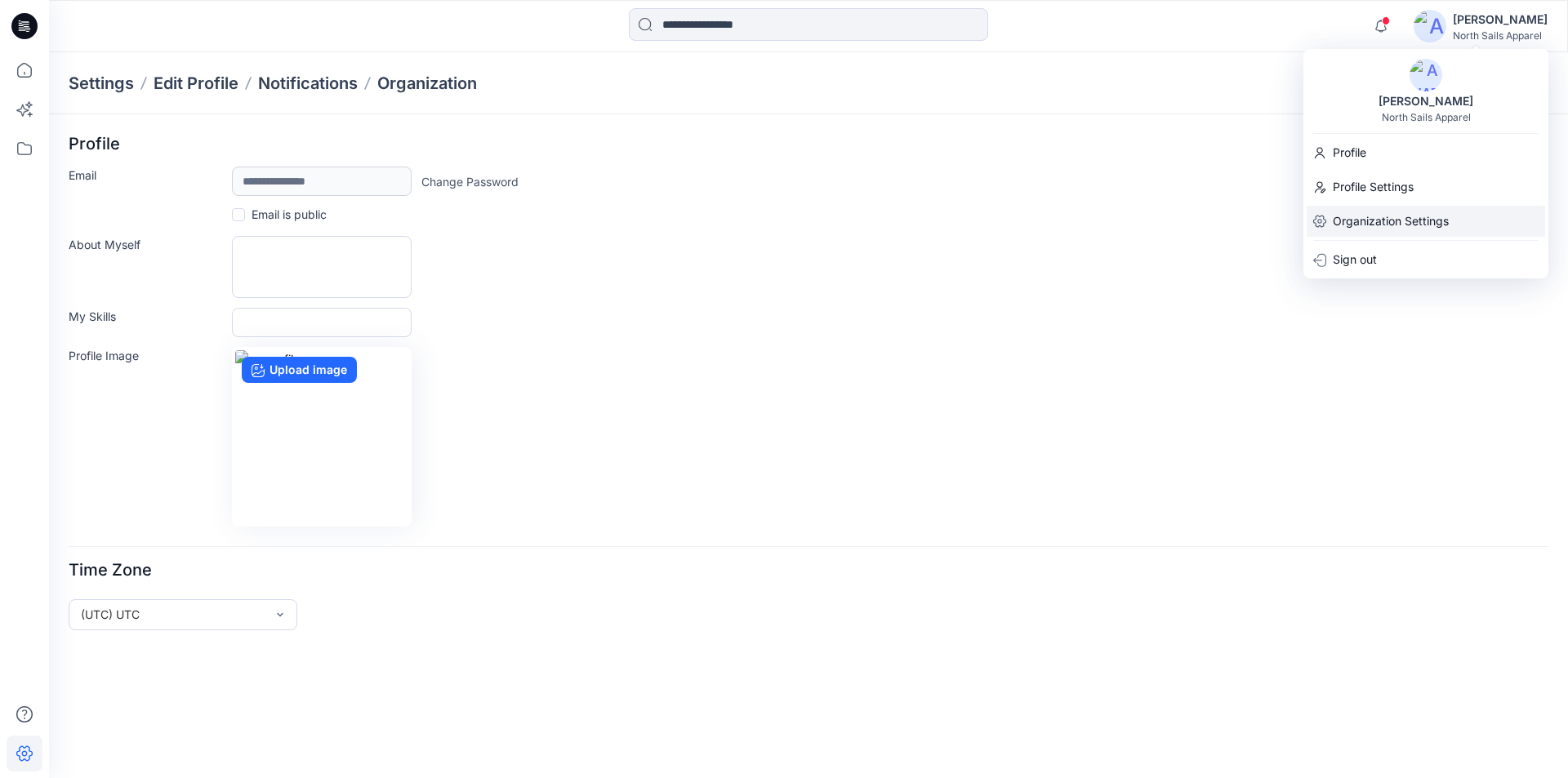
click at [1437, 219] on p "Organization Settings" at bounding box center [1391, 222] width 116 height 31
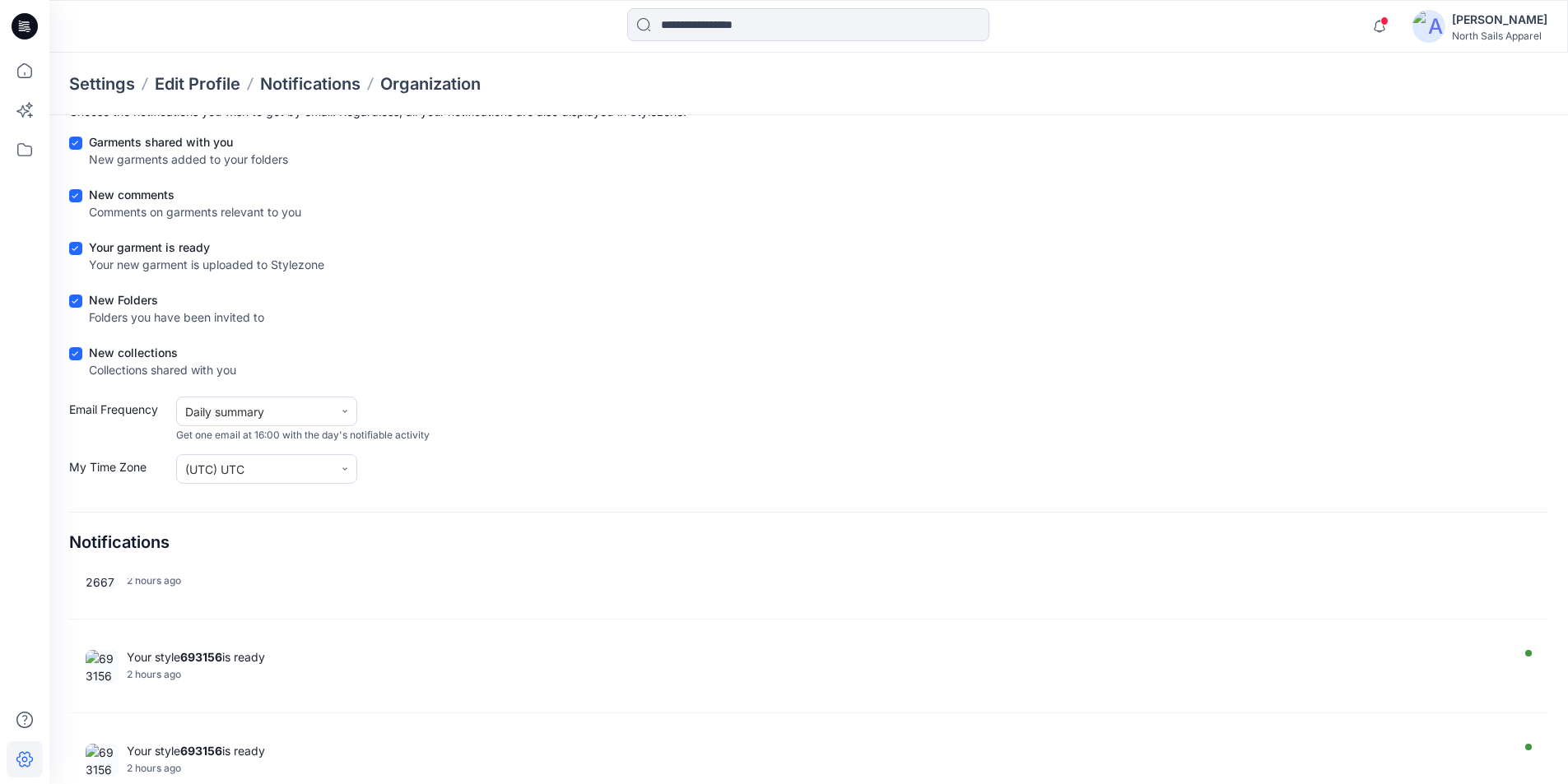
scroll to position [878, 0]
click at [1460, 19] on div "[PERSON_NAME]" at bounding box center [1499, 20] width 95 height 20
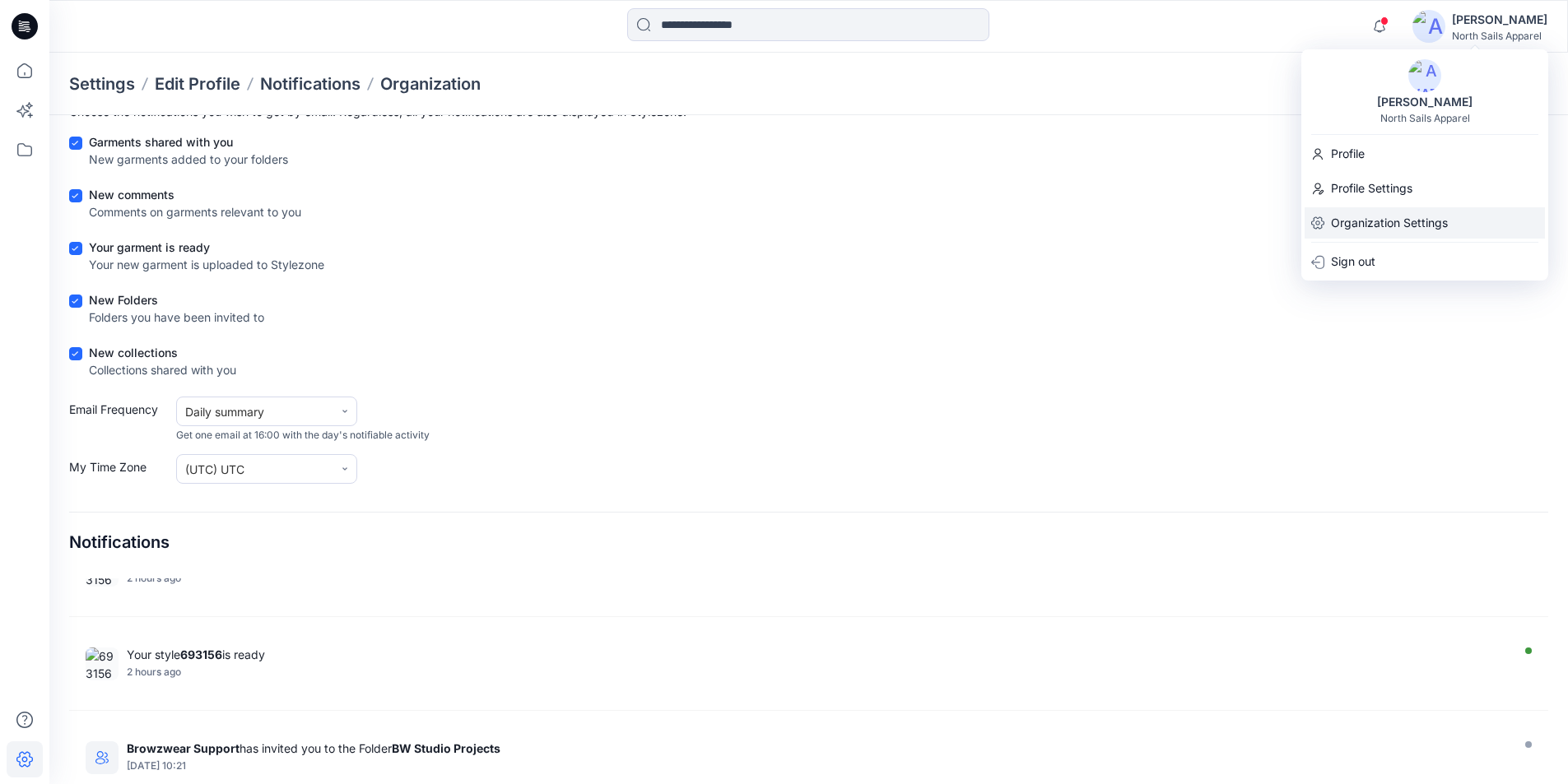
drag, startPoint x: 1396, startPoint y: 222, endPoint x: 1358, endPoint y: 219, distance: 38.1
click at [1358, 219] on p "Organization Settings" at bounding box center [1390, 223] width 117 height 31
